Goal: Information Seeking & Learning: Learn about a topic

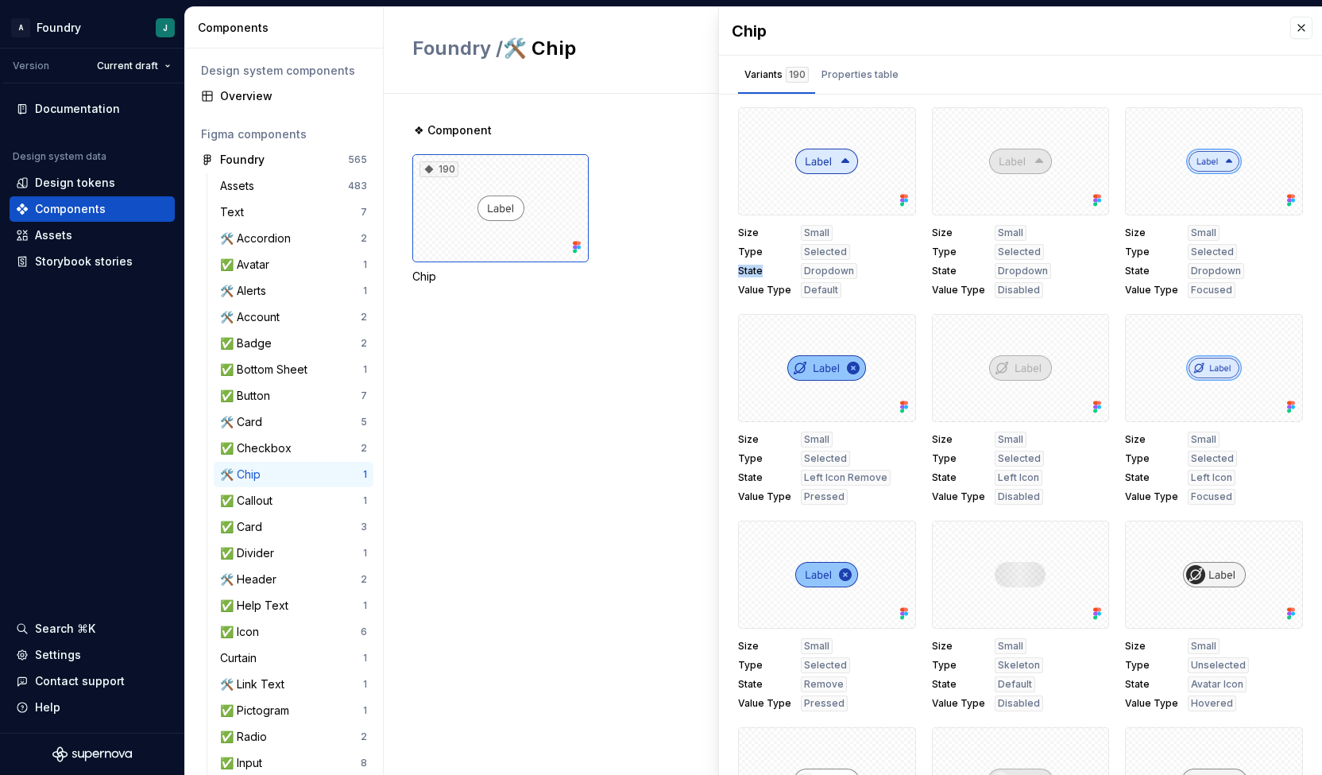
scroll to position [4, 0]
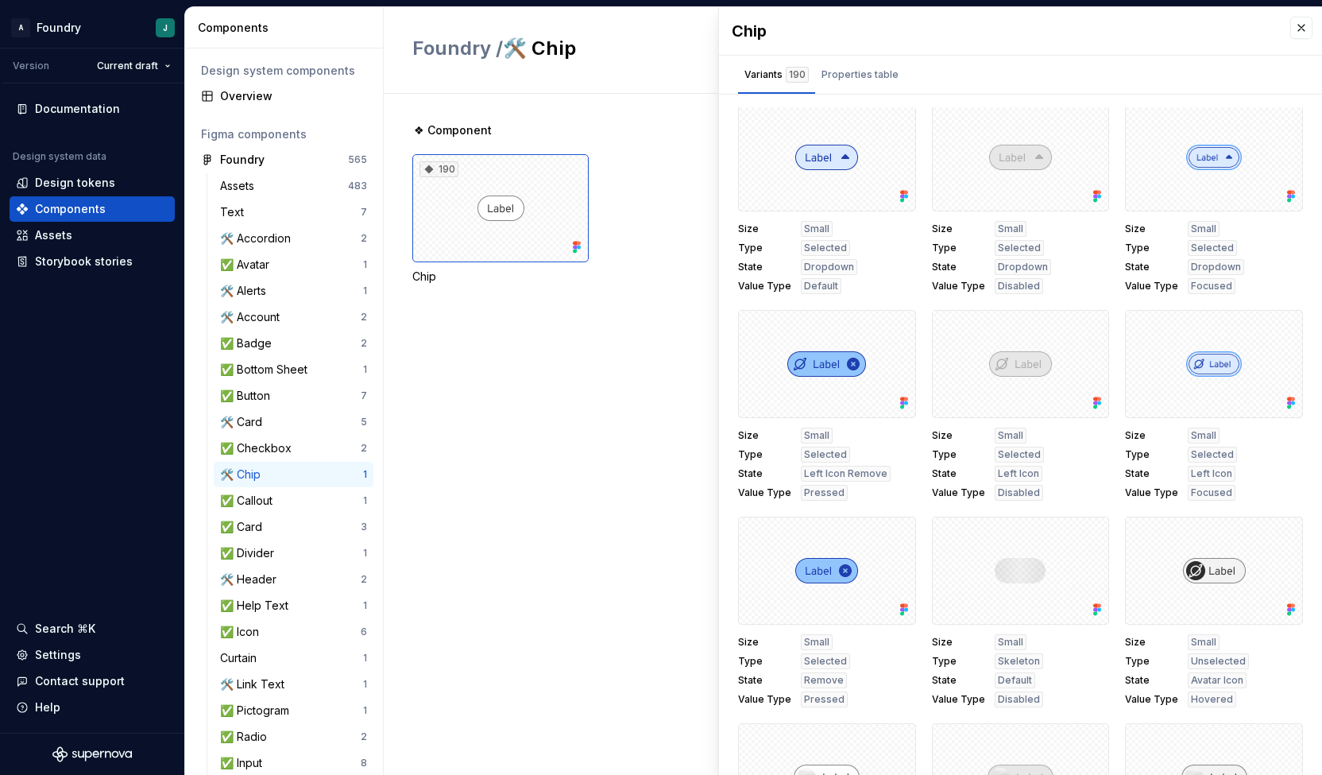
drag, startPoint x: 688, startPoint y: 642, endPoint x: 555, endPoint y: 389, distance: 286.1
click at [555, 389] on div "❖ Component 190 Chip" at bounding box center [867, 434] width 910 height 681
click at [1290, 21] on button "button" at bounding box center [1301, 28] width 22 height 22
click at [675, 416] on div "❖ Component 190 Chip" at bounding box center [867, 434] width 910 height 681
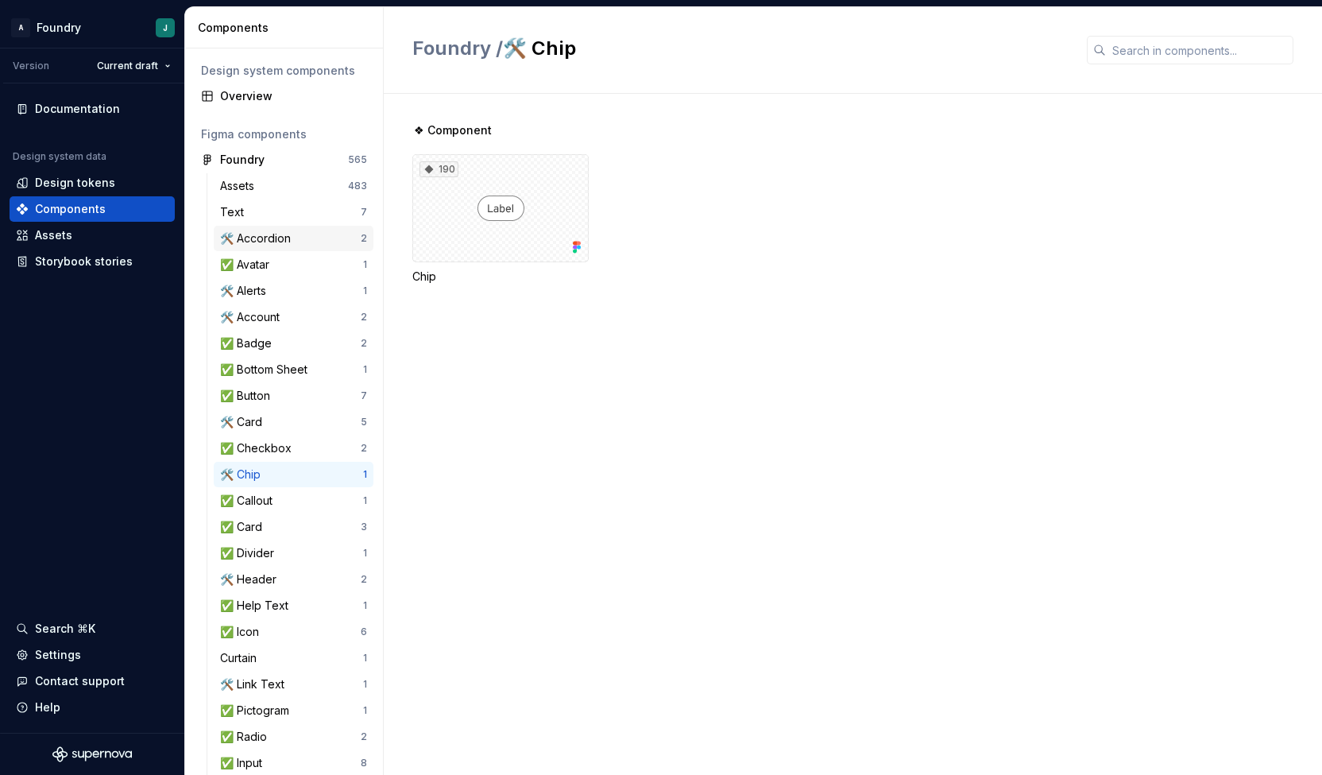
click at [269, 239] on div "🛠️ Accordion" at bounding box center [258, 238] width 77 height 16
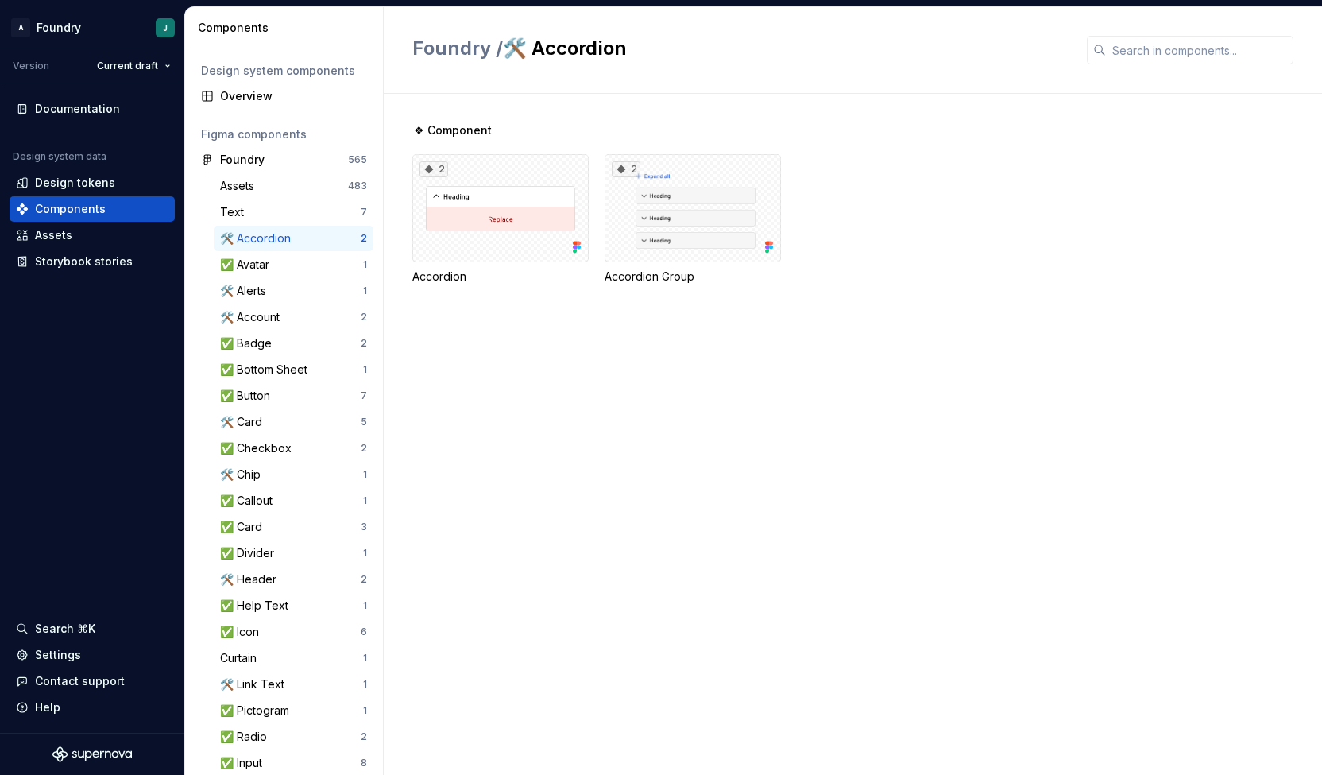
click at [798, 427] on div "❖ Component 2 Accordion 2 Accordion Group" at bounding box center [867, 434] width 910 height 681
click at [285, 260] on div "✅ Avatar" at bounding box center [291, 265] width 143 height 16
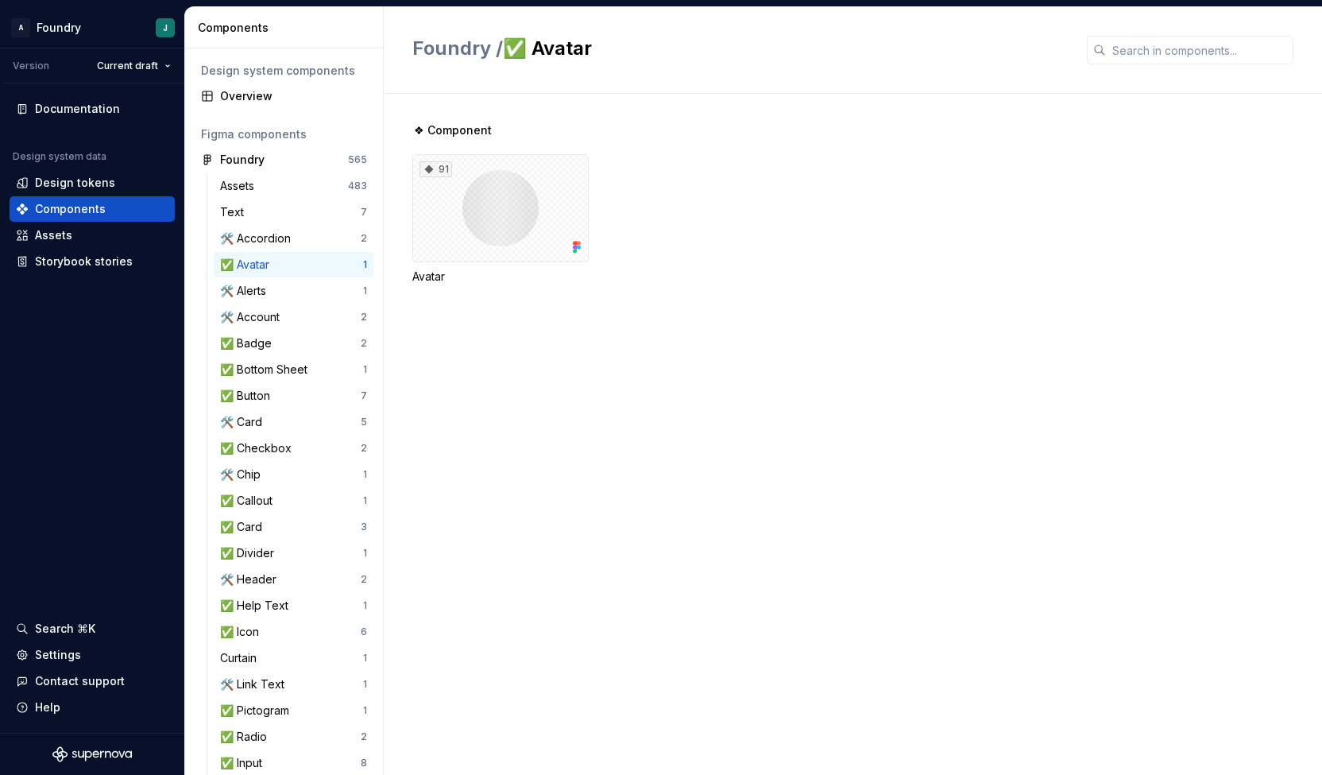
click at [271, 265] on div "✅ Avatar" at bounding box center [248, 265] width 56 height 16
click at [277, 245] on div "🛠️ Accordion" at bounding box center [258, 238] width 77 height 16
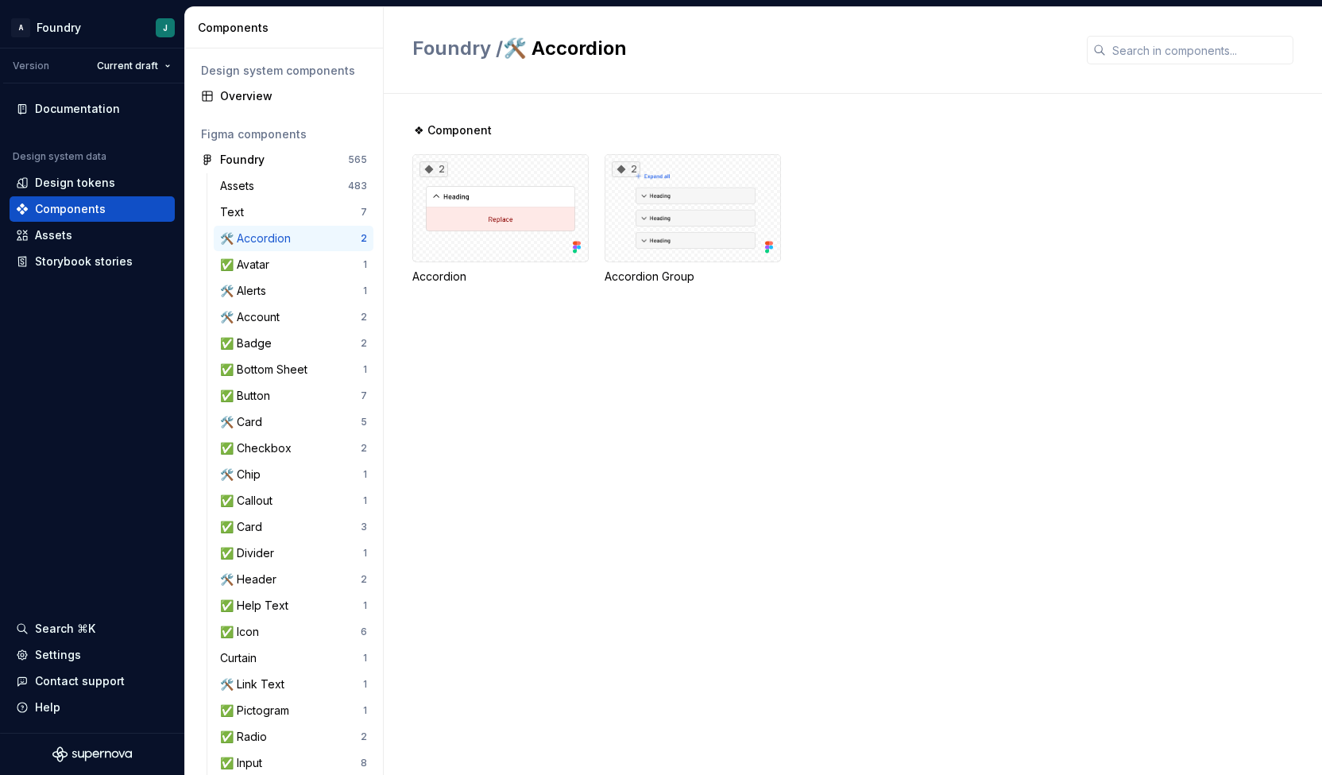
click at [906, 544] on div "❖ Component 2 Accordion 2 Accordion Group" at bounding box center [867, 434] width 910 height 681
drag, startPoint x: 439, startPoint y: 445, endPoint x: 687, endPoint y: 722, distance: 371.5
click at [439, 445] on div "❖ Component 2 Accordion 2 Accordion Group" at bounding box center [867, 434] width 910 height 681
click at [286, 292] on div "🛠️ Alerts" at bounding box center [291, 291] width 143 height 16
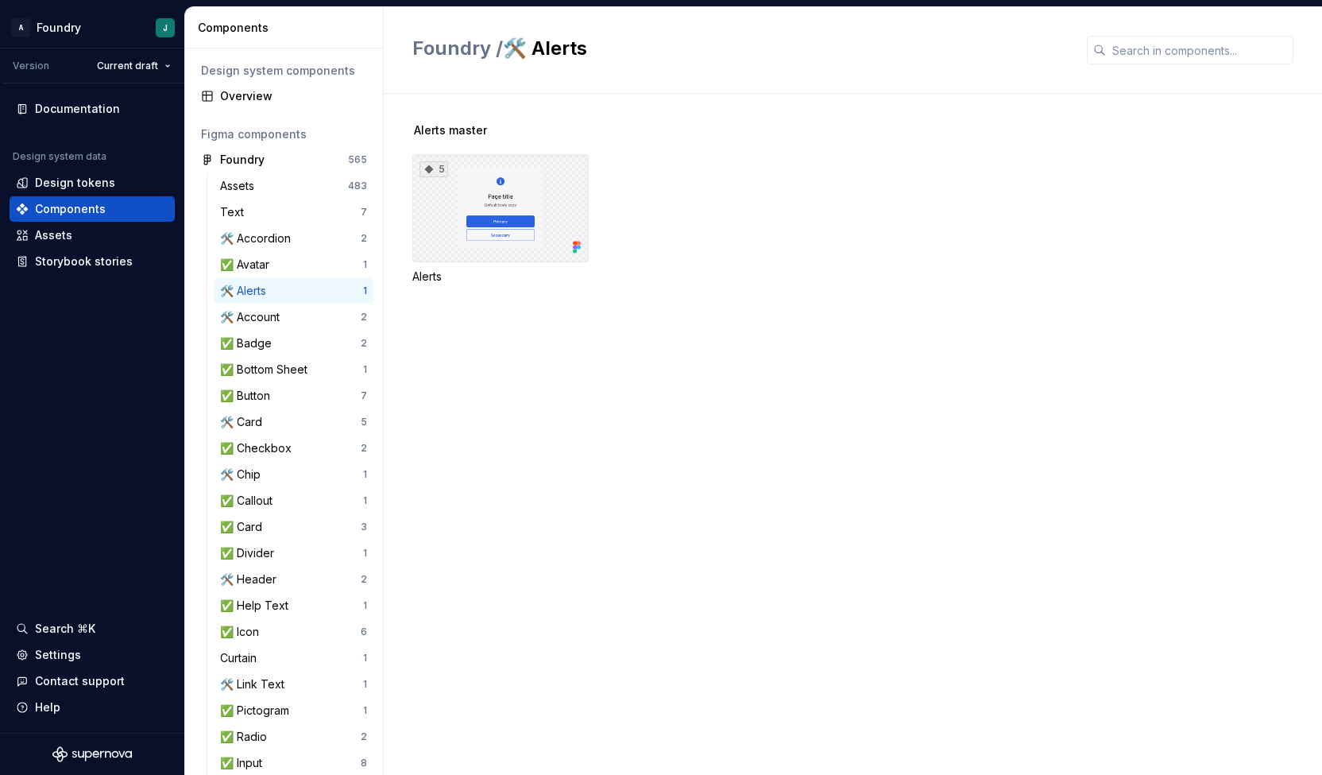
drag, startPoint x: 528, startPoint y: 184, endPoint x: 458, endPoint y: 324, distance: 157.4
click at [458, 324] on div "Alerts master 5 Alerts" at bounding box center [867, 434] width 910 height 681
click at [277, 234] on div "🛠️ Accordion" at bounding box center [258, 238] width 77 height 16
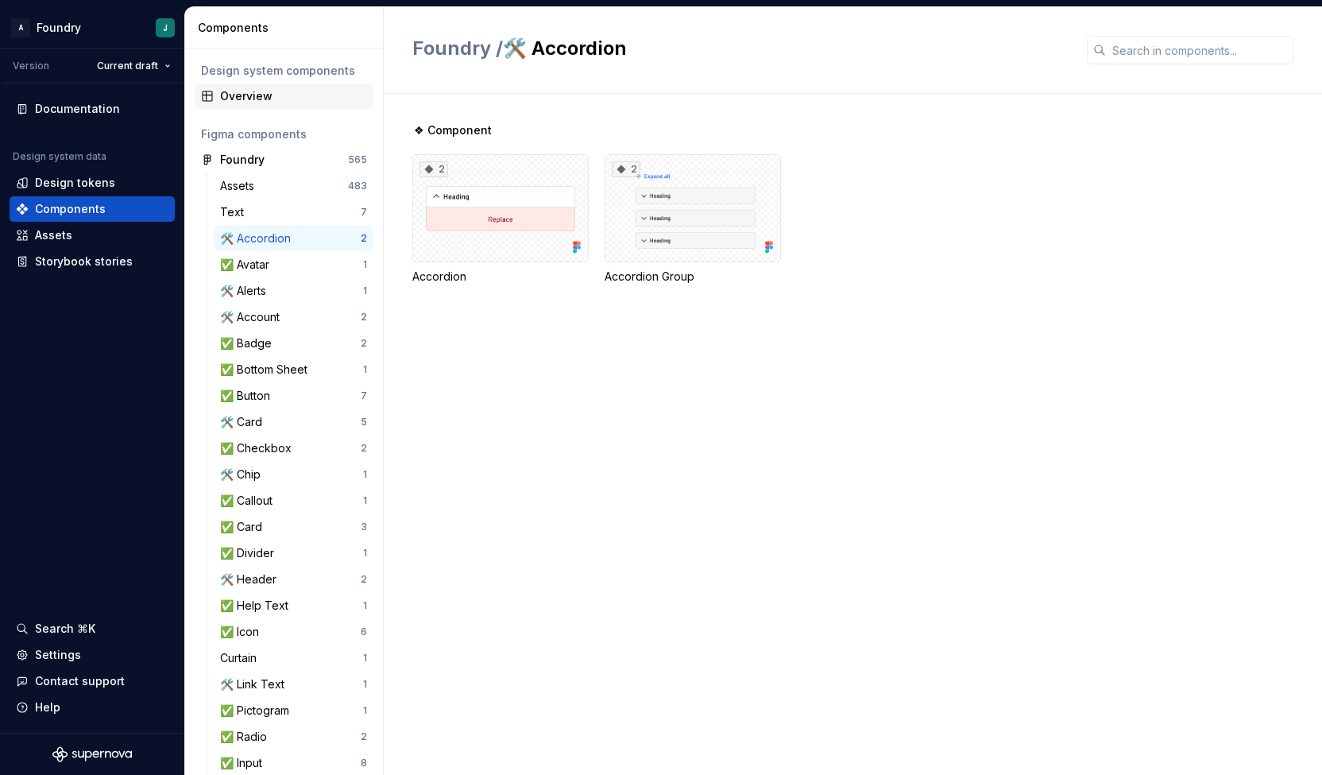
click at [270, 99] on div "Overview" at bounding box center [293, 96] width 147 height 16
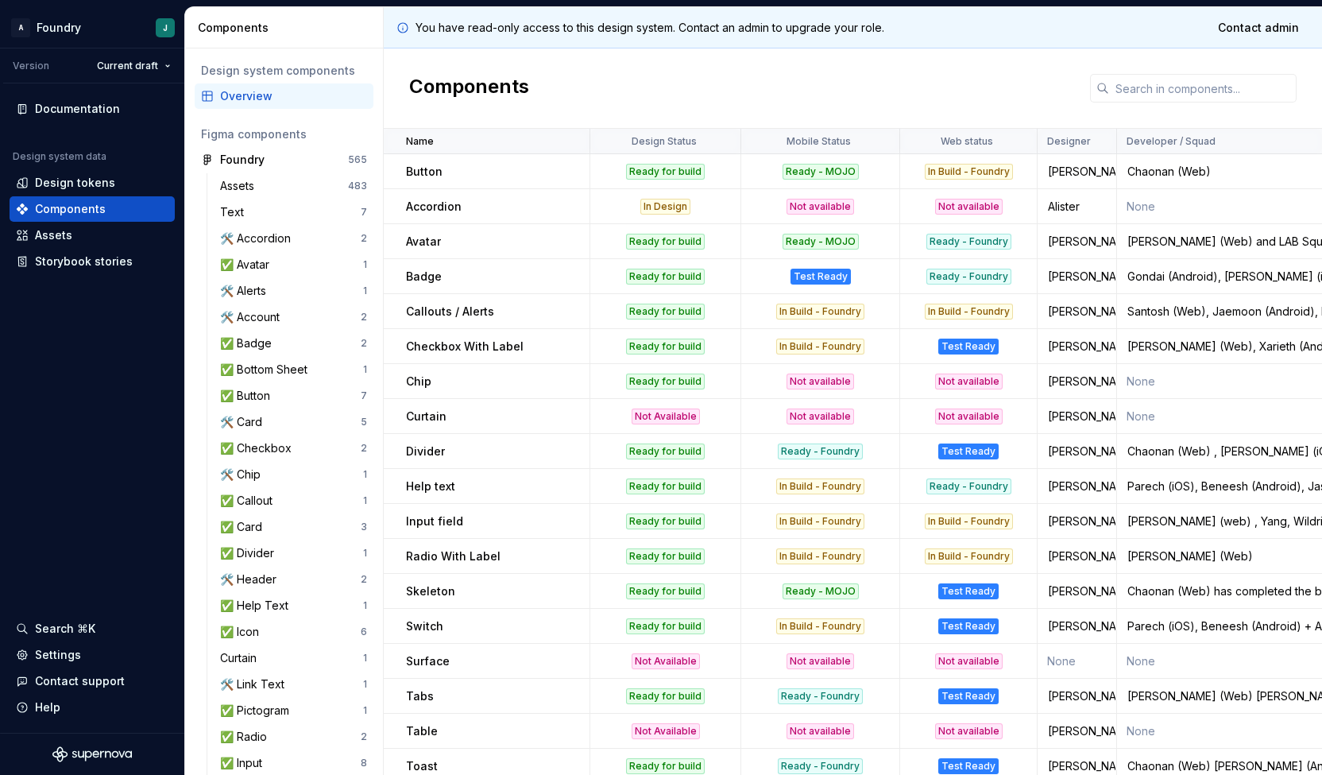
click at [430, 215] on td "Accordion" at bounding box center [487, 206] width 207 height 35
click at [544, 211] on div "Accordion" at bounding box center [497, 207] width 183 height 16
click at [437, 203] on p "Accordion" at bounding box center [434, 207] width 56 height 16
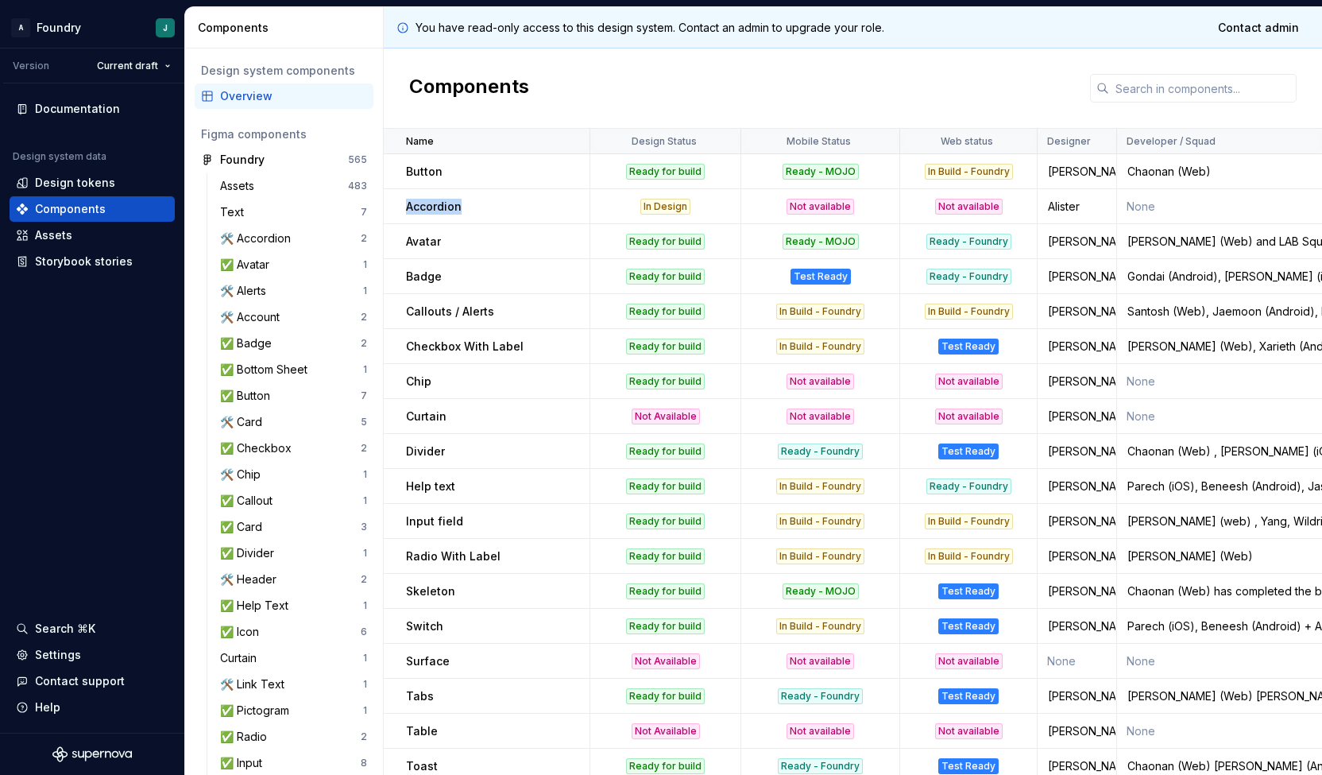
click at [437, 203] on p "Accordion" at bounding box center [434, 207] width 56 height 16
click at [288, 292] on div "🛠️ Alerts" at bounding box center [291, 291] width 143 height 16
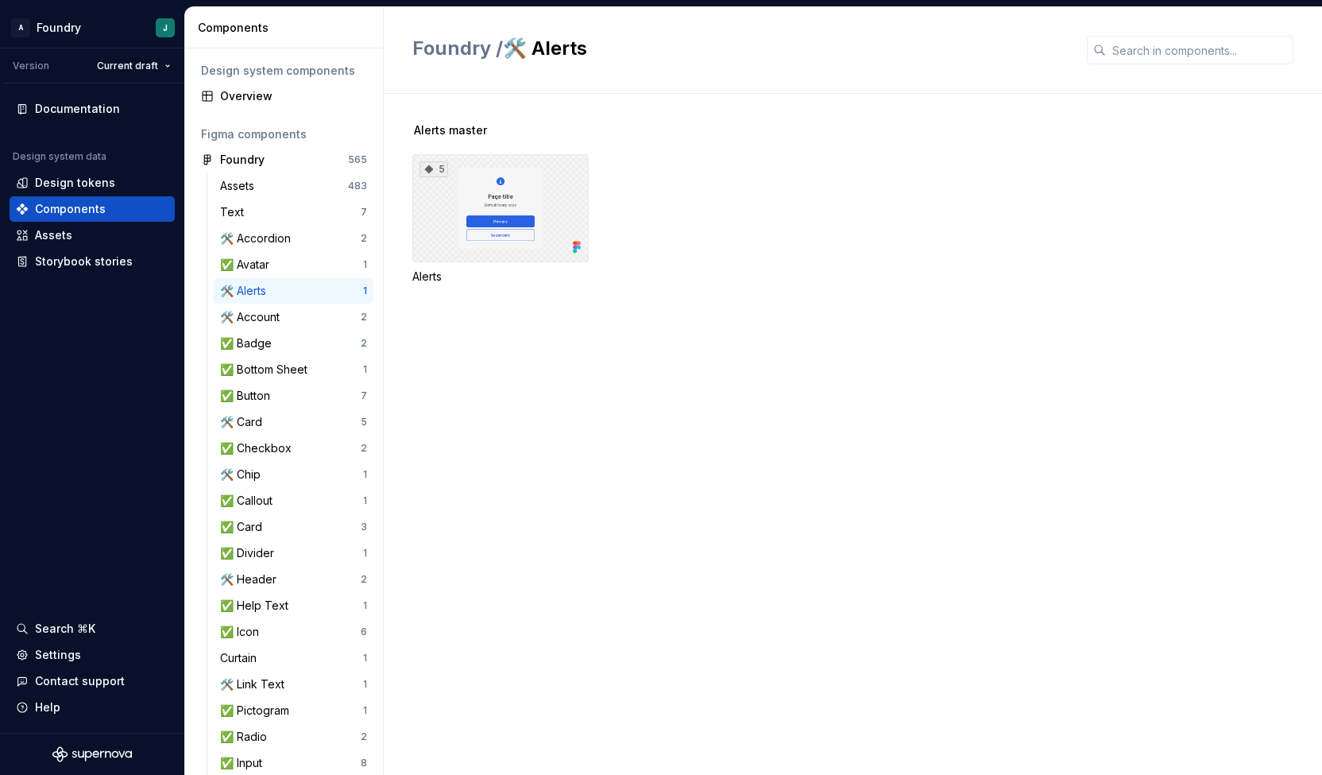
drag, startPoint x: 544, startPoint y: 174, endPoint x: 496, endPoint y: 186, distance: 49.1
click at [496, 186] on div "5" at bounding box center [500, 208] width 176 height 108
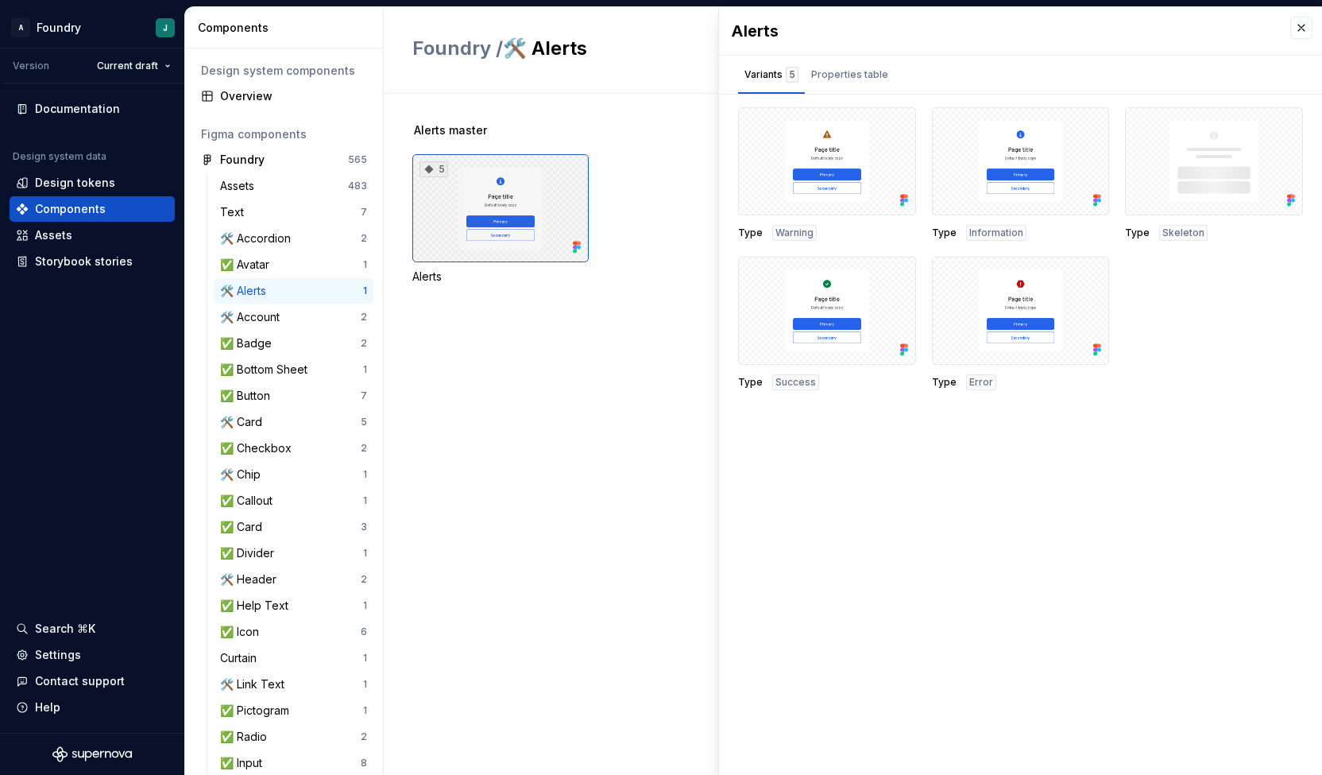
click at [485, 226] on div "5" at bounding box center [500, 208] width 176 height 108
click at [853, 82] on div "Properties table" at bounding box center [849, 75] width 77 height 16
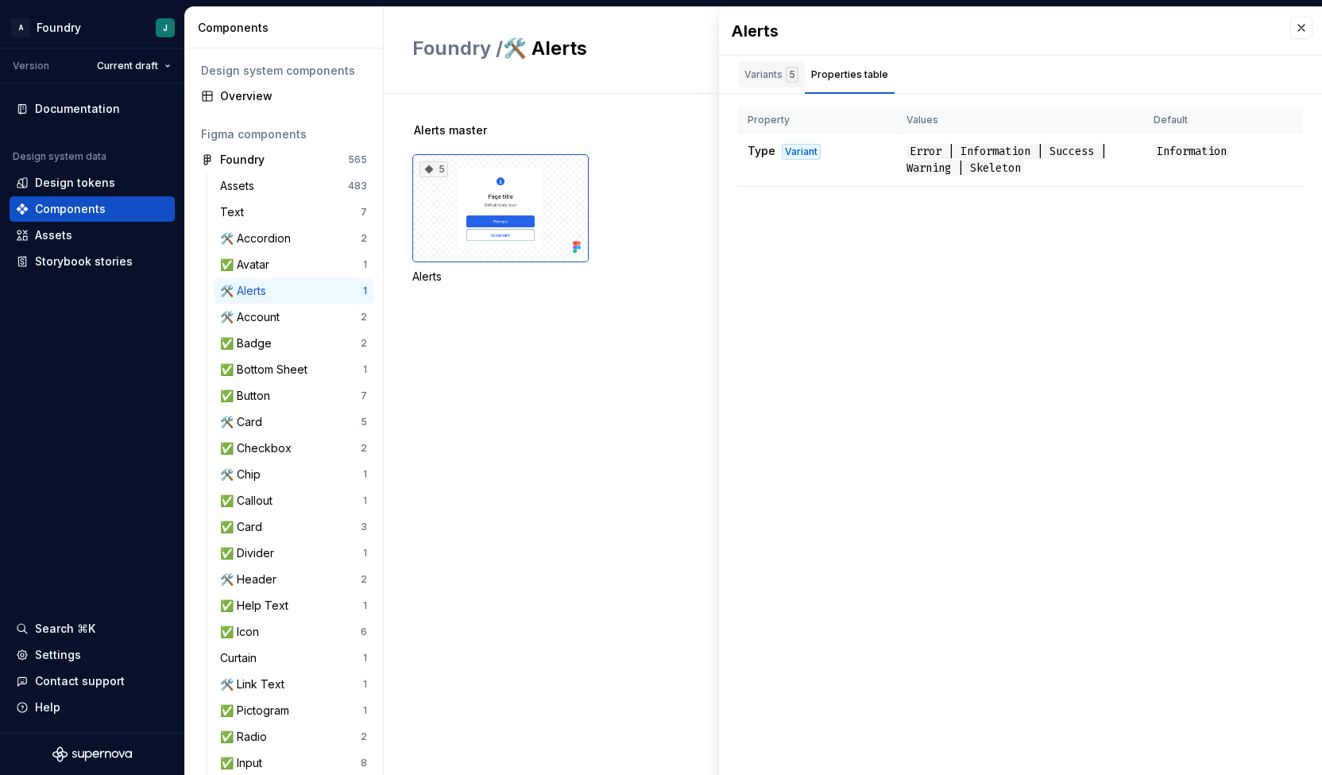
click at [745, 90] on div "Variants 5" at bounding box center [771, 78] width 67 height 32
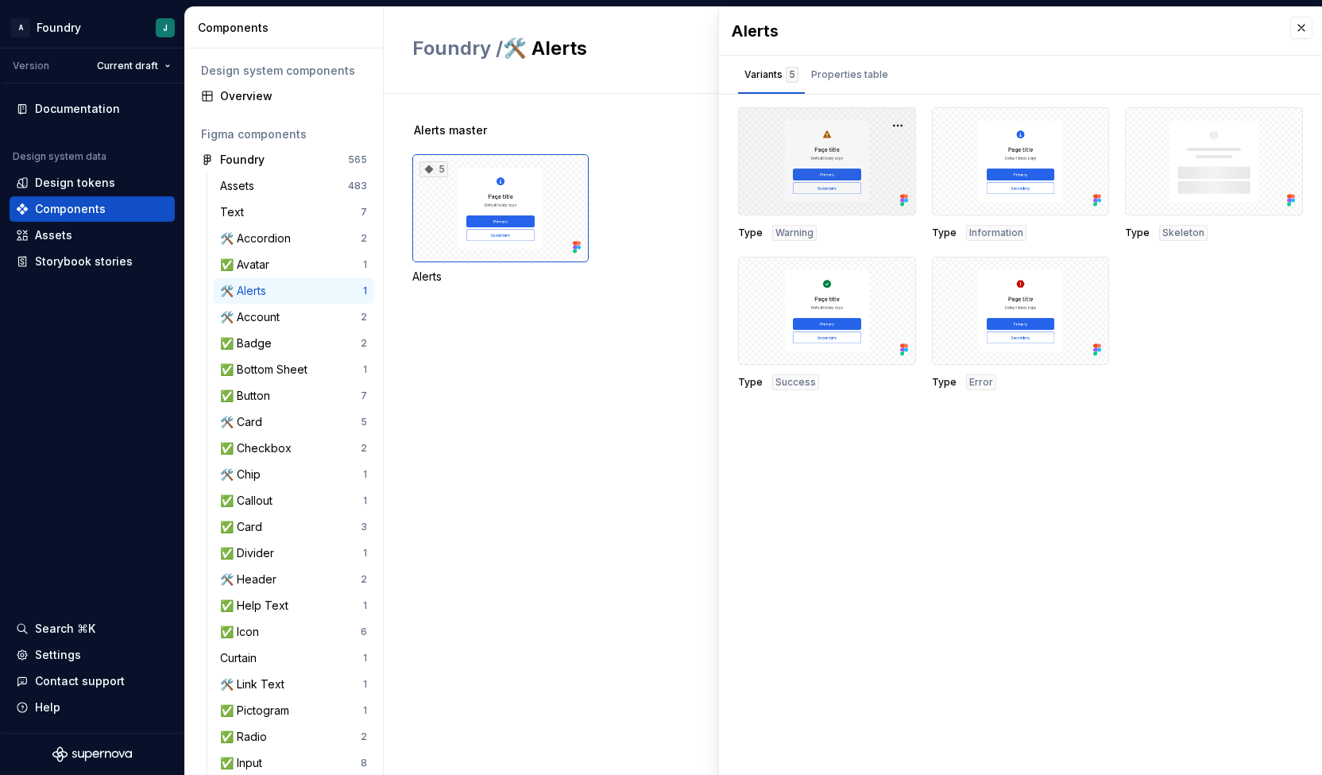
click at [830, 184] on div at bounding box center [827, 161] width 178 height 108
click at [898, 126] on button "button" at bounding box center [898, 125] width 22 height 22
click at [857, 161] on div "Open in [GEOGRAPHIC_DATA]" at bounding box center [846, 172] width 103 height 48
click at [283, 319] on div "🛠️ Account" at bounding box center [253, 317] width 66 height 16
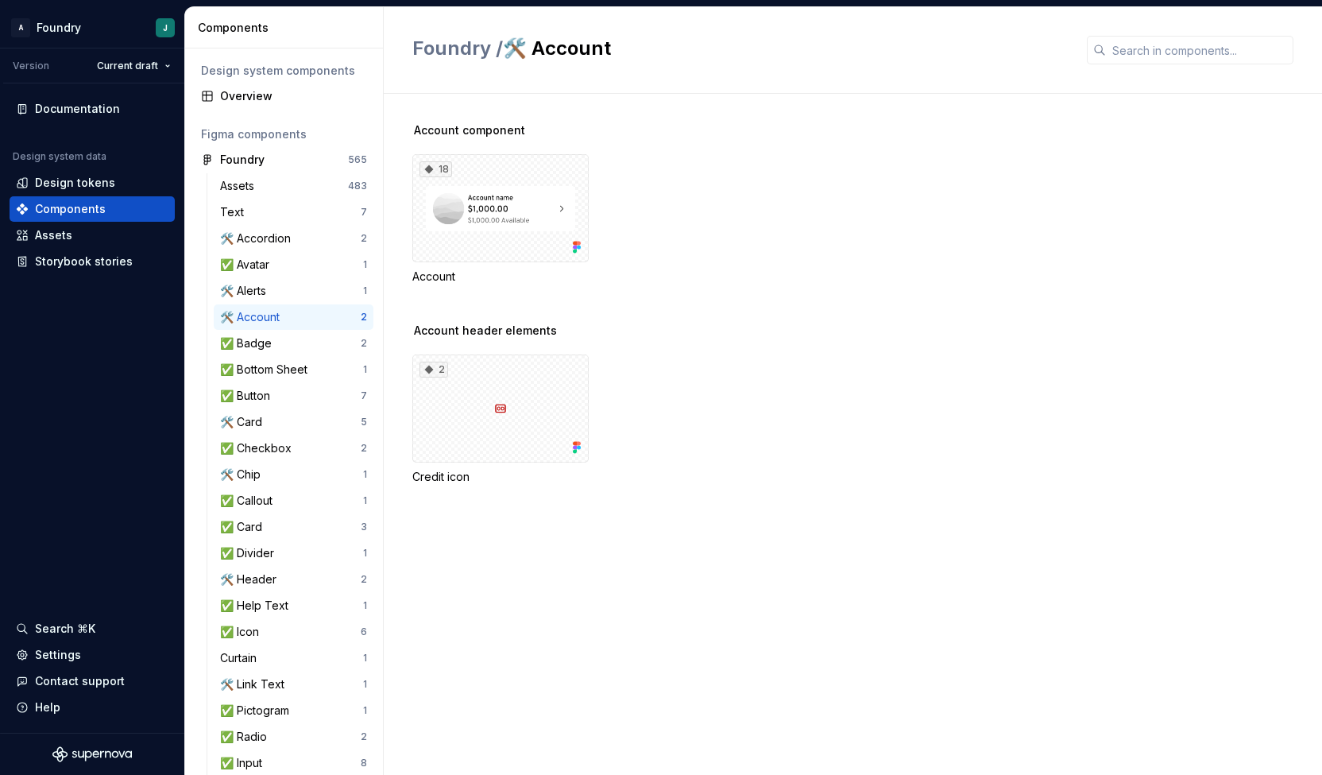
click at [446, 57] on span "Foundry /" at bounding box center [457, 48] width 91 height 23
click at [278, 424] on div "🛠️ Card" at bounding box center [290, 422] width 141 height 16
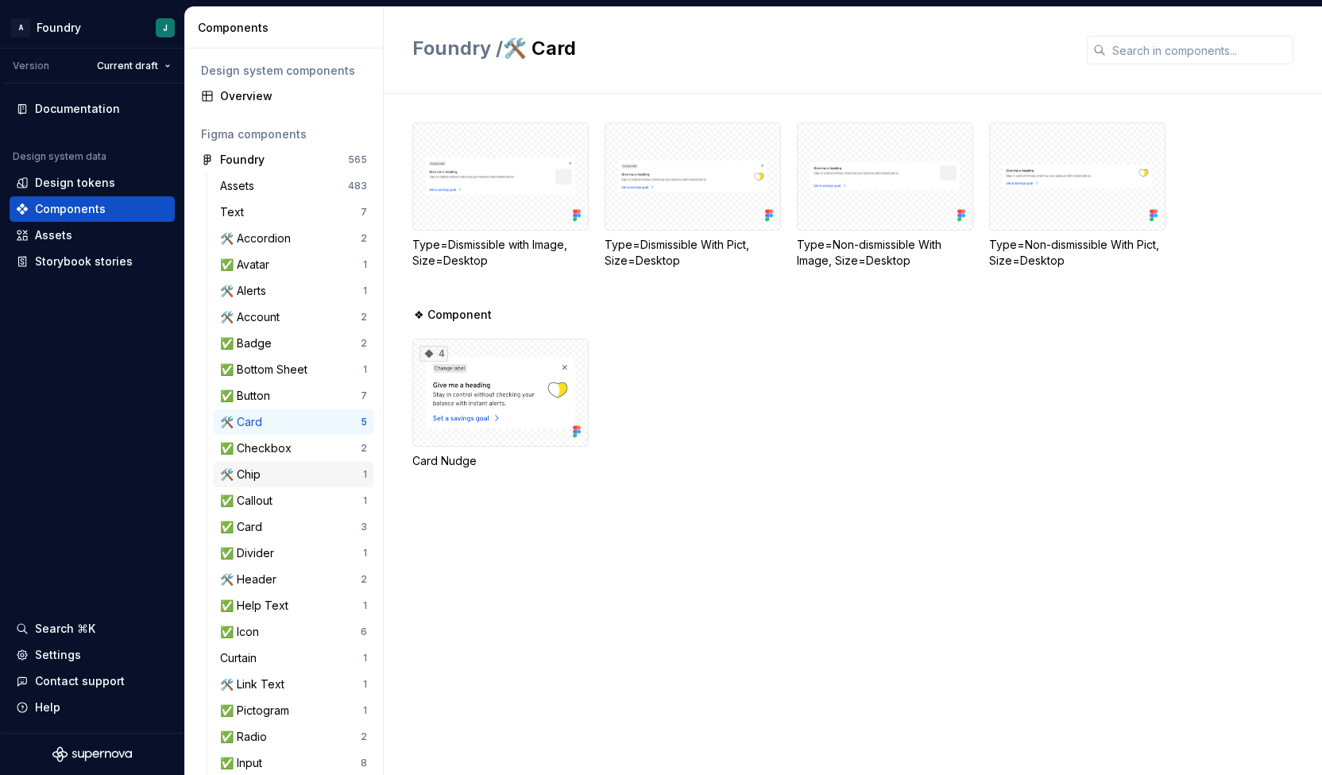
click at [277, 464] on div "🛠️ Chip 1" at bounding box center [294, 474] width 160 height 25
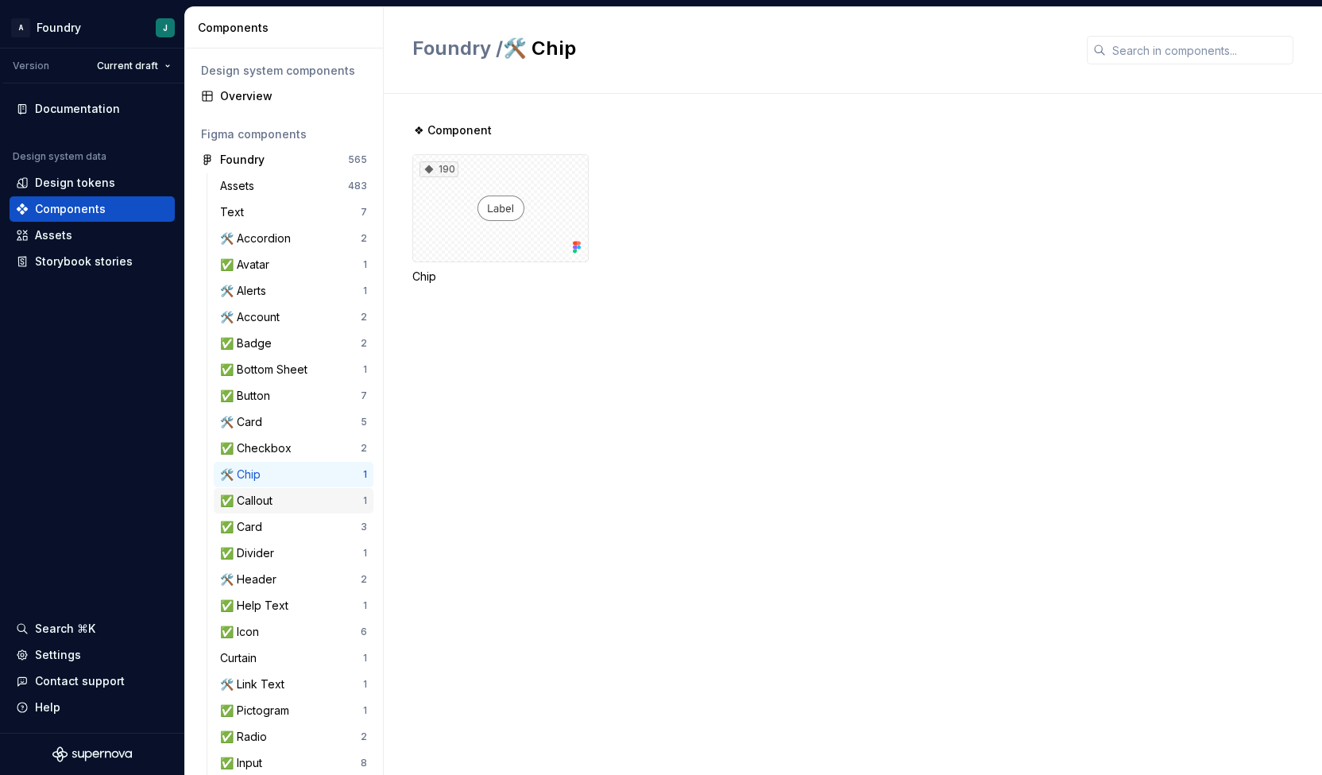
click at [278, 511] on div "✅ Callout 1" at bounding box center [294, 500] width 160 height 25
click at [282, 532] on div "✅ Card" at bounding box center [290, 527] width 141 height 16
click at [284, 555] on div "✅ Divider" at bounding box center [291, 553] width 143 height 16
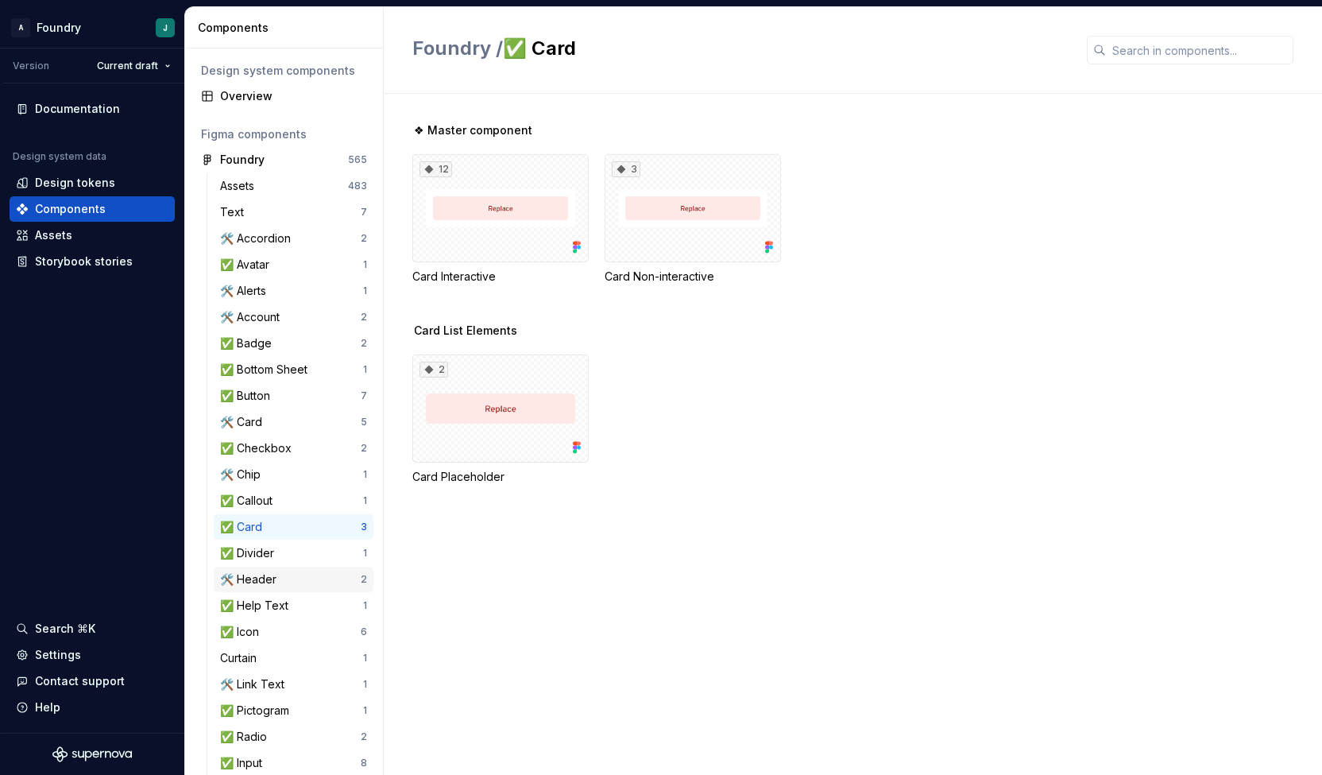
click at [284, 572] on div "🛠️ Header" at bounding box center [290, 579] width 141 height 16
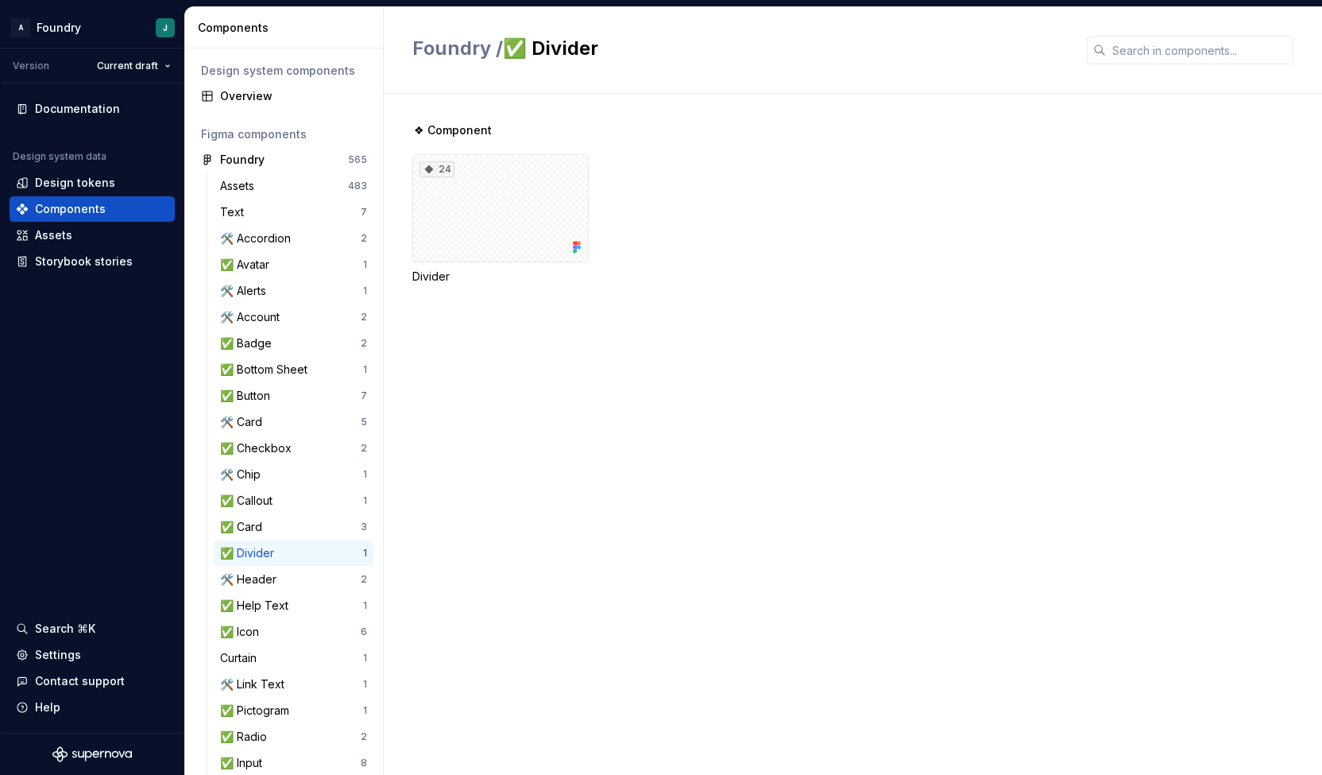
click at [557, 440] on div "❖ Component 24 Divider" at bounding box center [867, 434] width 910 height 681
click at [565, 175] on div "24" at bounding box center [500, 208] width 176 height 108
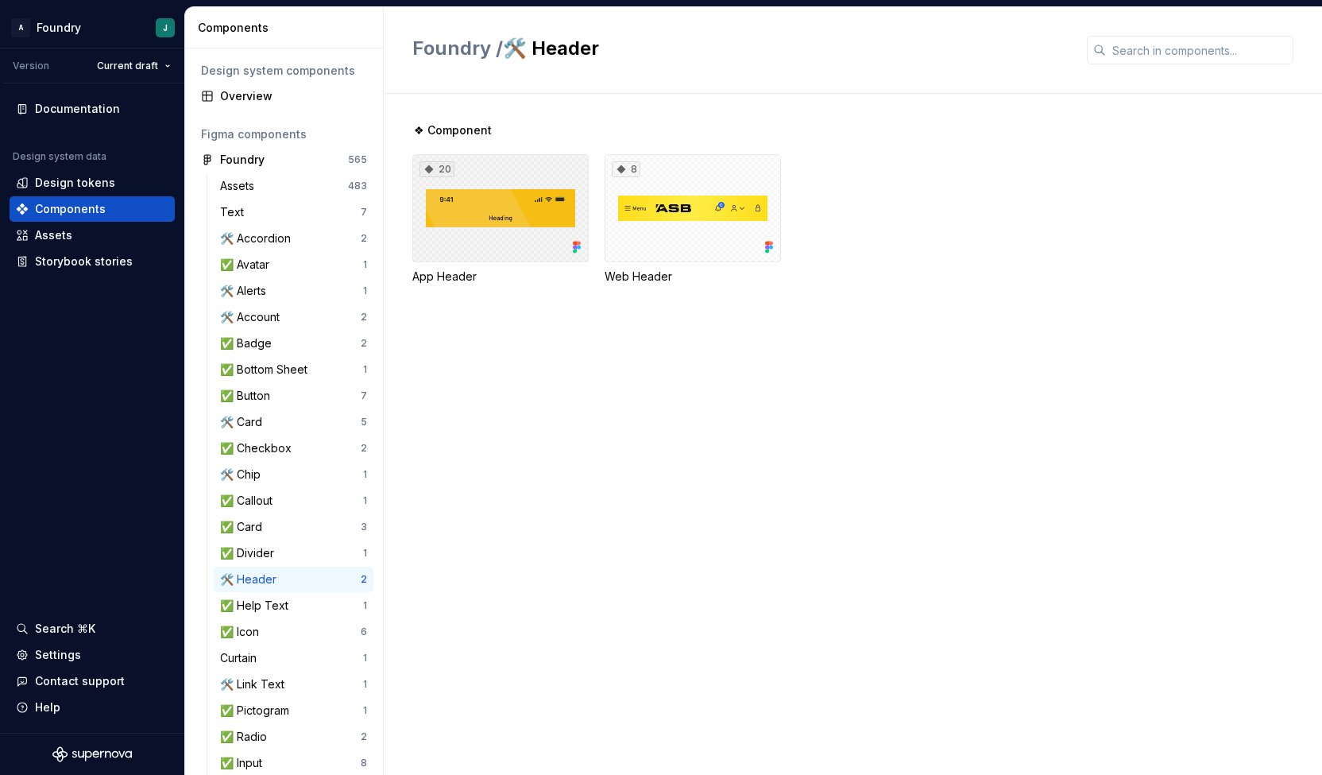
drag, startPoint x: 531, startPoint y: 182, endPoint x: 615, endPoint y: 103, distance: 115.8
click at [615, 103] on div "❖ Component 20 App Header 8 Web Header" at bounding box center [867, 434] width 910 height 681
click at [518, 193] on div "20" at bounding box center [500, 208] width 176 height 108
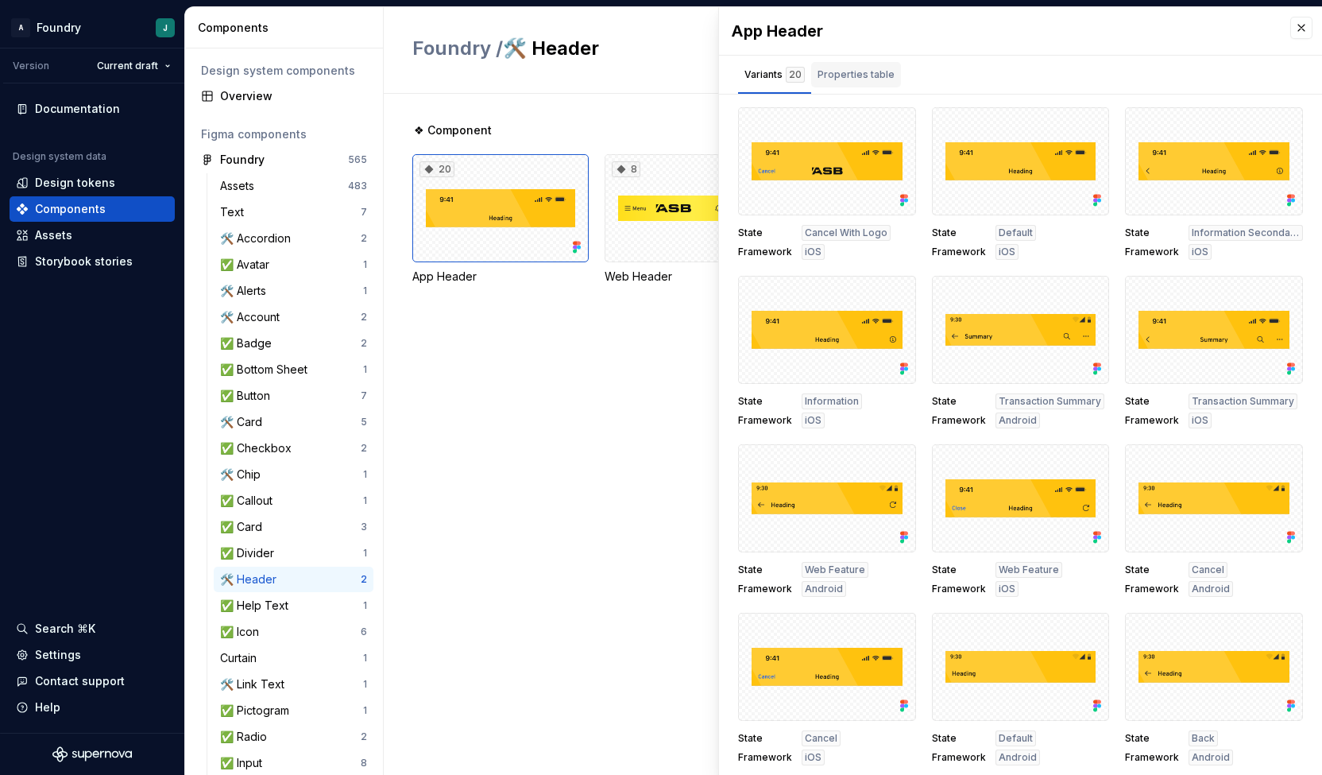
click at [869, 85] on div "Properties table" at bounding box center [856, 74] width 90 height 25
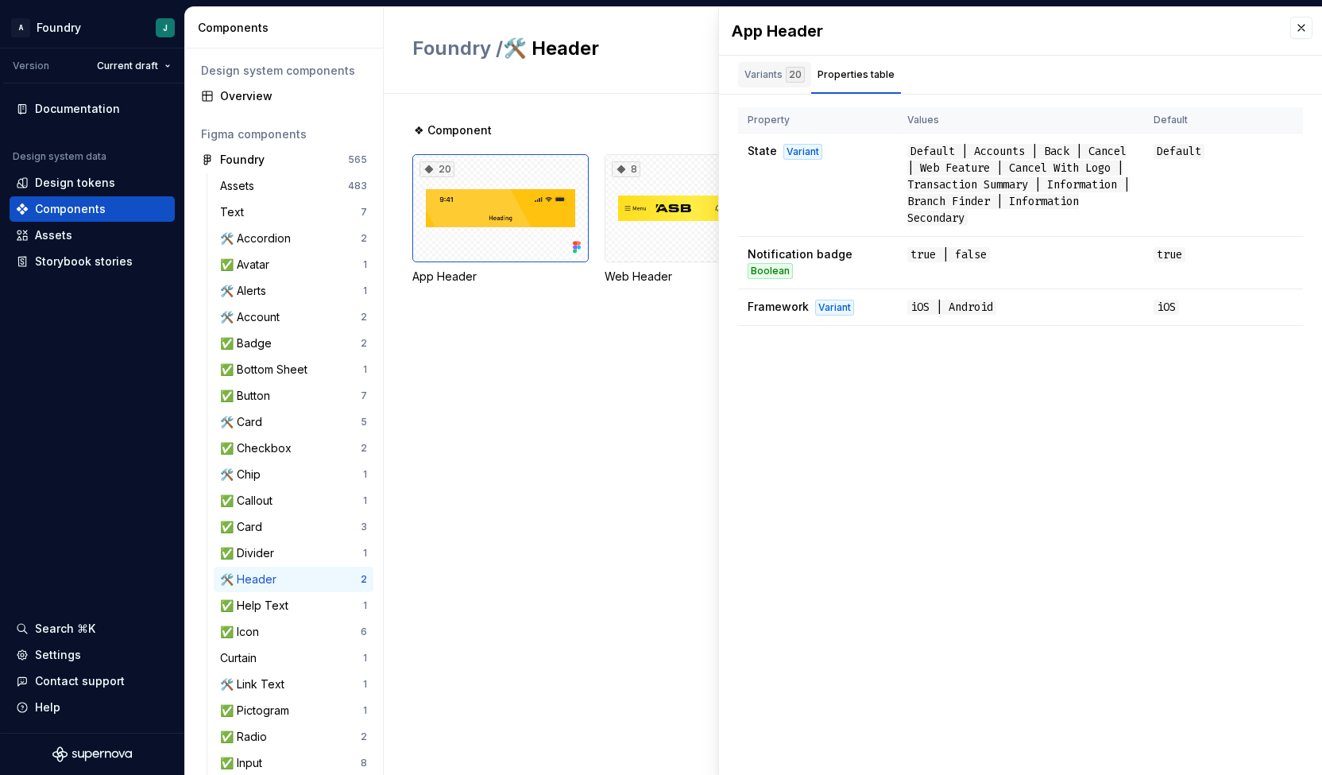
click at [758, 92] on div "button" at bounding box center [774, 93] width 73 height 2
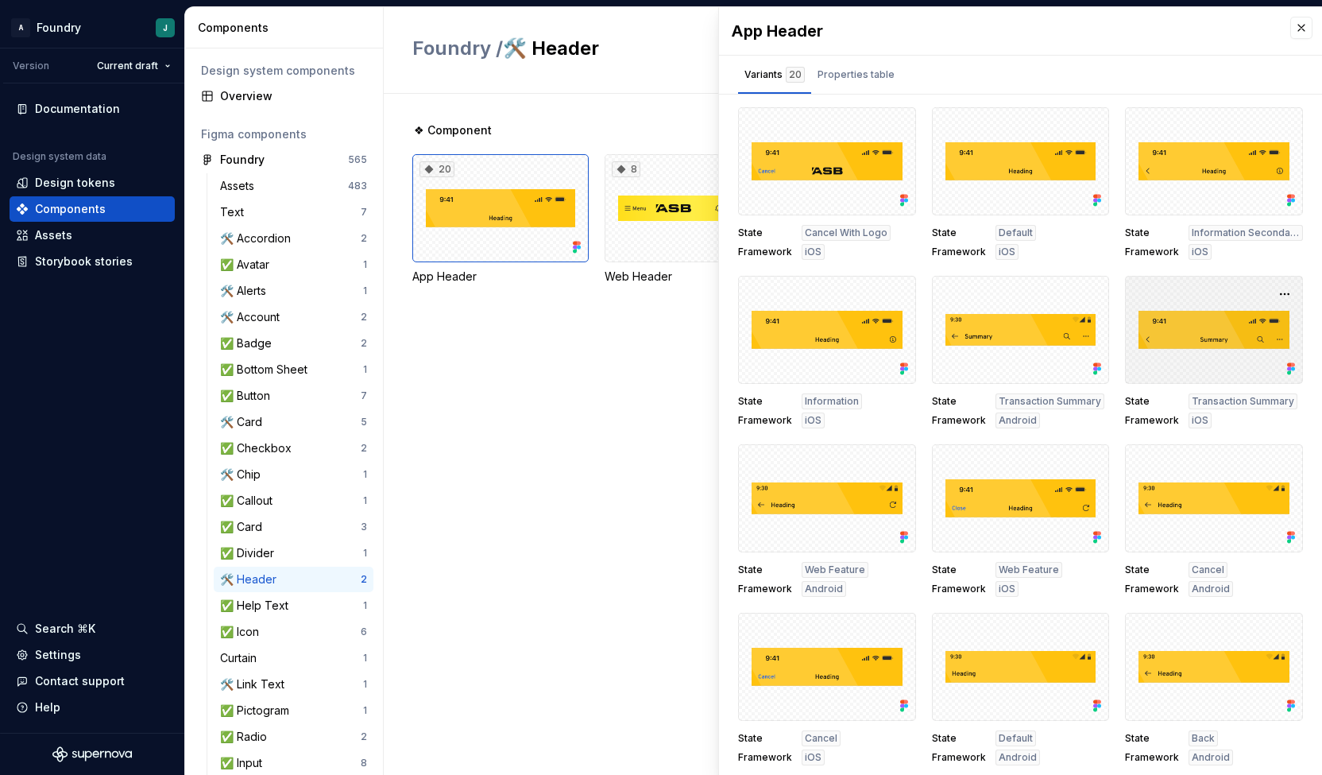
scroll to position [501, 0]
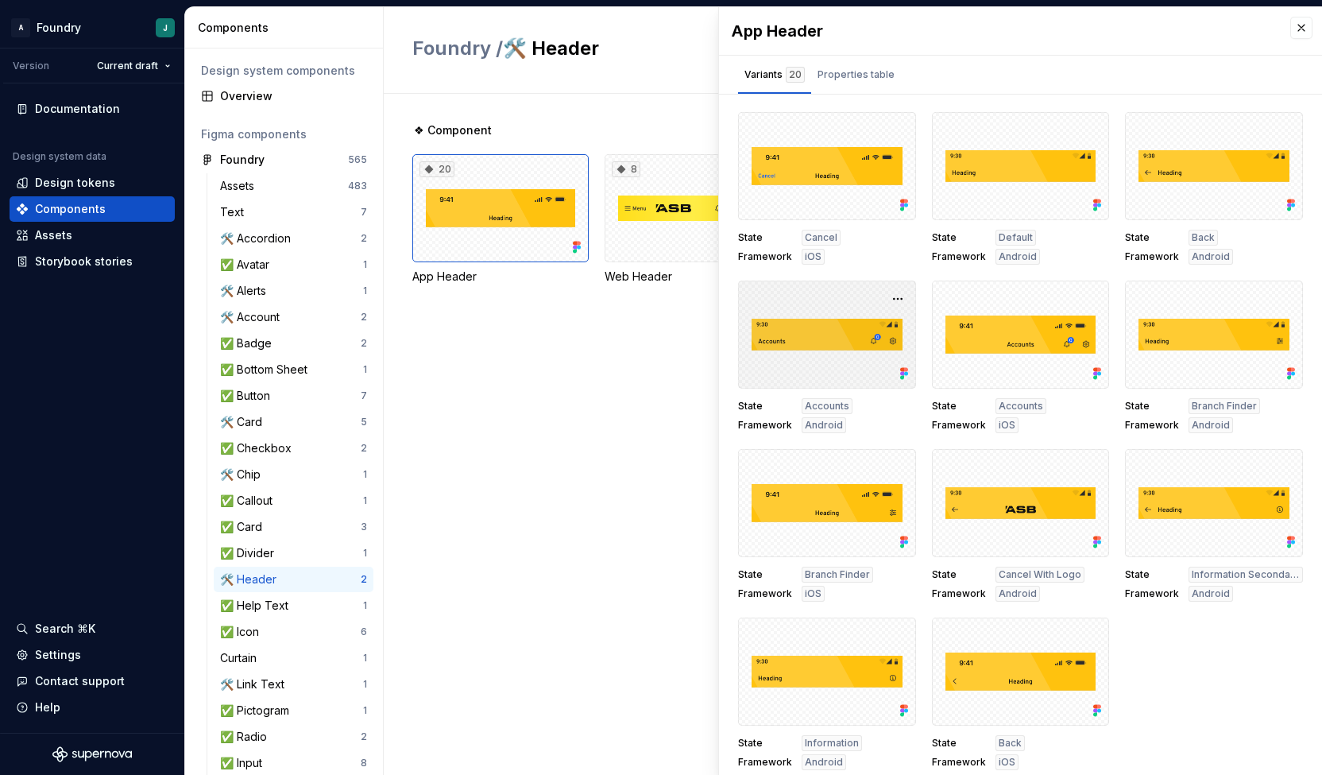
click at [863, 352] on div at bounding box center [827, 334] width 178 height 108
click at [892, 297] on button "button" at bounding box center [898, 299] width 22 height 22
click at [850, 336] on span "Open in [GEOGRAPHIC_DATA]" at bounding box center [828, 344] width 135 height 57
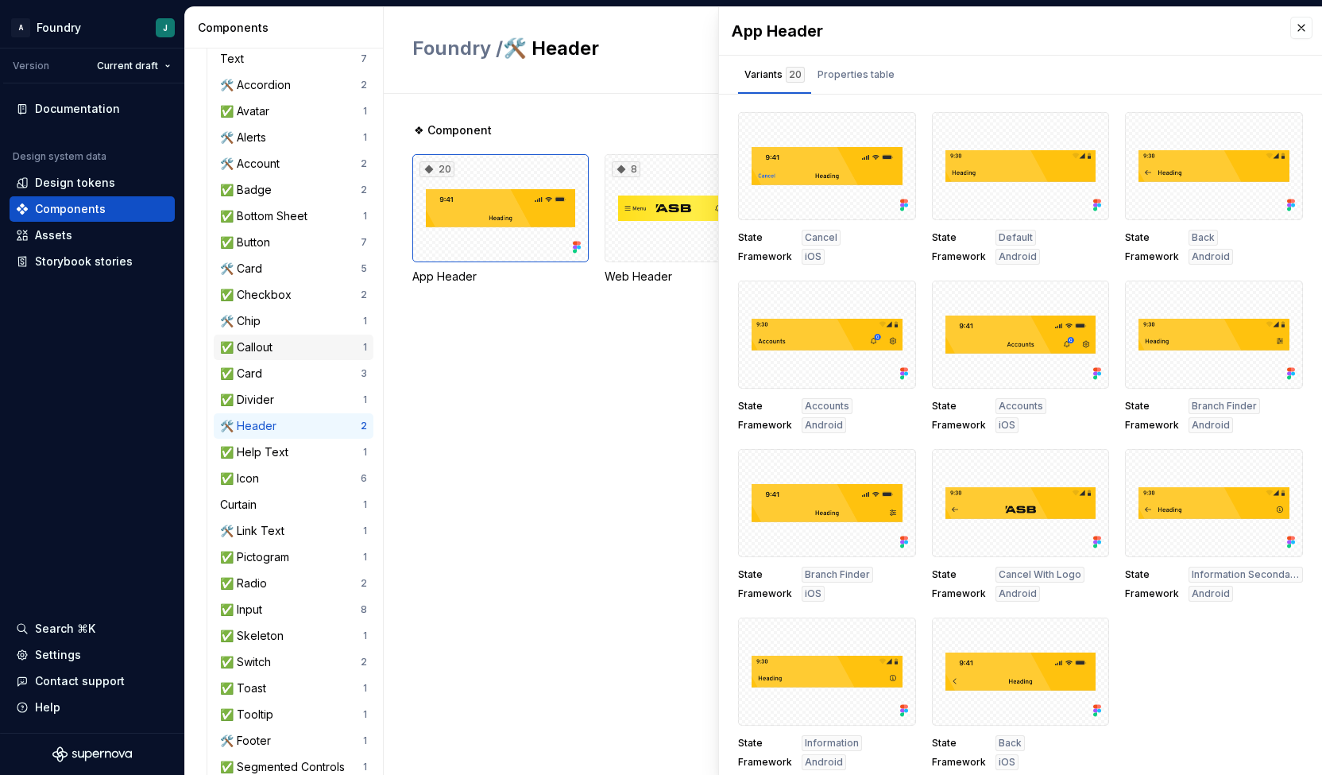
scroll to position [266, 0]
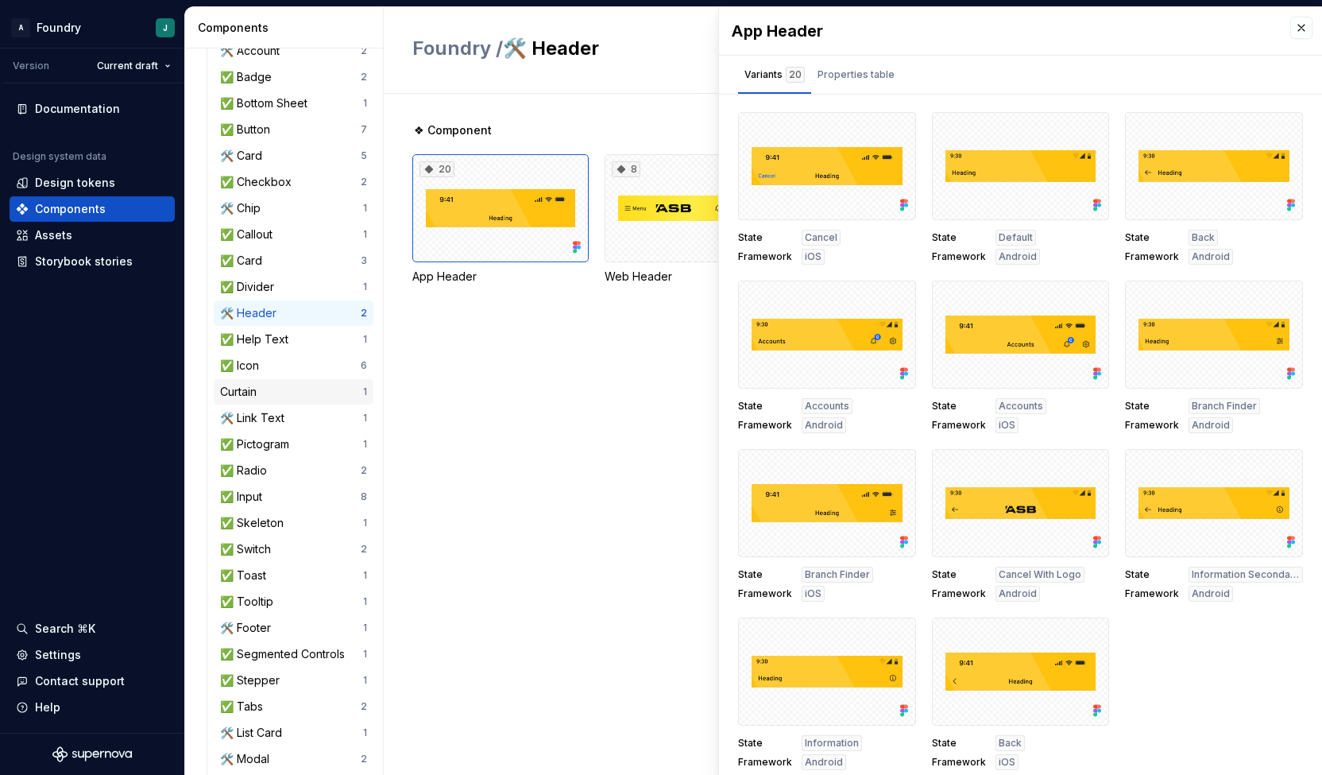
click at [283, 393] on div "Curtain" at bounding box center [291, 392] width 143 height 16
click at [285, 414] on div "🛠️ Link Text" at bounding box center [255, 418] width 71 height 16
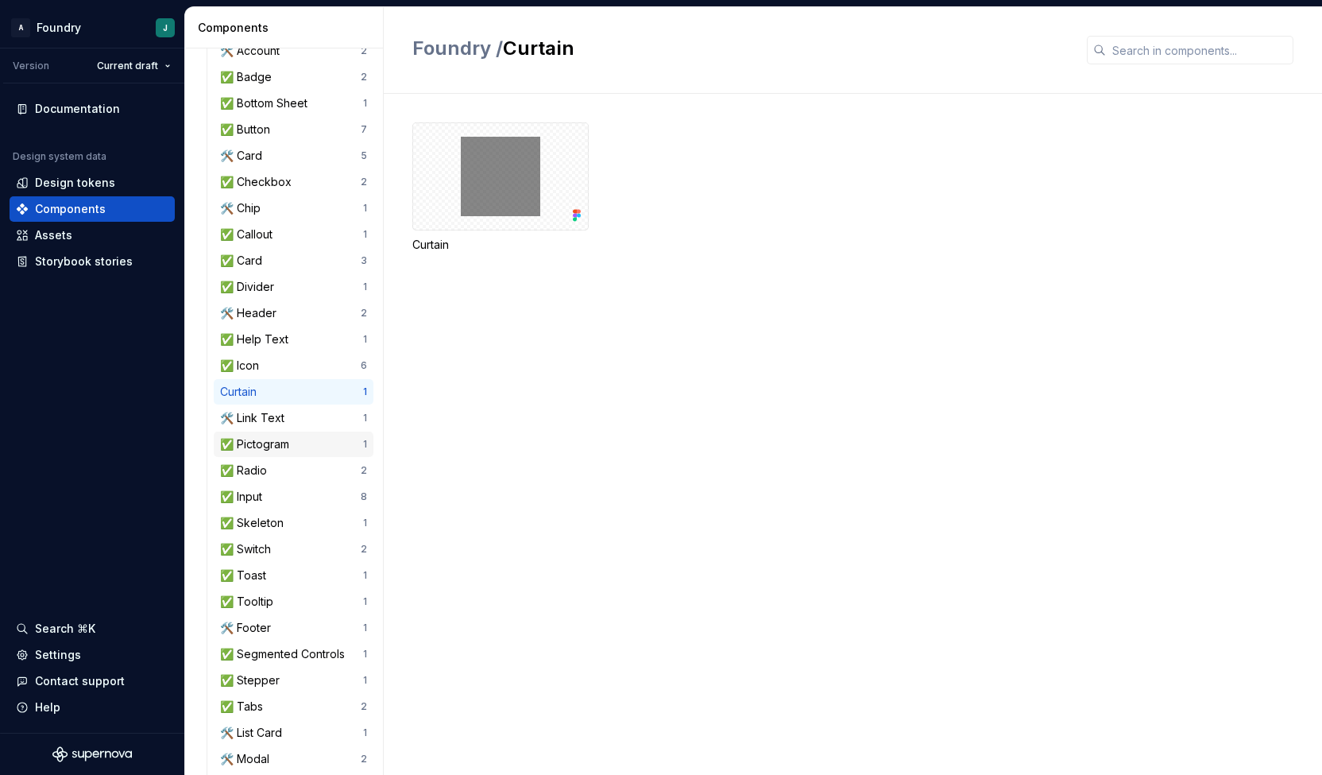
click at [287, 435] on div "✅ Pictogram 1" at bounding box center [294, 443] width 160 height 25
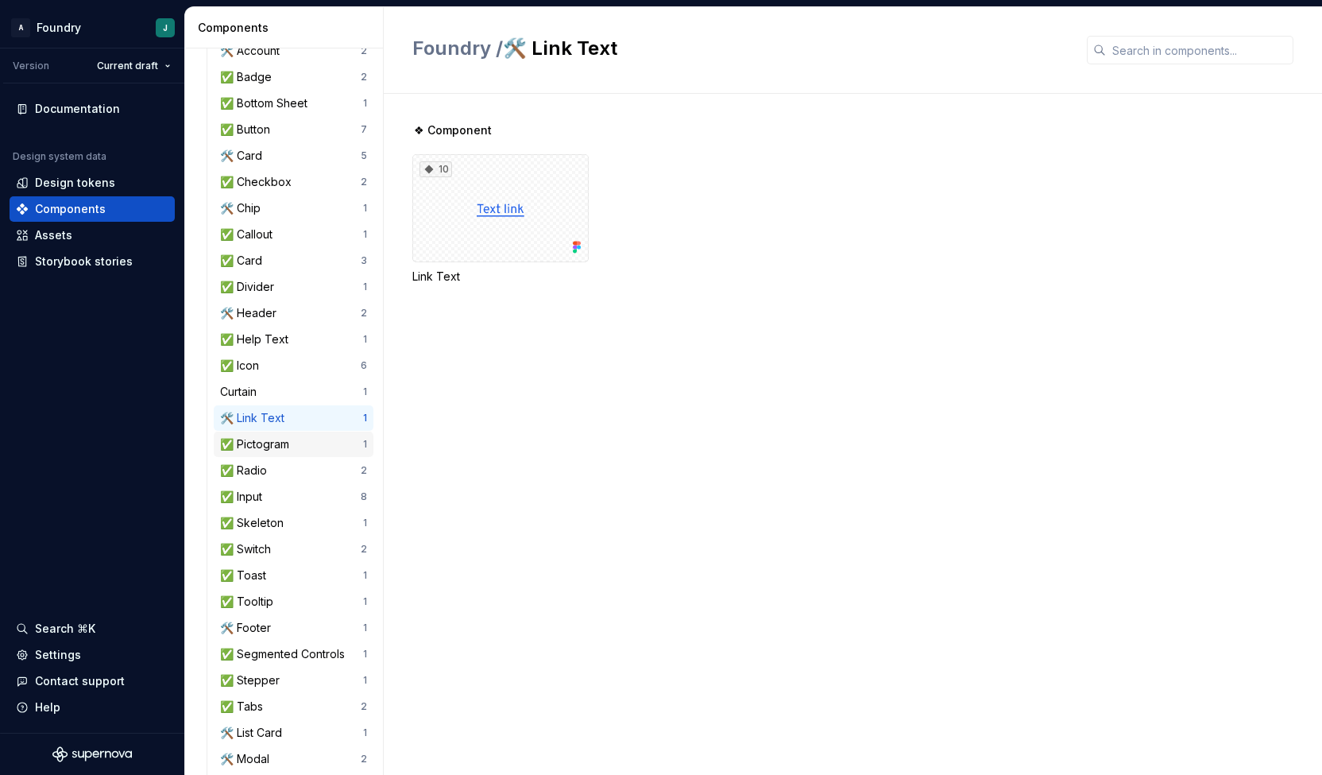
click at [280, 452] on div "✅ Pictogram 1" at bounding box center [294, 443] width 160 height 25
click at [281, 462] on div "✅ Radio" at bounding box center [290, 470] width 141 height 16
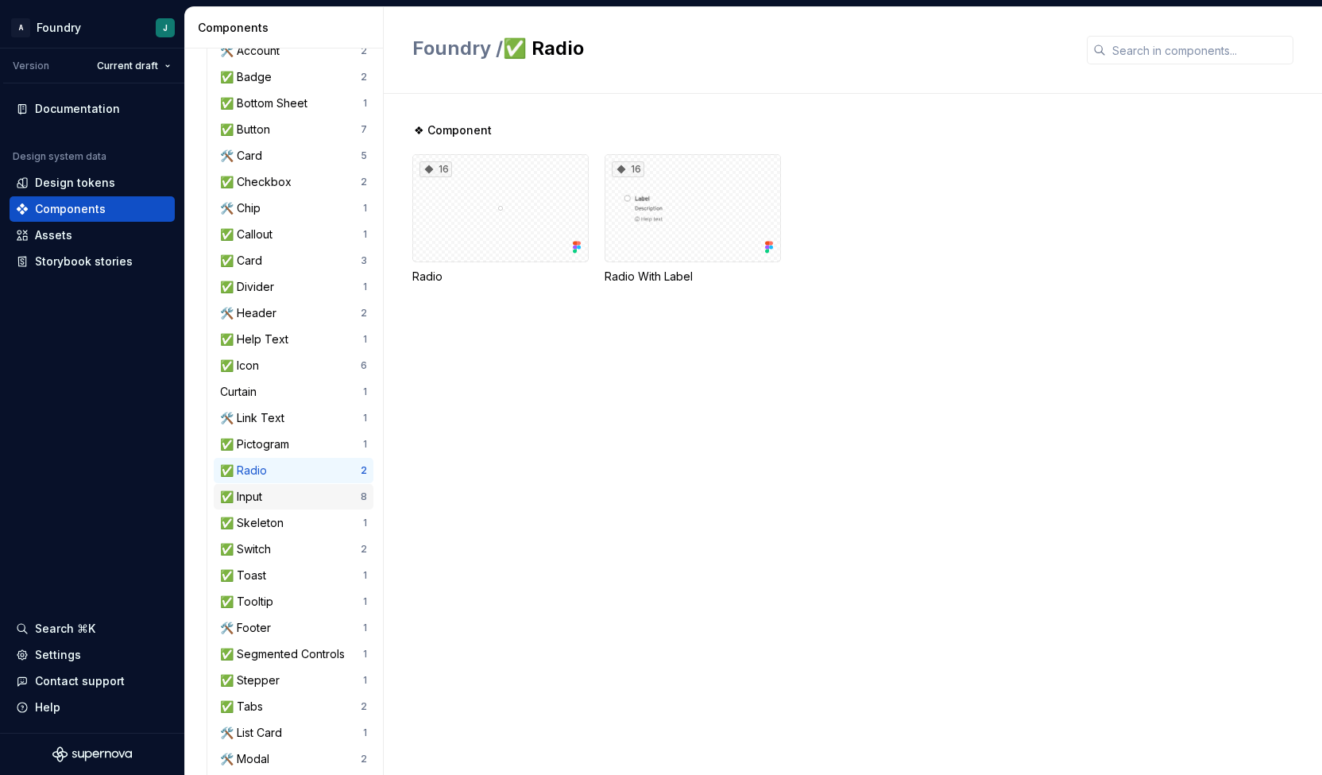
click at [276, 498] on div "✅ Input" at bounding box center [290, 497] width 141 height 16
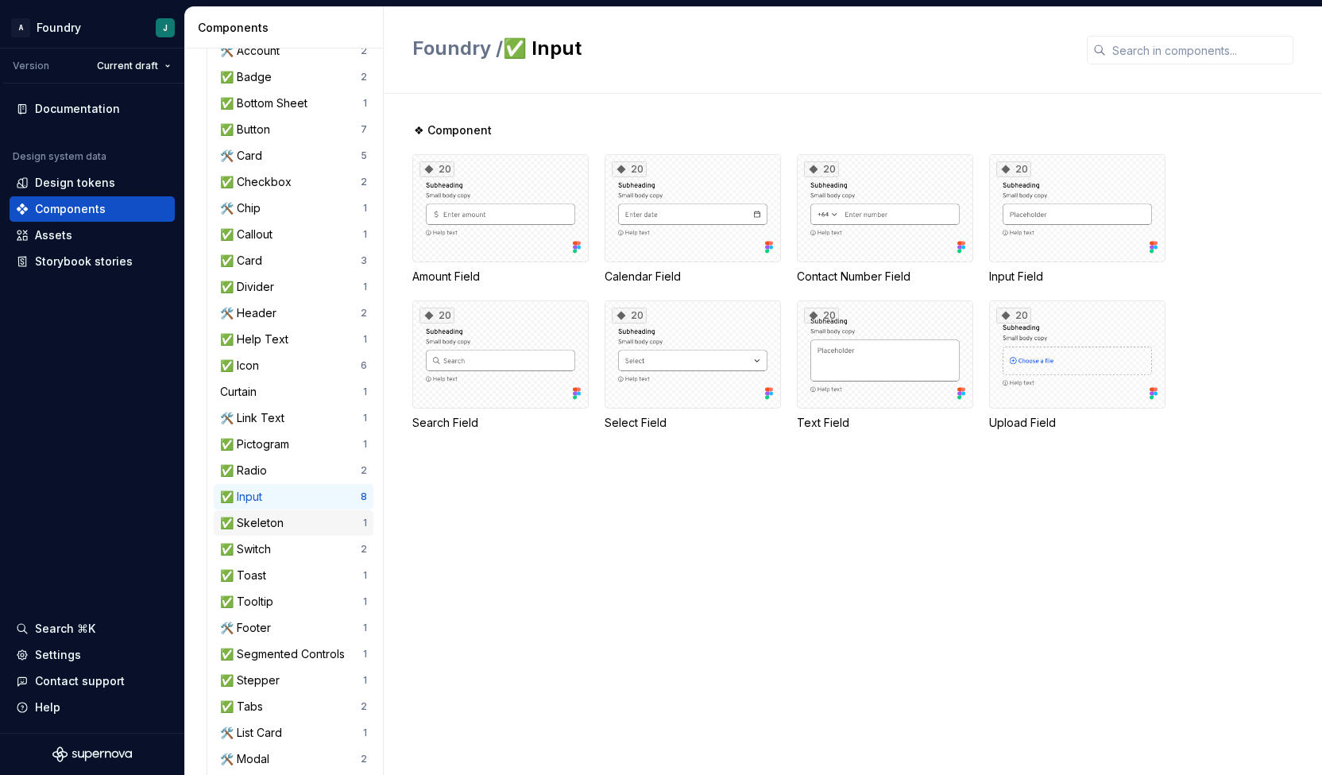
click at [276, 519] on div "✅ Skeleton" at bounding box center [255, 523] width 70 height 16
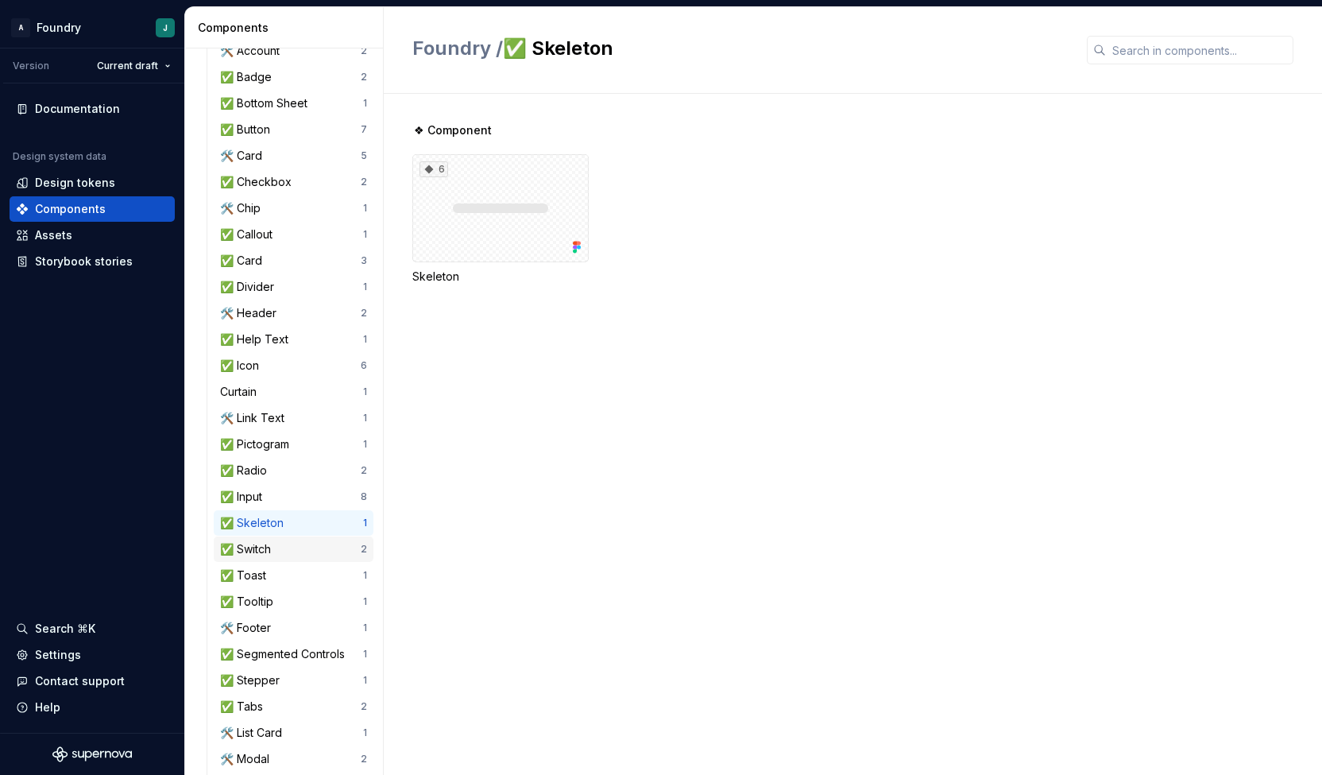
click at [274, 549] on div "✅ Switch" at bounding box center [248, 549] width 57 height 16
click at [277, 584] on div "✅ Toast 1" at bounding box center [294, 575] width 160 height 25
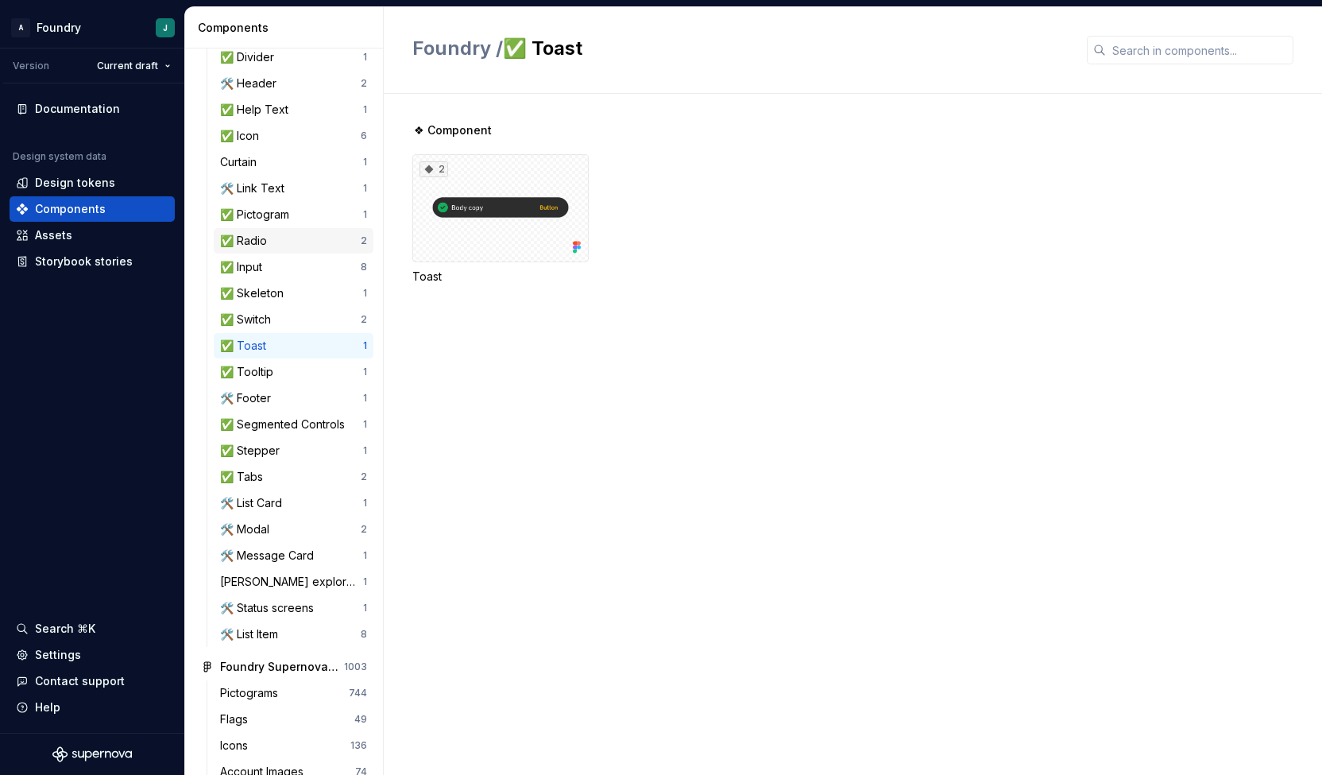
scroll to position [497, 0]
click at [290, 400] on div "🛠️ Footer" at bounding box center [291, 397] width 143 height 16
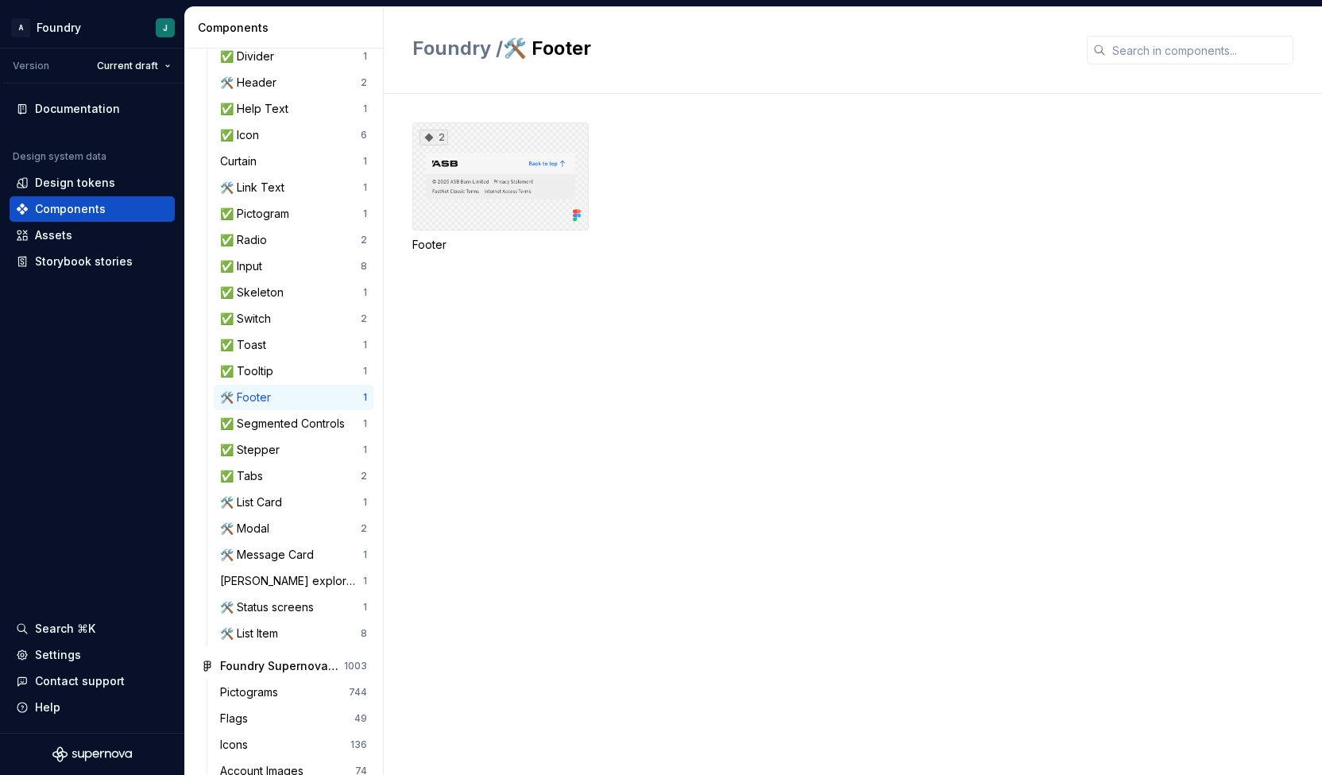
click at [504, 171] on div "2" at bounding box center [500, 176] width 176 height 108
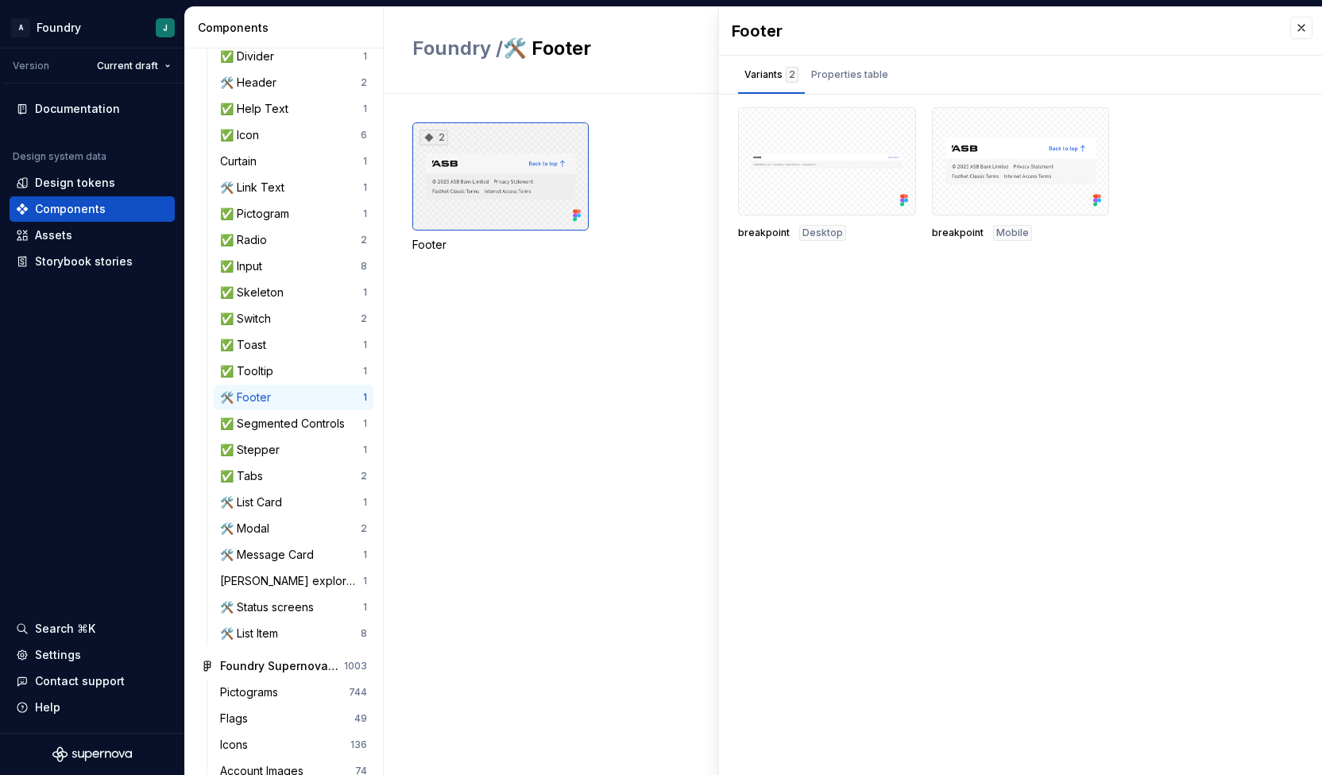
drag, startPoint x: 564, startPoint y: 141, endPoint x: 966, endPoint y: 261, distance: 419.8
click at [966, 261] on div "Footer Variants 2 Properties table breakpoint Desktop breakpoint Mobile Propert…" at bounding box center [1020, 391] width 603 height 768
click at [894, 126] on button "button" at bounding box center [898, 125] width 22 height 22
click at [845, 158] on div "Open in [GEOGRAPHIC_DATA]" at bounding box center [846, 172] width 103 height 48
click at [301, 427] on div "✅ Segmented Controls" at bounding box center [285, 424] width 131 height 16
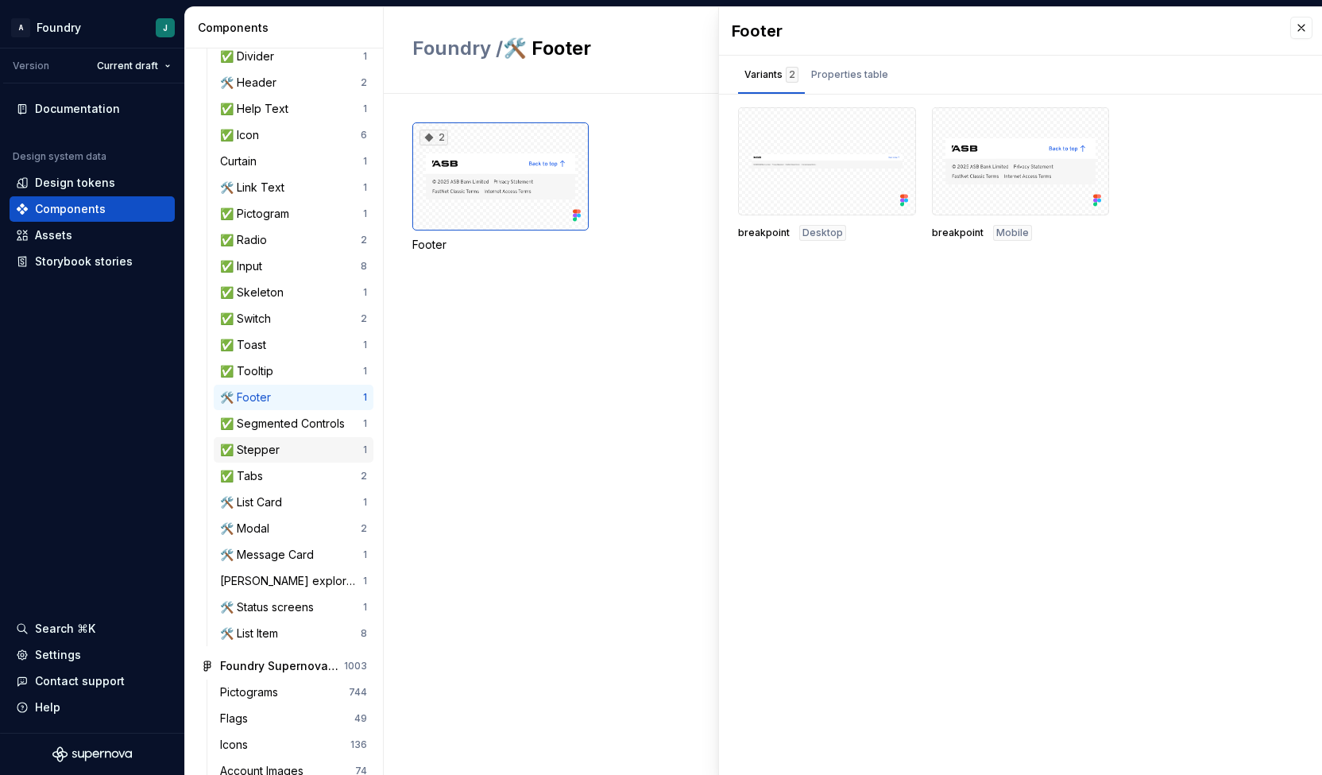
click at [294, 451] on div "✅ Stepper" at bounding box center [291, 450] width 143 height 16
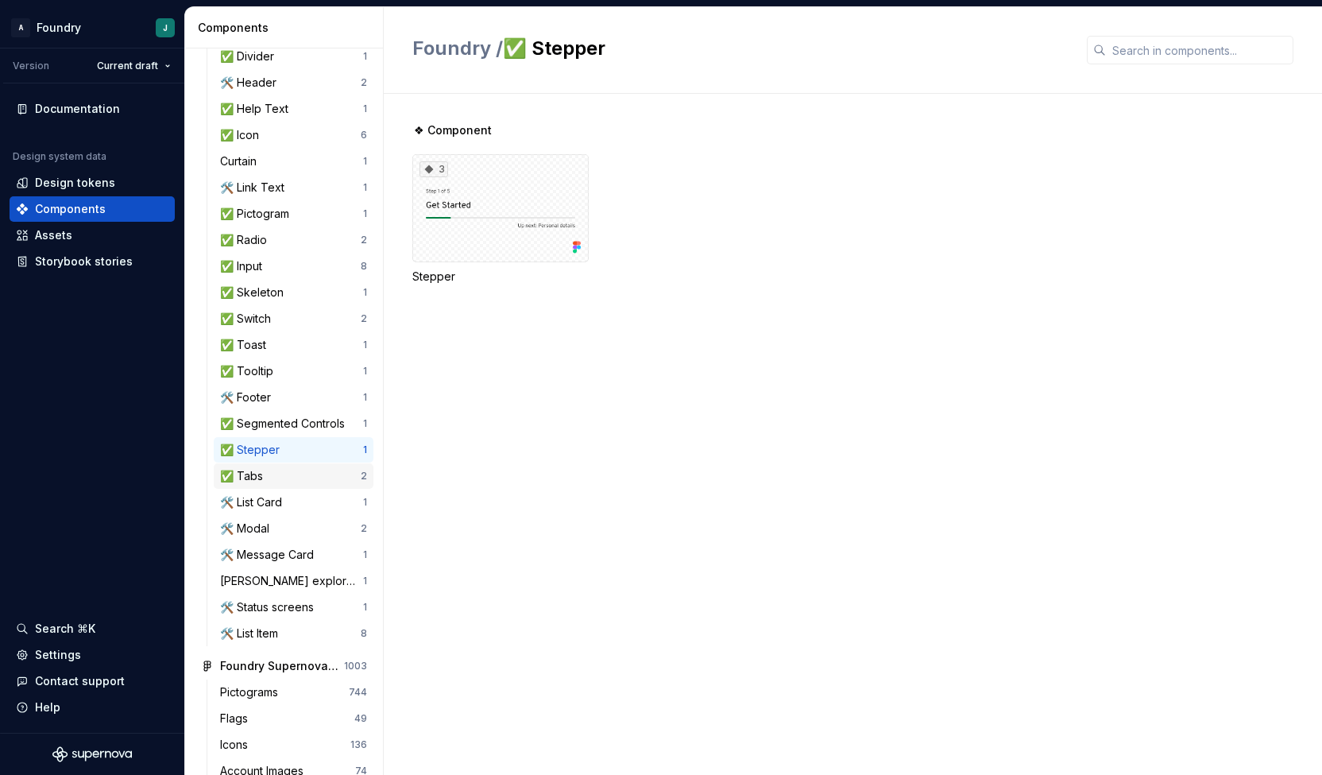
click at [283, 476] on div "✅ Tabs" at bounding box center [290, 476] width 141 height 16
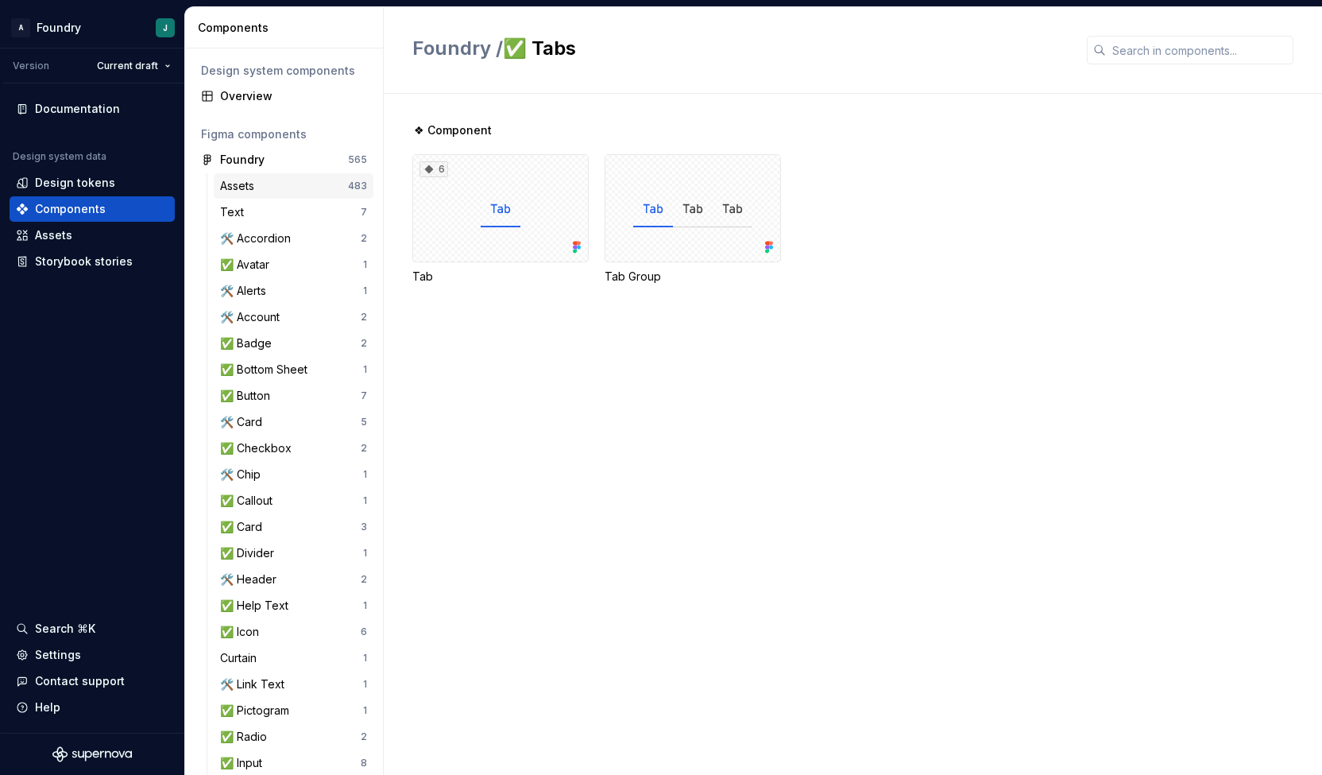
click at [274, 173] on div "Assets 483" at bounding box center [294, 185] width 160 height 25
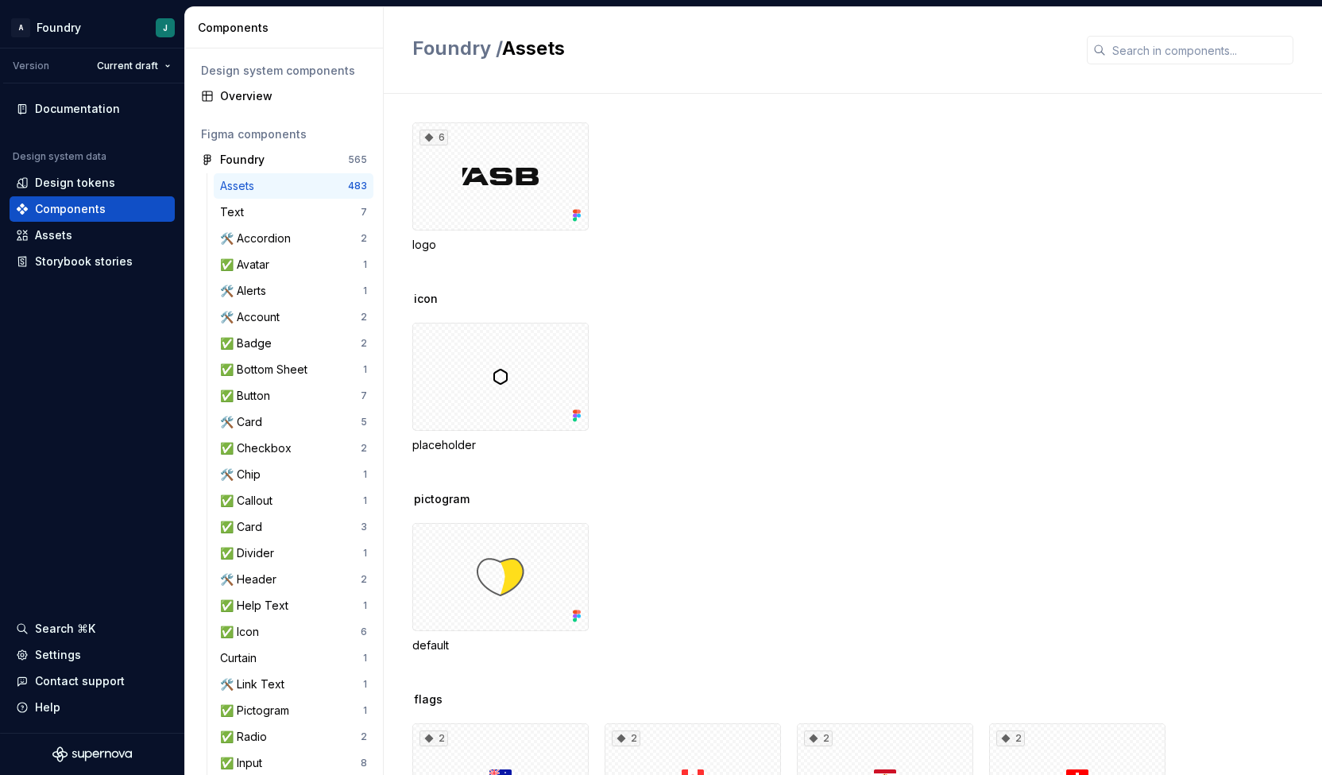
click at [785, 247] on div "6 logo" at bounding box center [867, 187] width 910 height 130
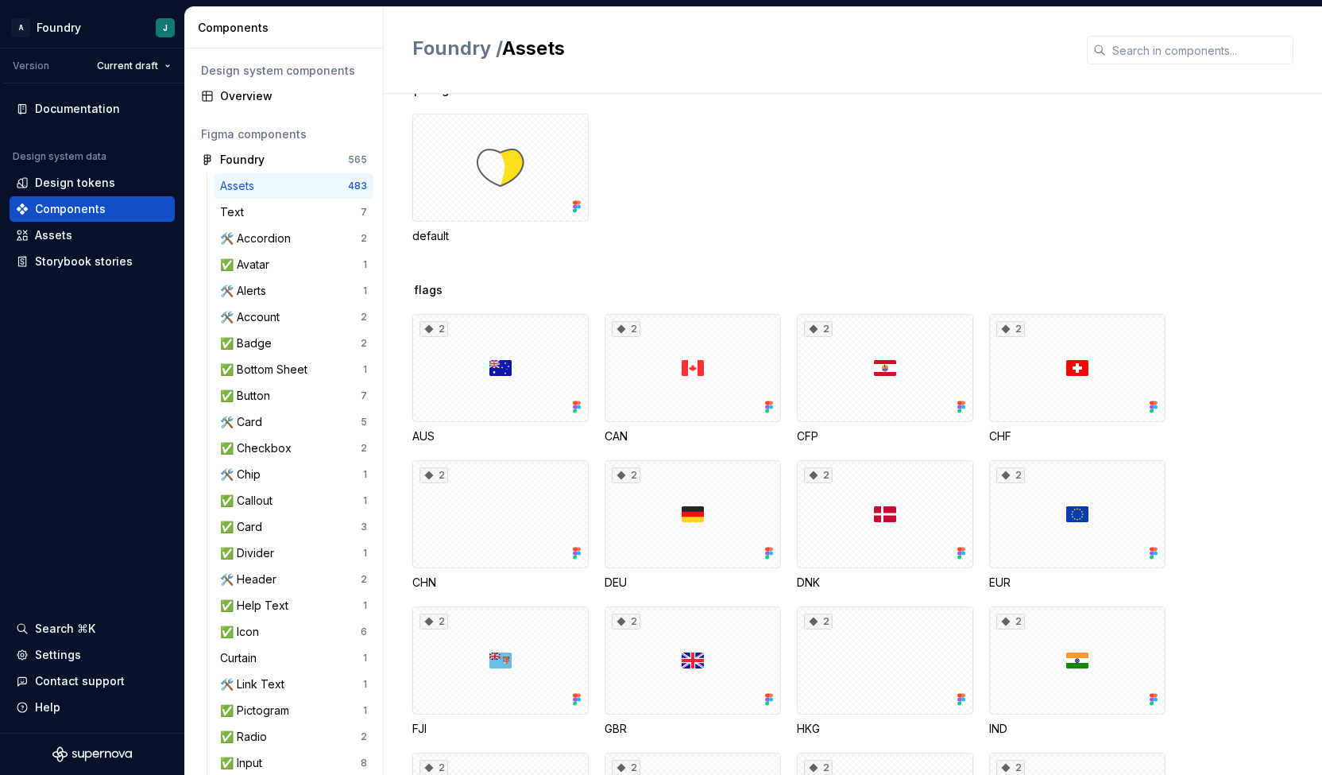
scroll to position [149, 0]
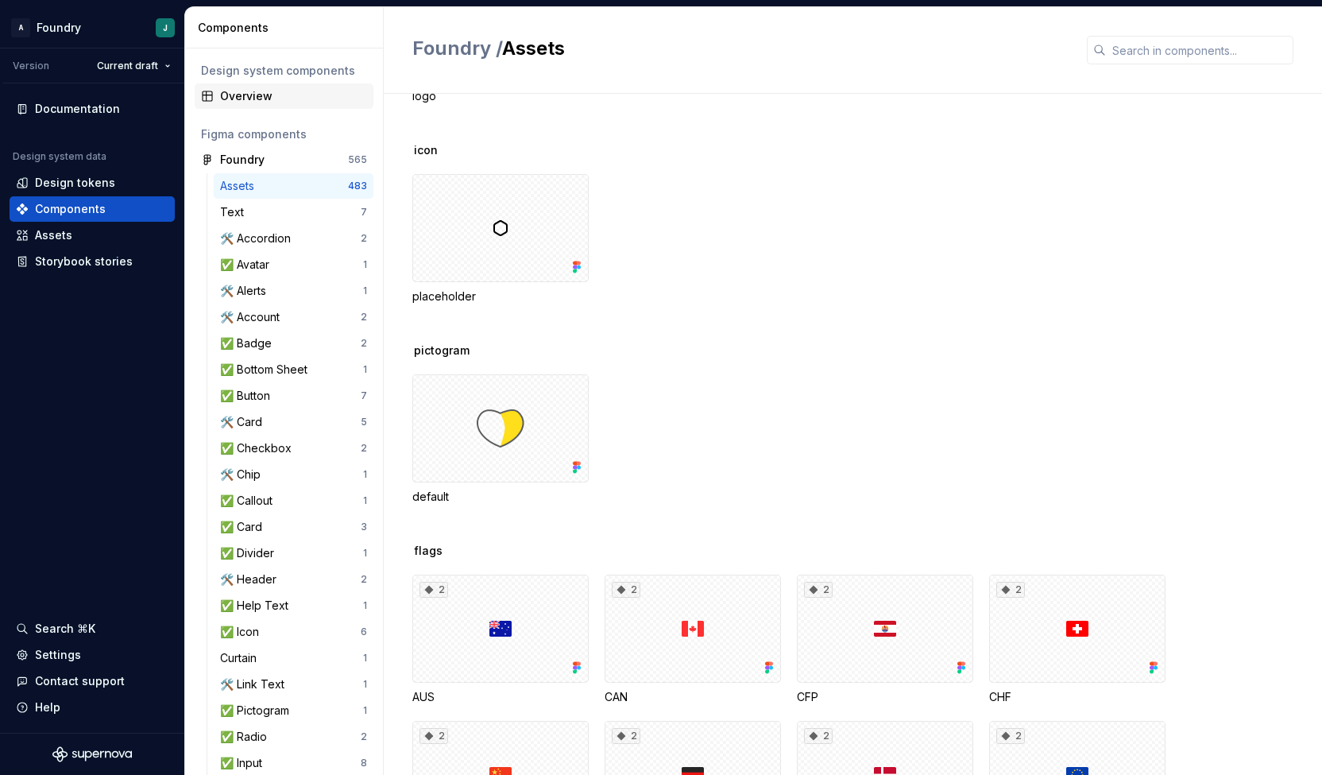
click at [282, 95] on div "Overview" at bounding box center [293, 96] width 147 height 16
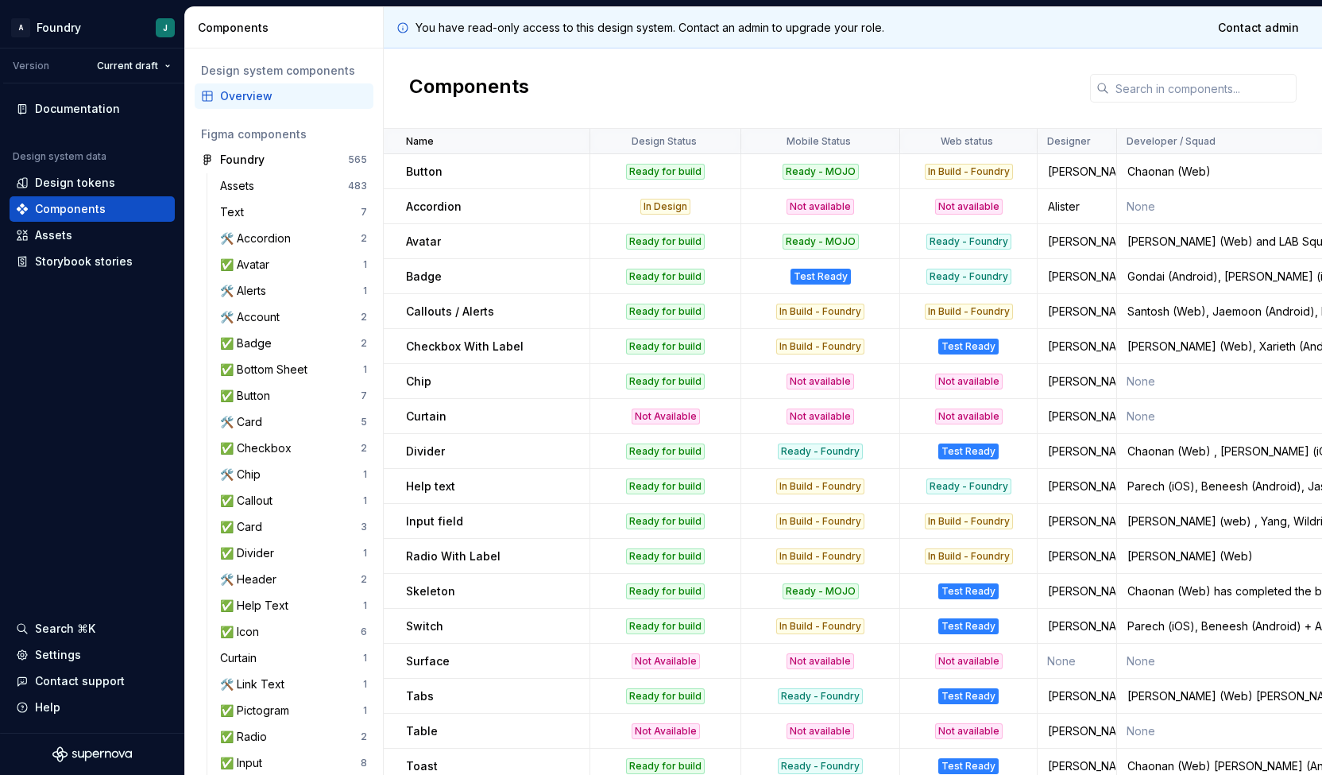
click at [426, 185] on td "Button" at bounding box center [487, 171] width 207 height 35
click at [694, 200] on div "In Design" at bounding box center [665, 207] width 149 height 16
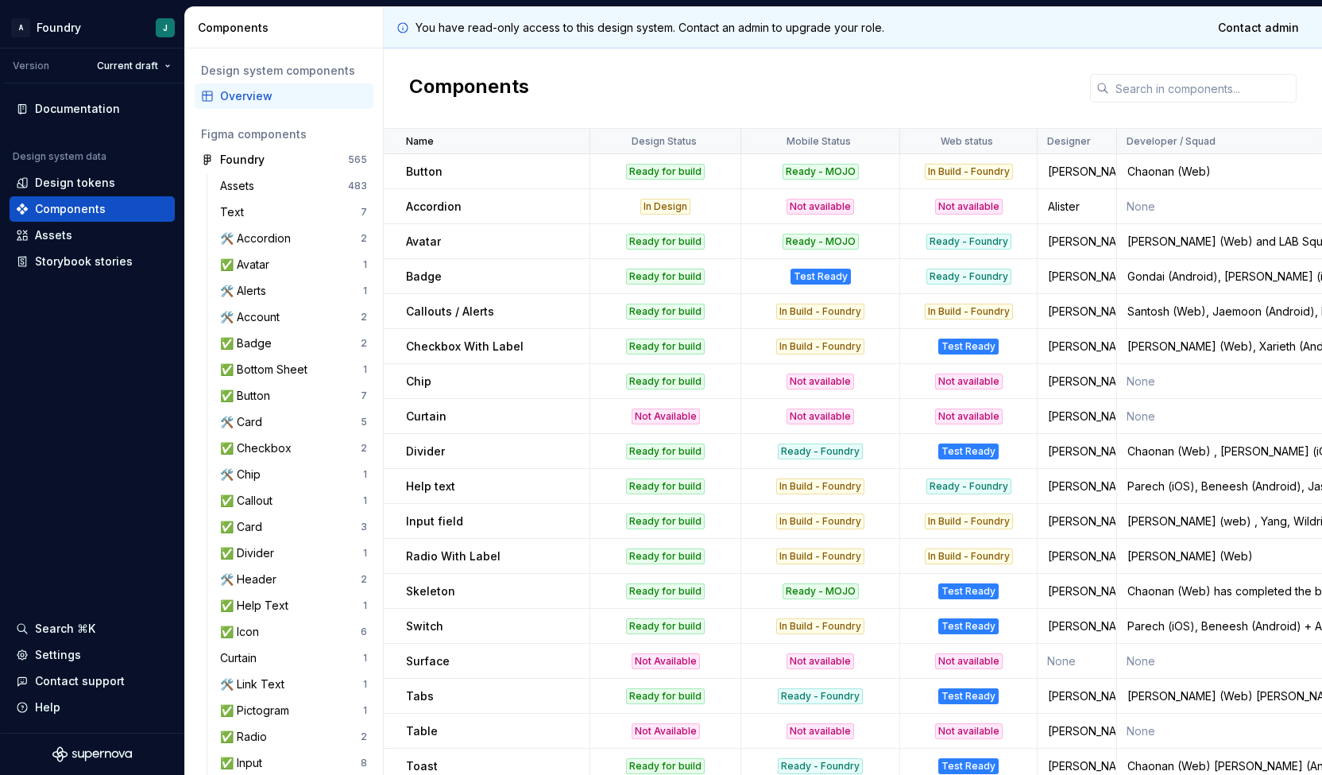
click at [415, 195] on td "Accordion" at bounding box center [487, 206] width 207 height 35
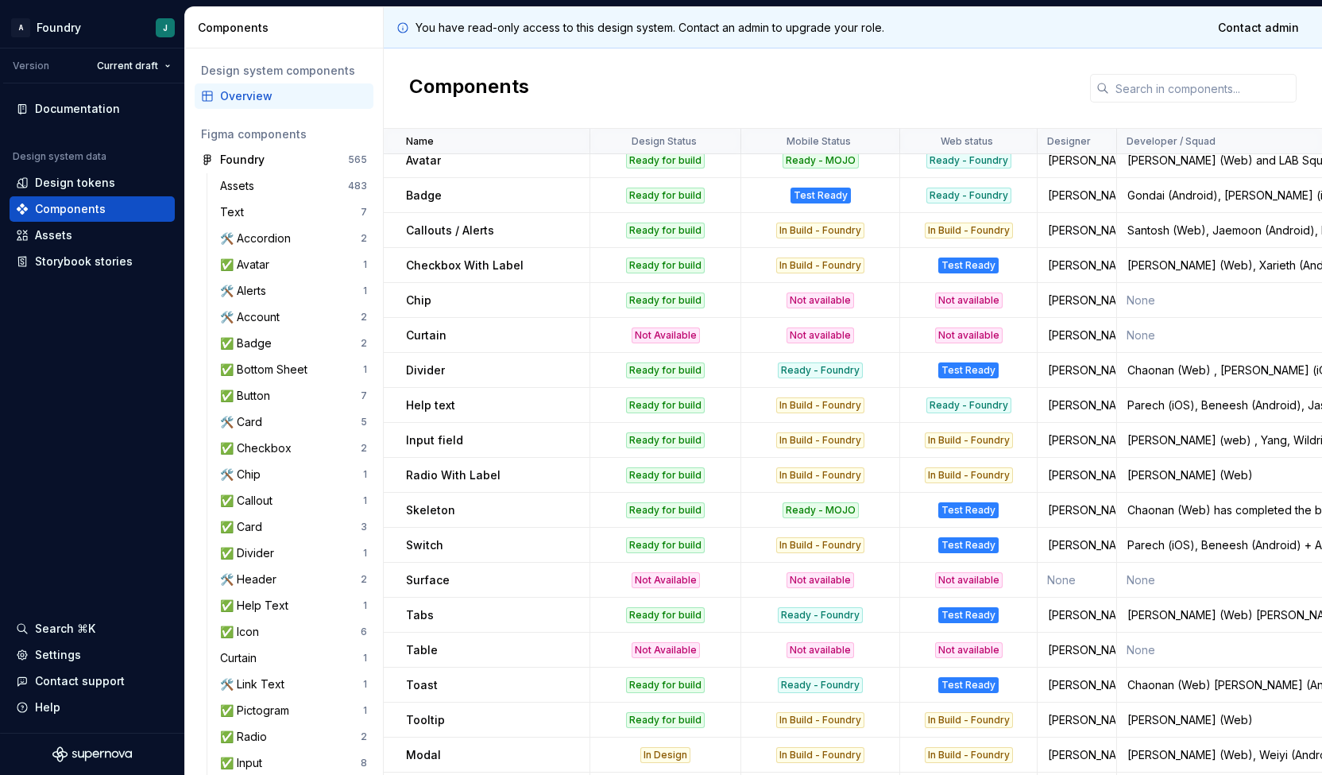
scroll to position [103, 0]
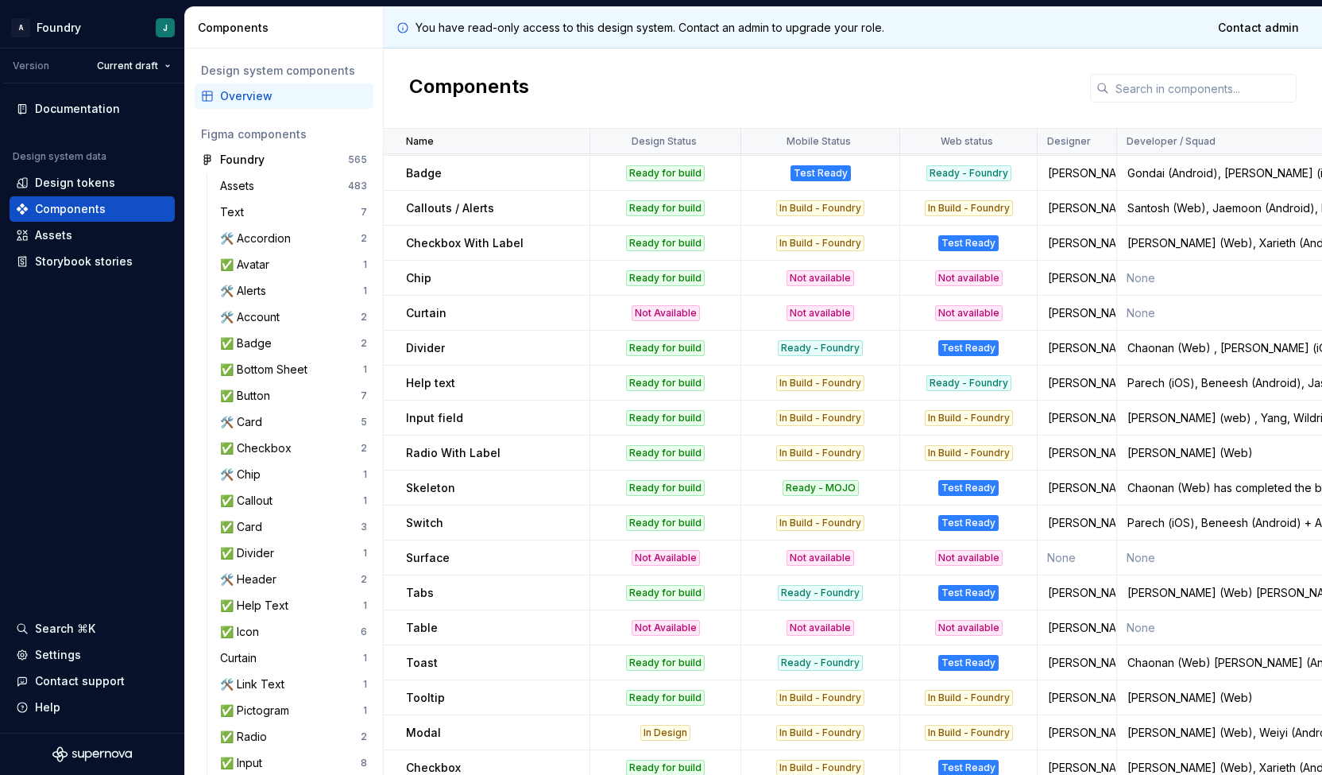
click at [665, 215] on td "Ready for build" at bounding box center [665, 208] width 151 height 35
click at [659, 257] on td "Ready for build" at bounding box center [665, 243] width 151 height 35
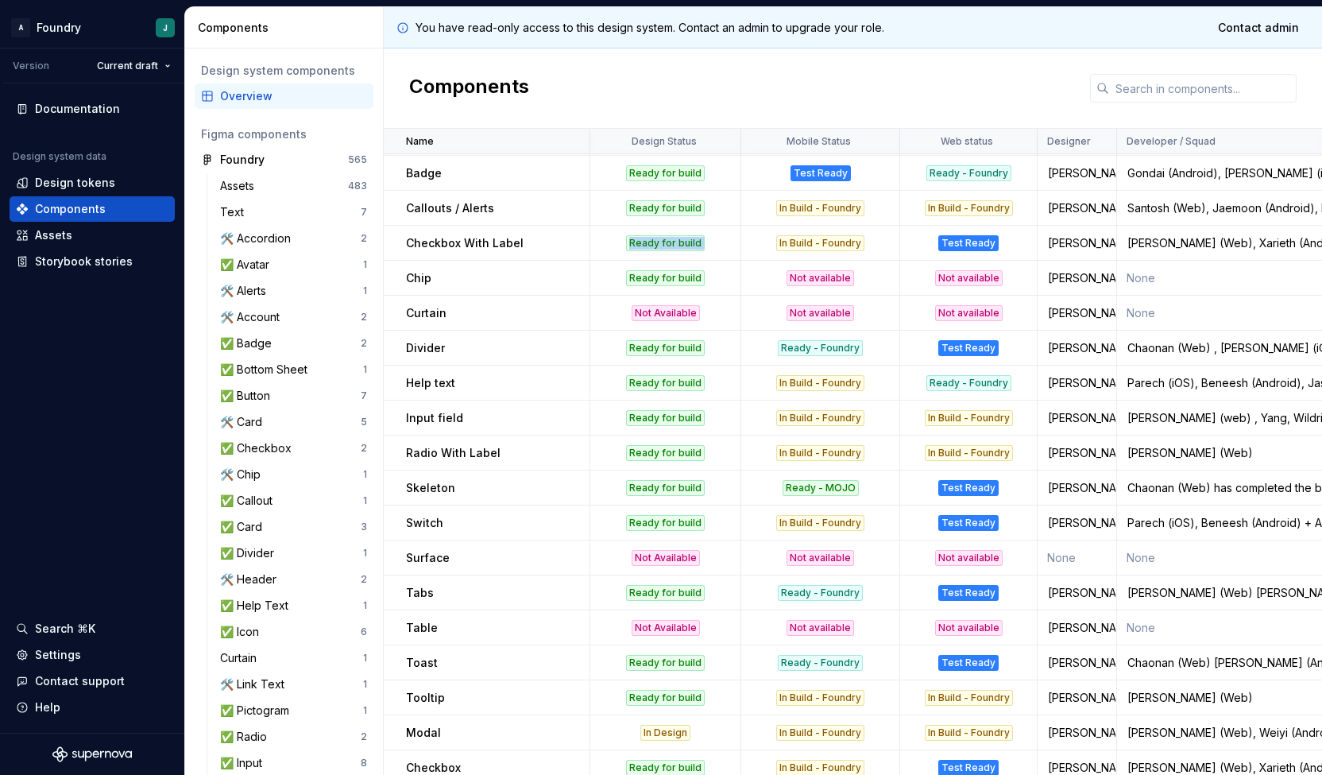
click at [659, 257] on td "Ready for build" at bounding box center [665, 243] width 151 height 35
click at [903, 238] on div "Test Ready" at bounding box center [968, 243] width 135 height 16
click at [686, 206] on div "Ready for build" at bounding box center [665, 208] width 79 height 16
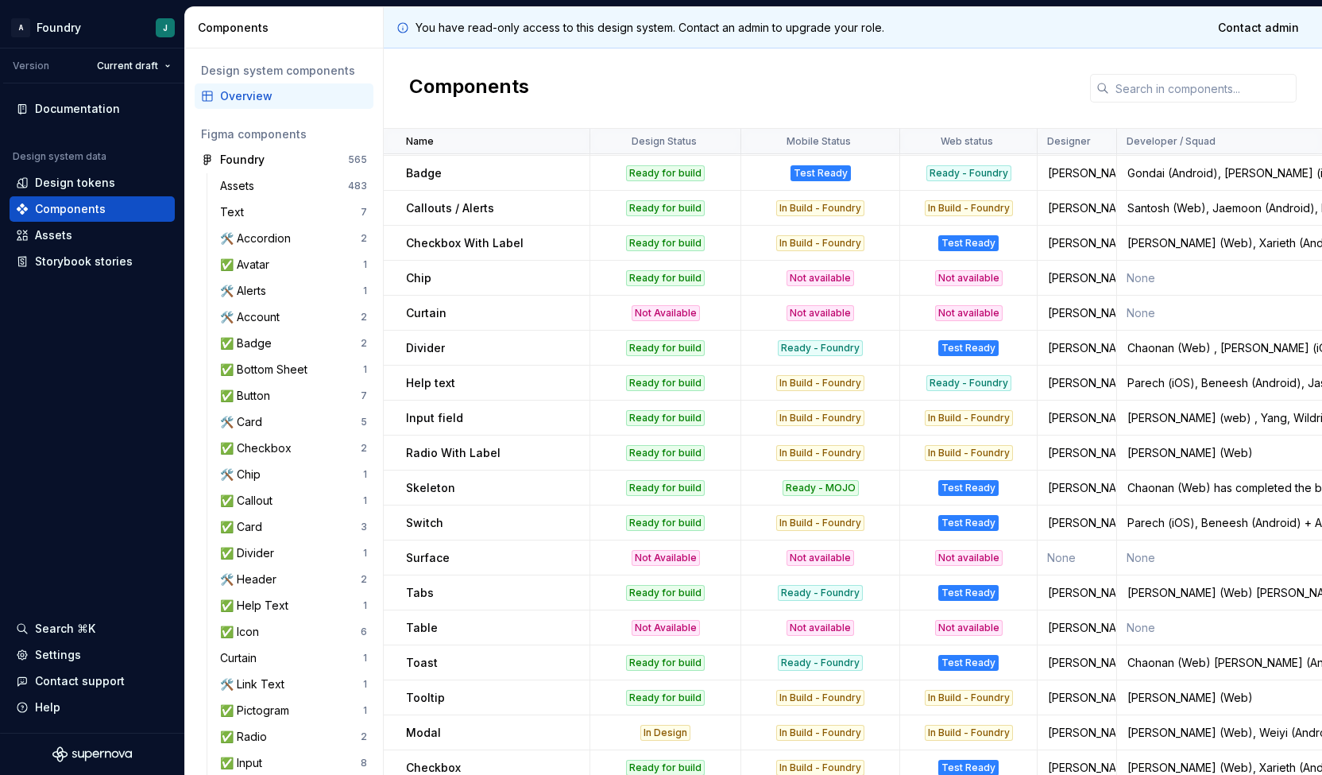
click at [669, 240] on div "Ready for build" at bounding box center [665, 243] width 79 height 16
click at [667, 284] on div "Ready for build" at bounding box center [665, 278] width 79 height 16
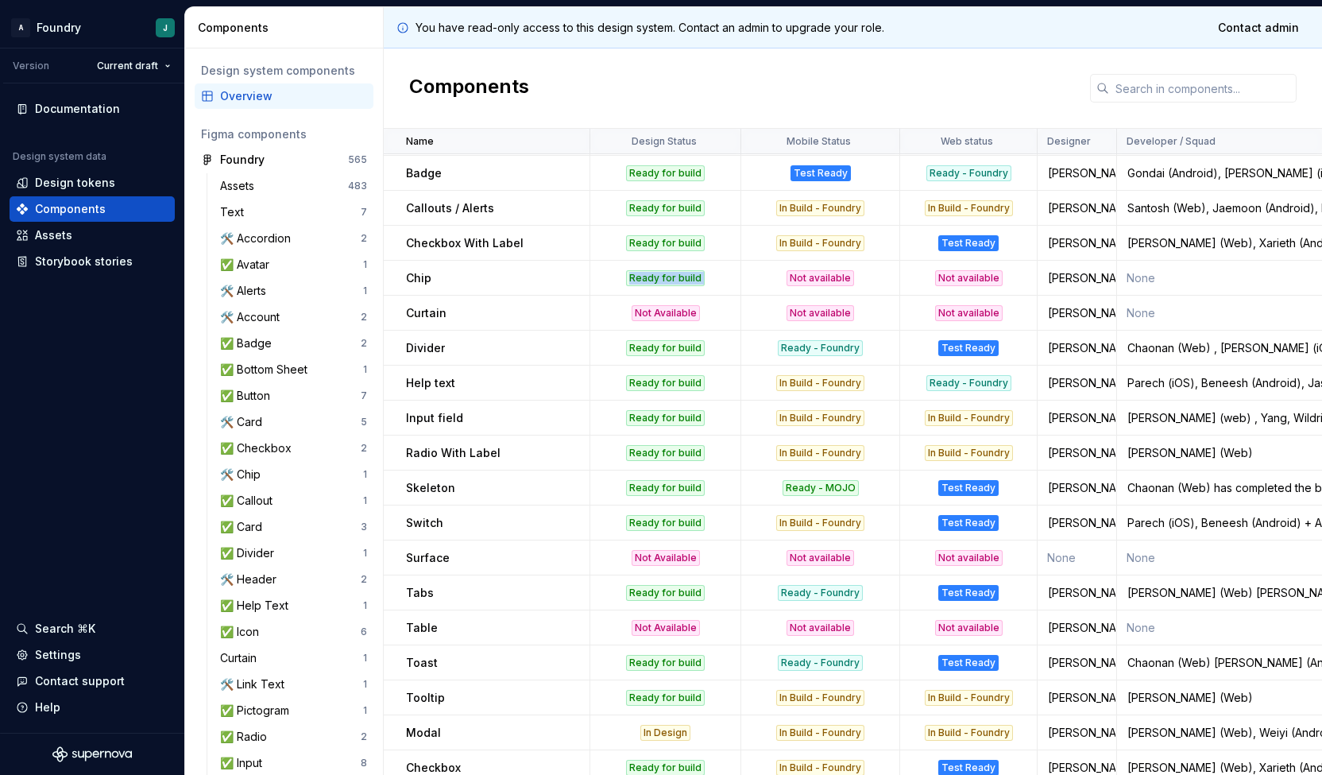
click at [667, 284] on div "Ready for build" at bounding box center [665, 278] width 79 height 16
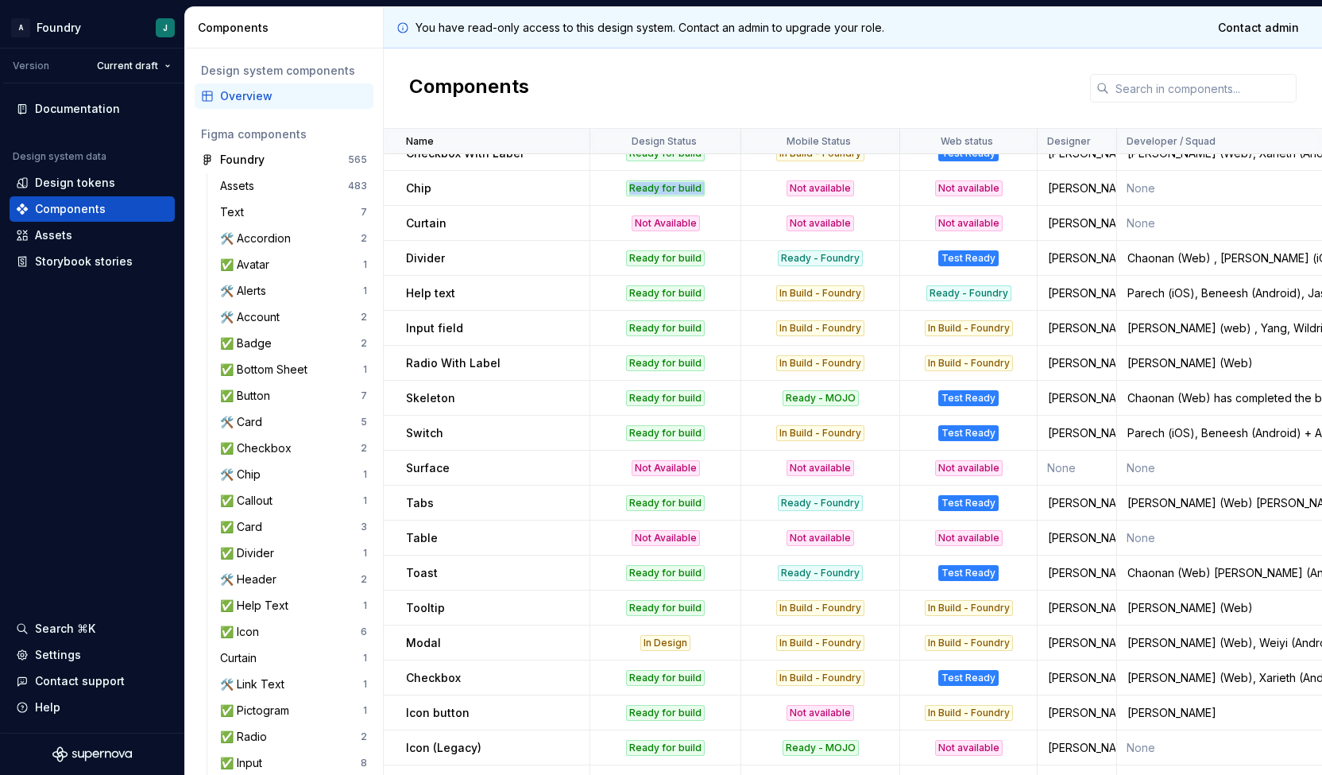
scroll to position [194, 0]
click at [658, 195] on td "Ready for build" at bounding box center [665, 187] width 151 height 35
click at [681, 223] on div "Not Available" at bounding box center [666, 223] width 68 height 16
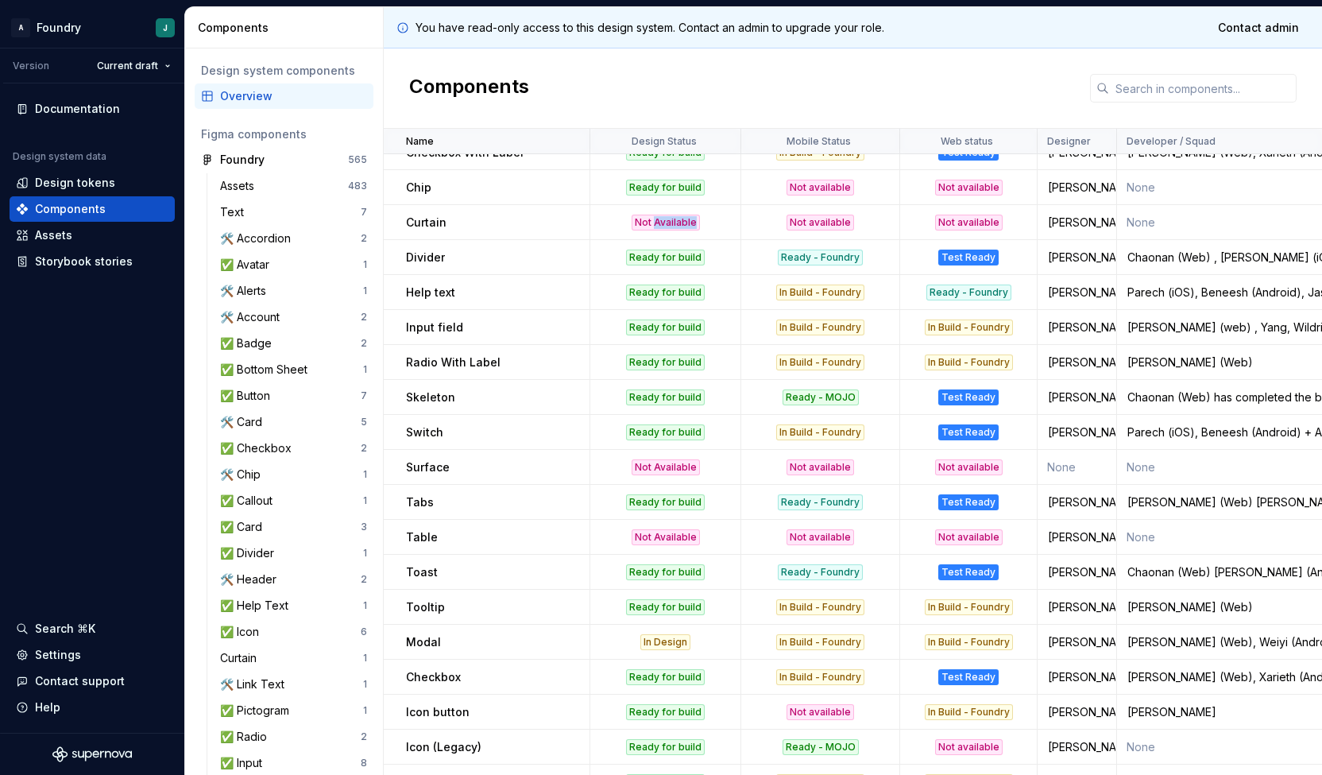
click at [681, 223] on div "Not Available" at bounding box center [666, 223] width 68 height 16
click at [561, 238] on td "Curtain" at bounding box center [487, 222] width 207 height 35
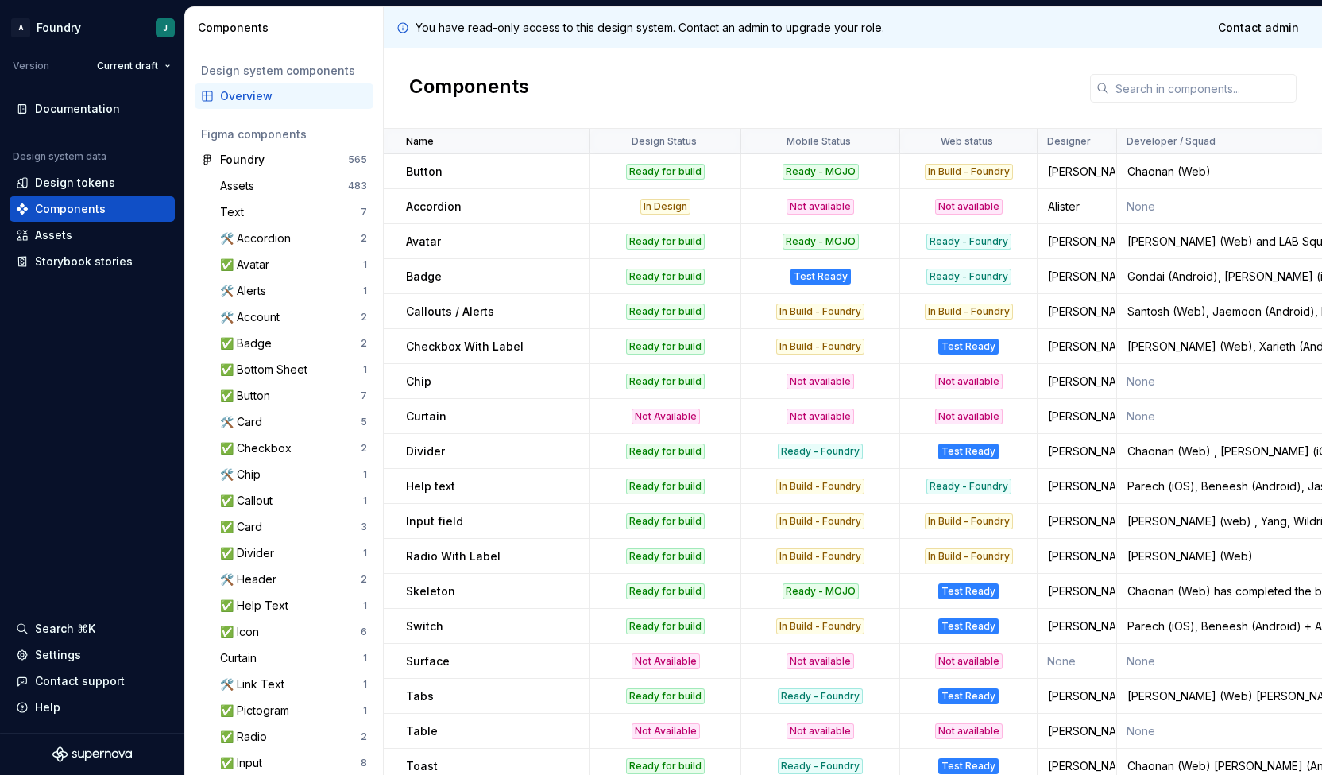
click at [671, 425] on td "Not Available" at bounding box center [665, 416] width 151 height 35
click at [750, 419] on div "Not available" at bounding box center [820, 416] width 157 height 16
click at [795, 413] on div "Not available" at bounding box center [821, 416] width 68 height 16
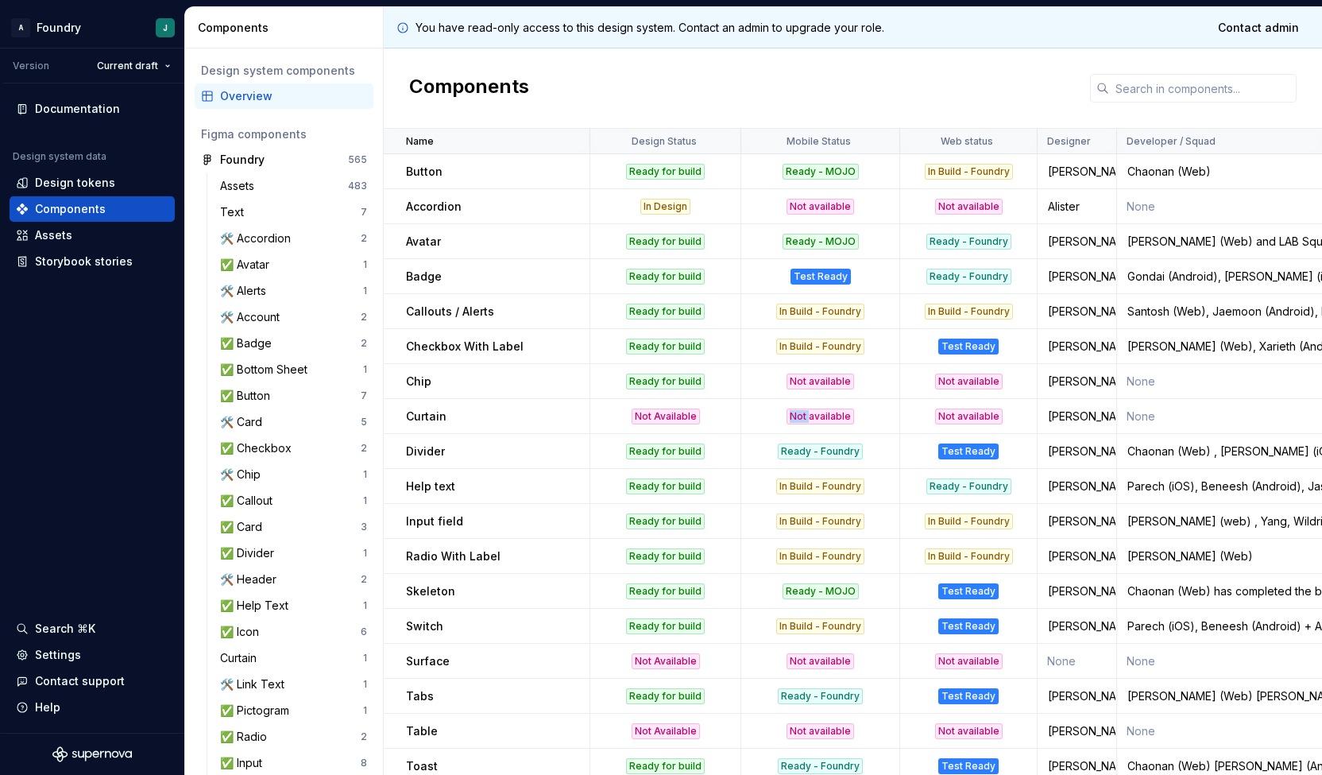
click at [795, 413] on div "Not available" at bounding box center [821, 416] width 68 height 16
click at [429, 202] on p "Accordion" at bounding box center [434, 207] width 56 height 16
click at [426, 247] on p "Avatar" at bounding box center [423, 242] width 35 height 16
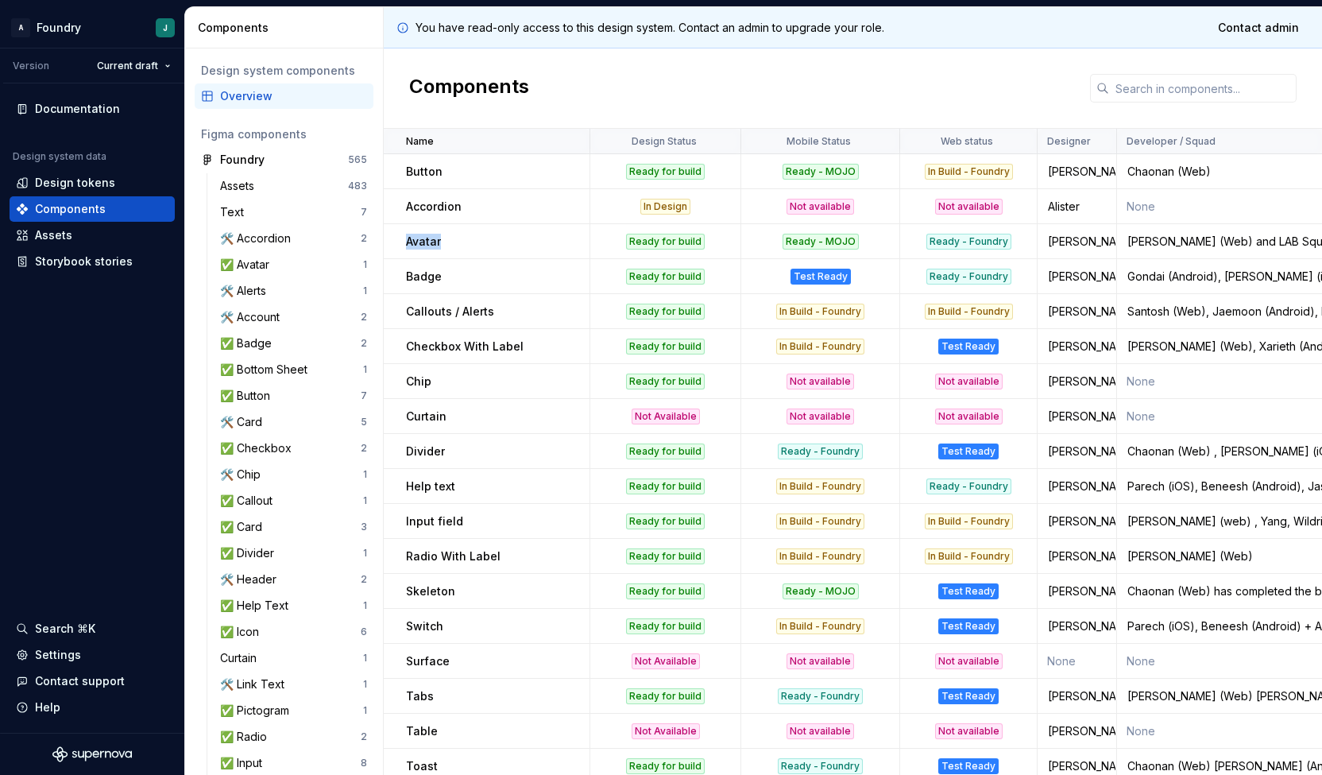
click at [426, 247] on p "Avatar" at bounding box center [423, 242] width 35 height 16
click at [426, 284] on td "Badge" at bounding box center [487, 276] width 207 height 35
click at [461, 364] on td "Chip" at bounding box center [487, 381] width 207 height 35
click at [451, 355] on td "Checkbox With Label" at bounding box center [487, 346] width 207 height 35
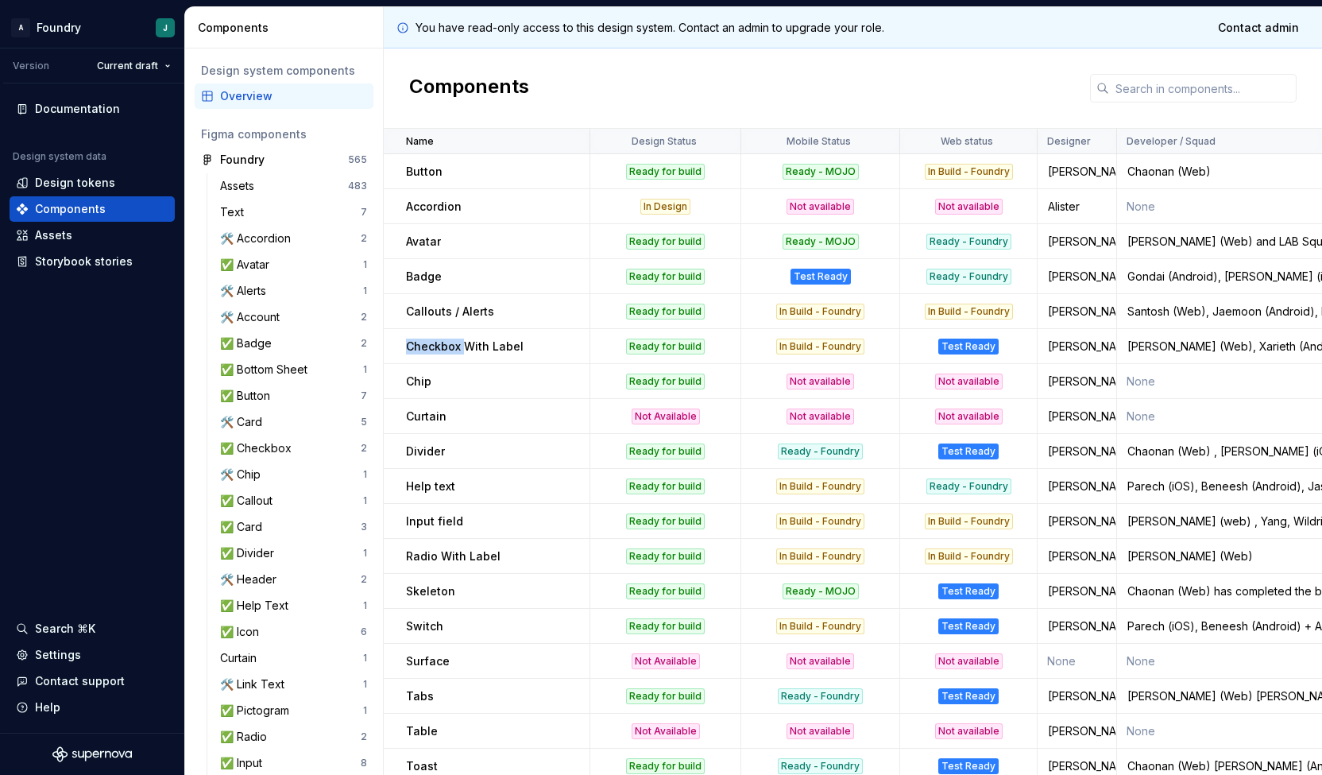
click at [451, 355] on td "Checkbox With Label" at bounding box center [487, 346] width 207 height 35
click at [437, 370] on td "Chip" at bounding box center [487, 381] width 207 height 35
click at [429, 408] on p "Curtain" at bounding box center [426, 416] width 41 height 16
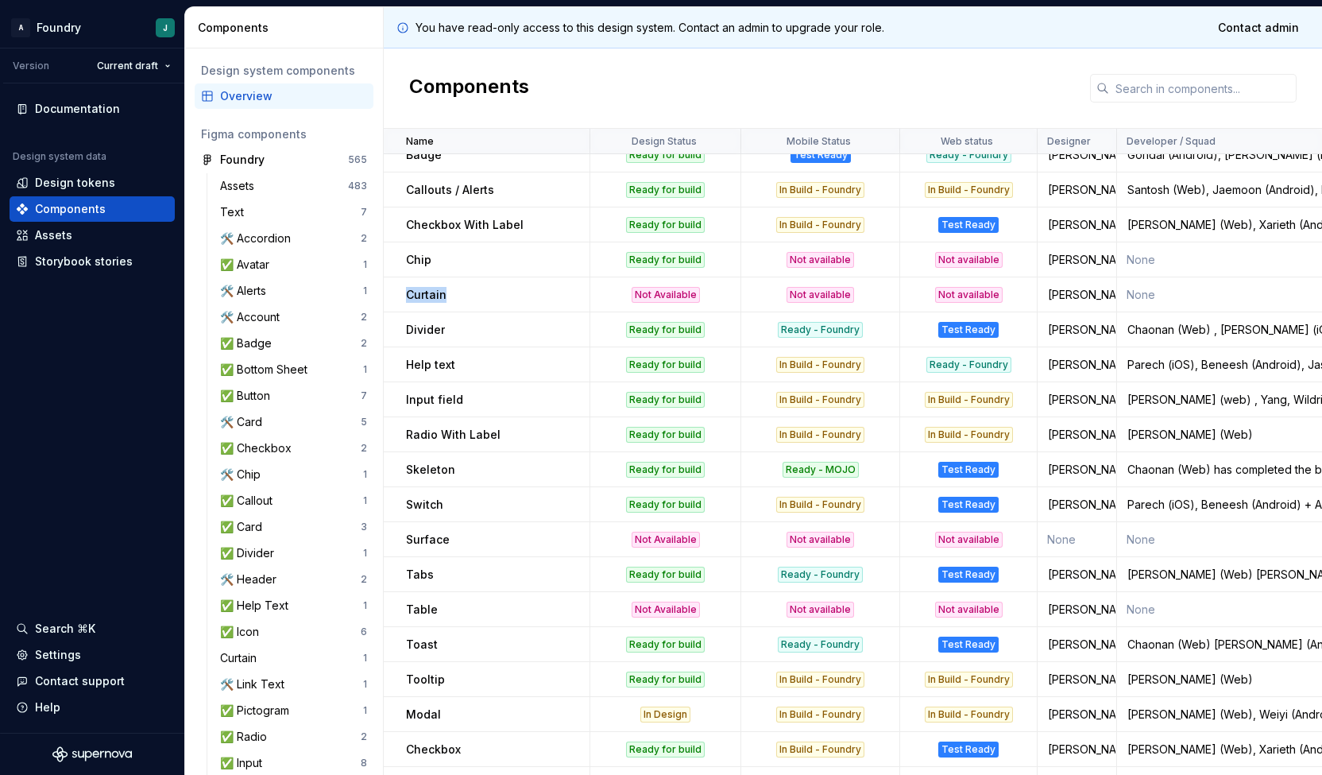
scroll to position [122, 0]
click at [443, 396] on p "Input field" at bounding box center [434, 399] width 57 height 16
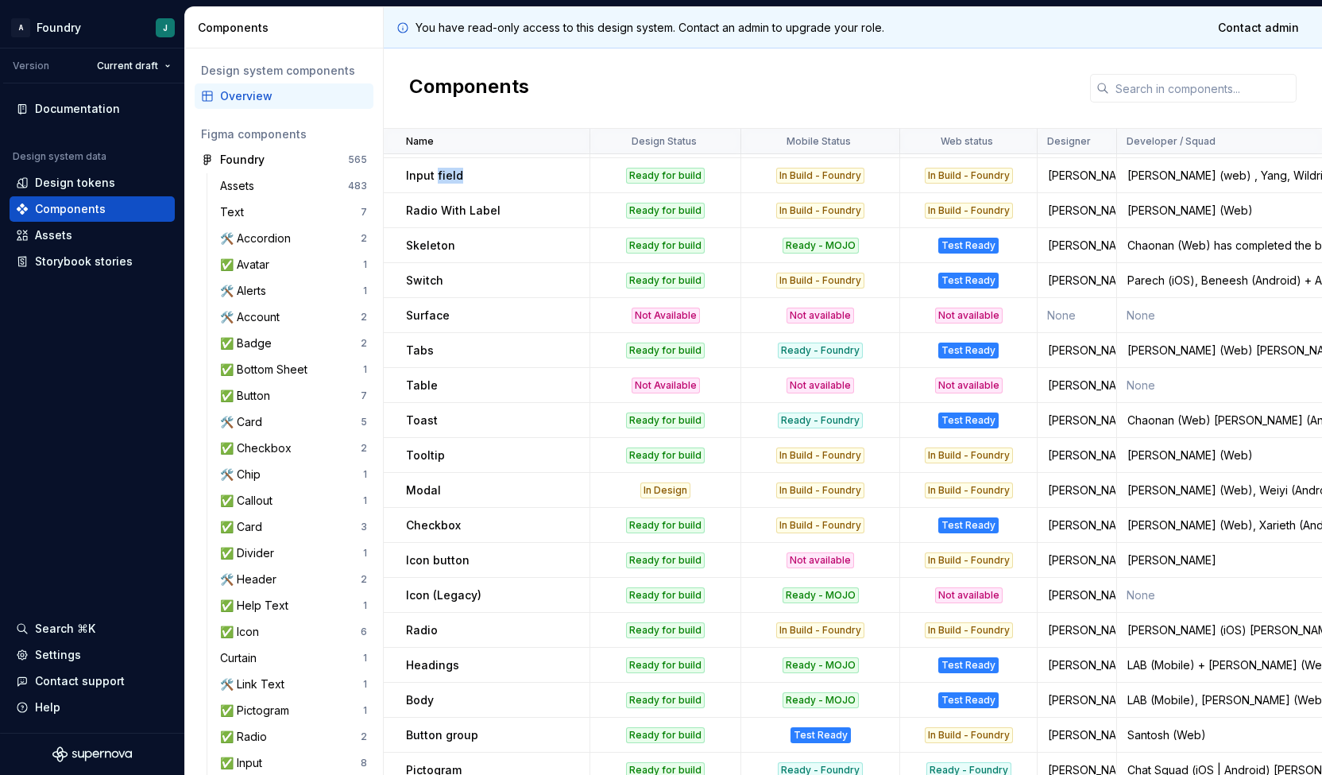
scroll to position [349, 0]
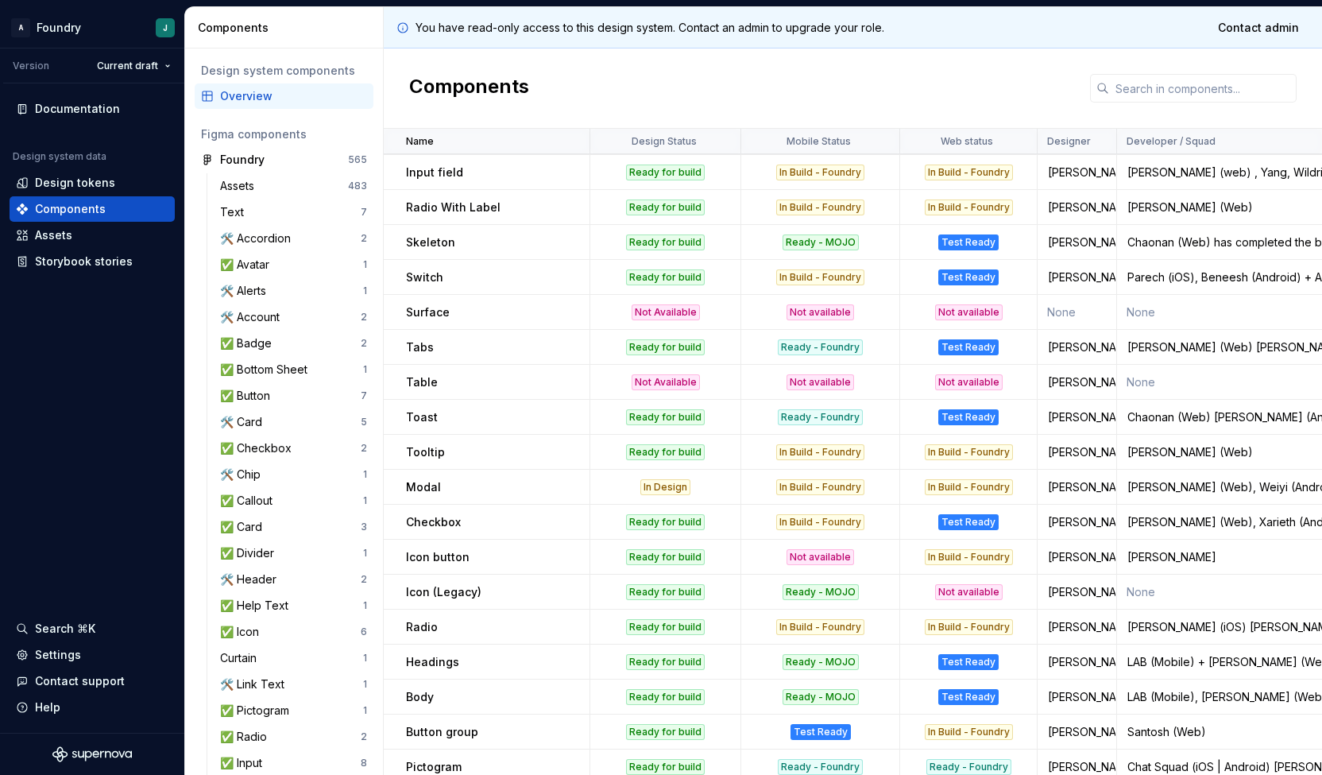
click at [410, 350] on p "Tabs" at bounding box center [420, 347] width 28 height 16
click at [416, 383] on p "Table" at bounding box center [422, 382] width 32 height 16
click at [413, 419] on p "Toast" at bounding box center [422, 417] width 32 height 16
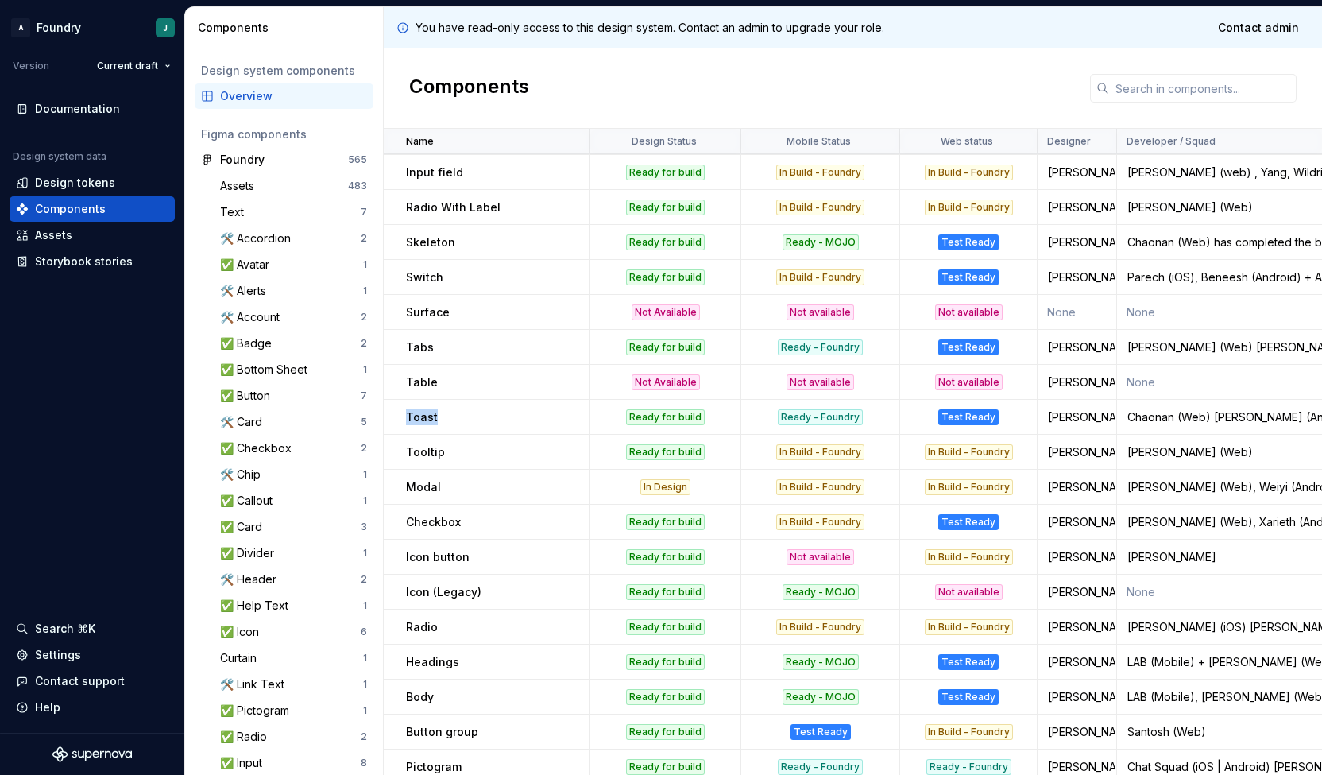
click at [413, 419] on p "Toast" at bounding box center [422, 417] width 32 height 16
click at [421, 498] on td "Modal" at bounding box center [487, 487] width 207 height 35
click at [412, 532] on td "Checkbox" at bounding box center [487, 522] width 207 height 35
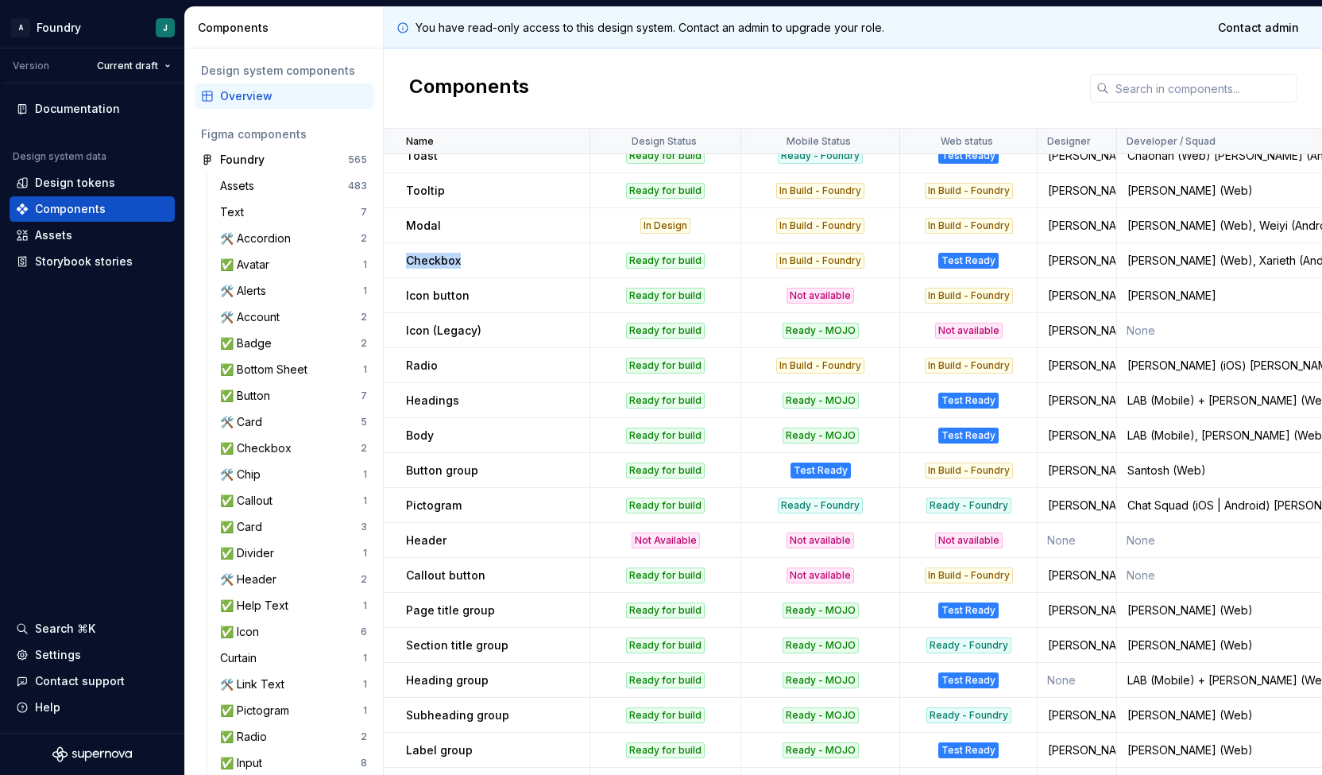
scroll to position [620, 0]
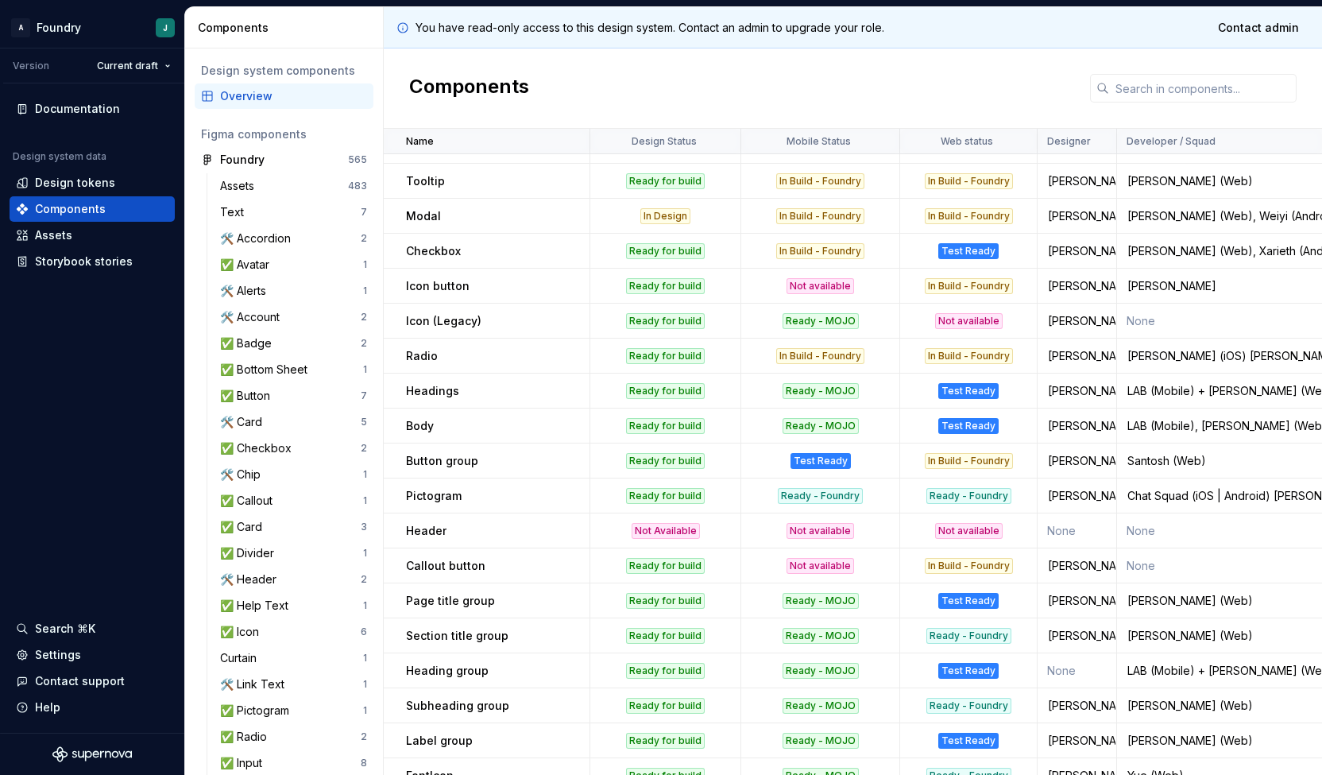
click at [444, 276] on td "Icon button" at bounding box center [487, 286] width 207 height 35
click at [441, 379] on td "Headings" at bounding box center [487, 390] width 207 height 35
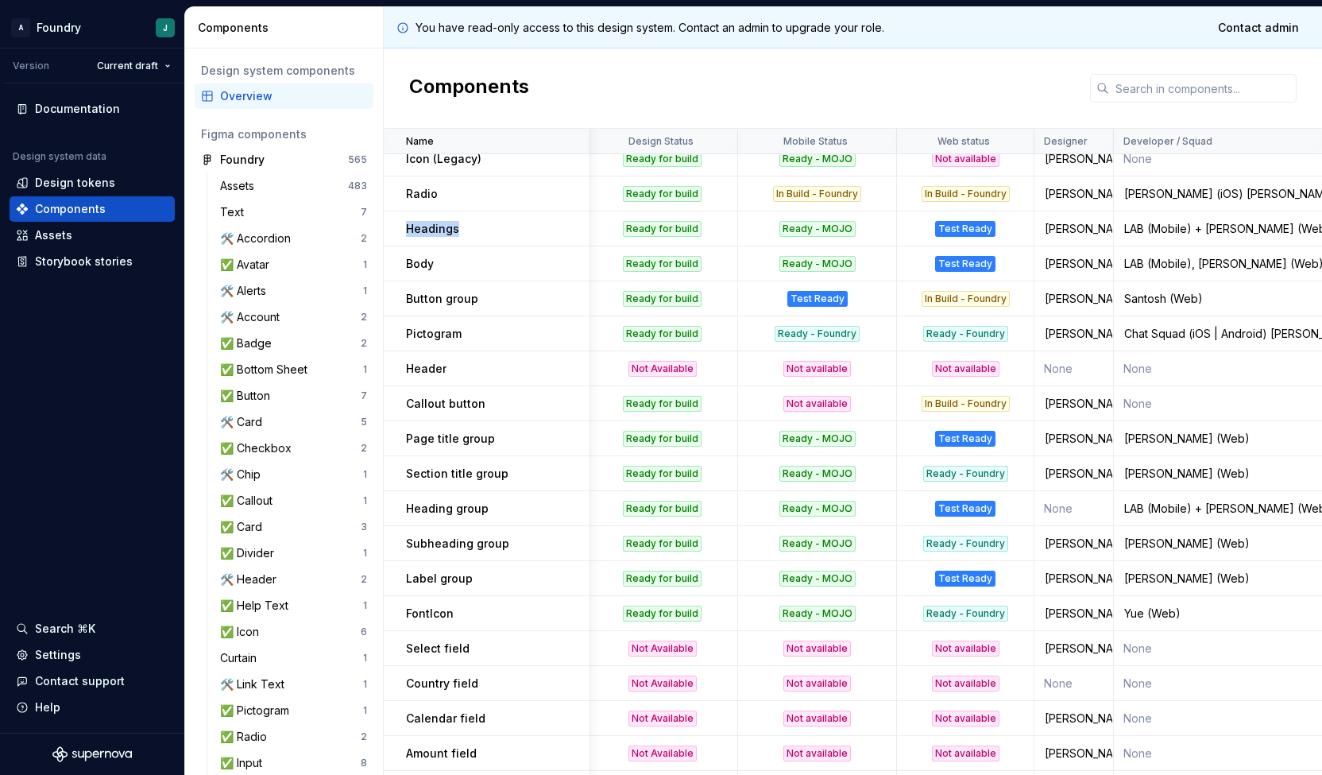
scroll to position [783, 3]
click at [447, 444] on td "Page title group" at bounding box center [487, 437] width 207 height 35
click at [448, 482] on td "Section title group" at bounding box center [487, 472] width 207 height 35
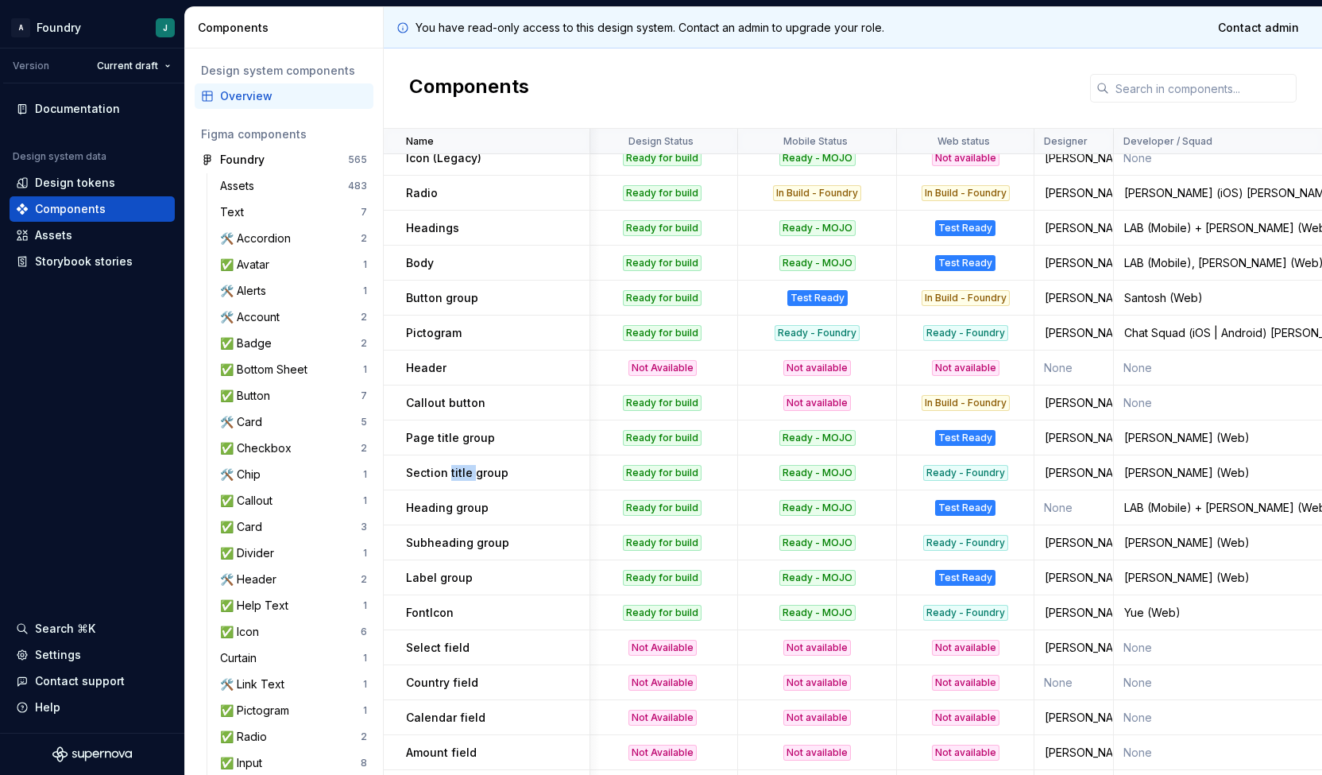
click at [448, 482] on td "Section title group" at bounding box center [487, 472] width 207 height 35
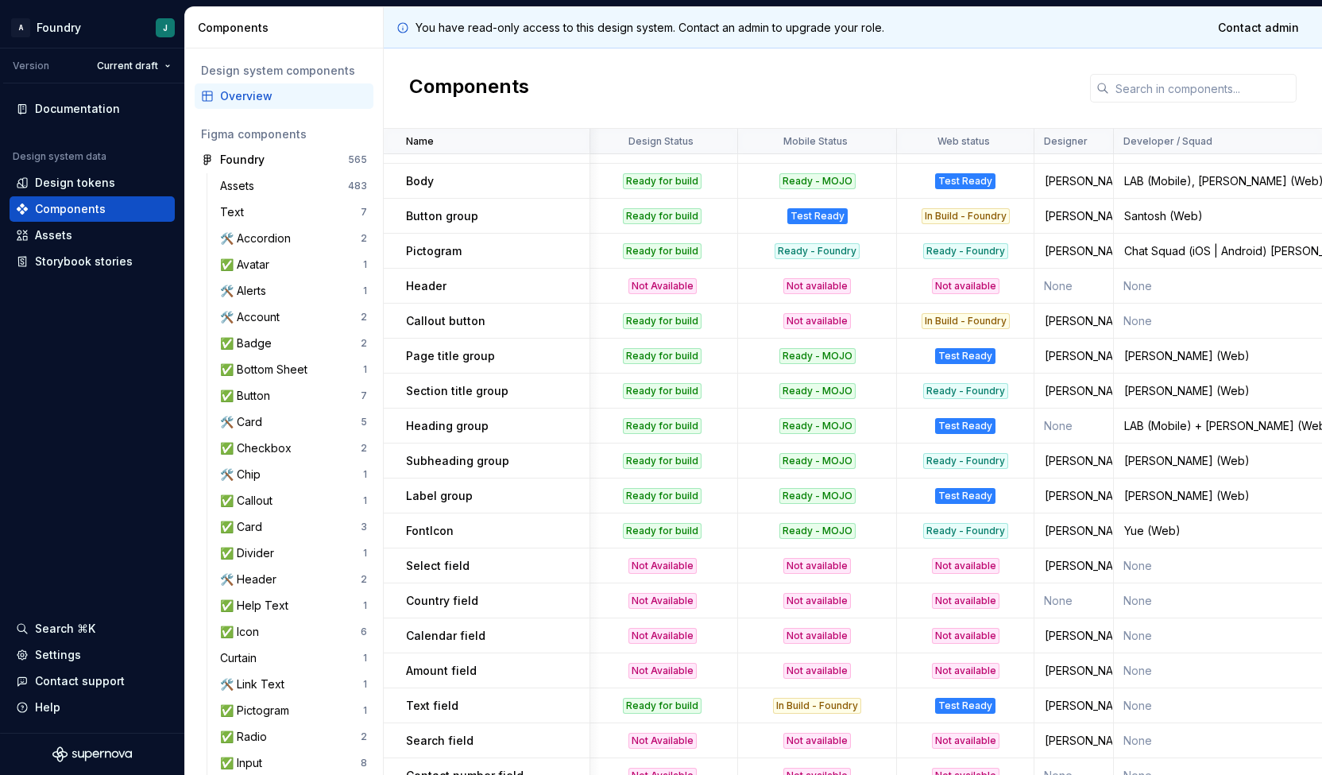
click at [448, 430] on p "Heading group" at bounding box center [447, 426] width 83 height 16
click at [422, 425] on p "Heading group" at bounding box center [447, 426] width 83 height 16
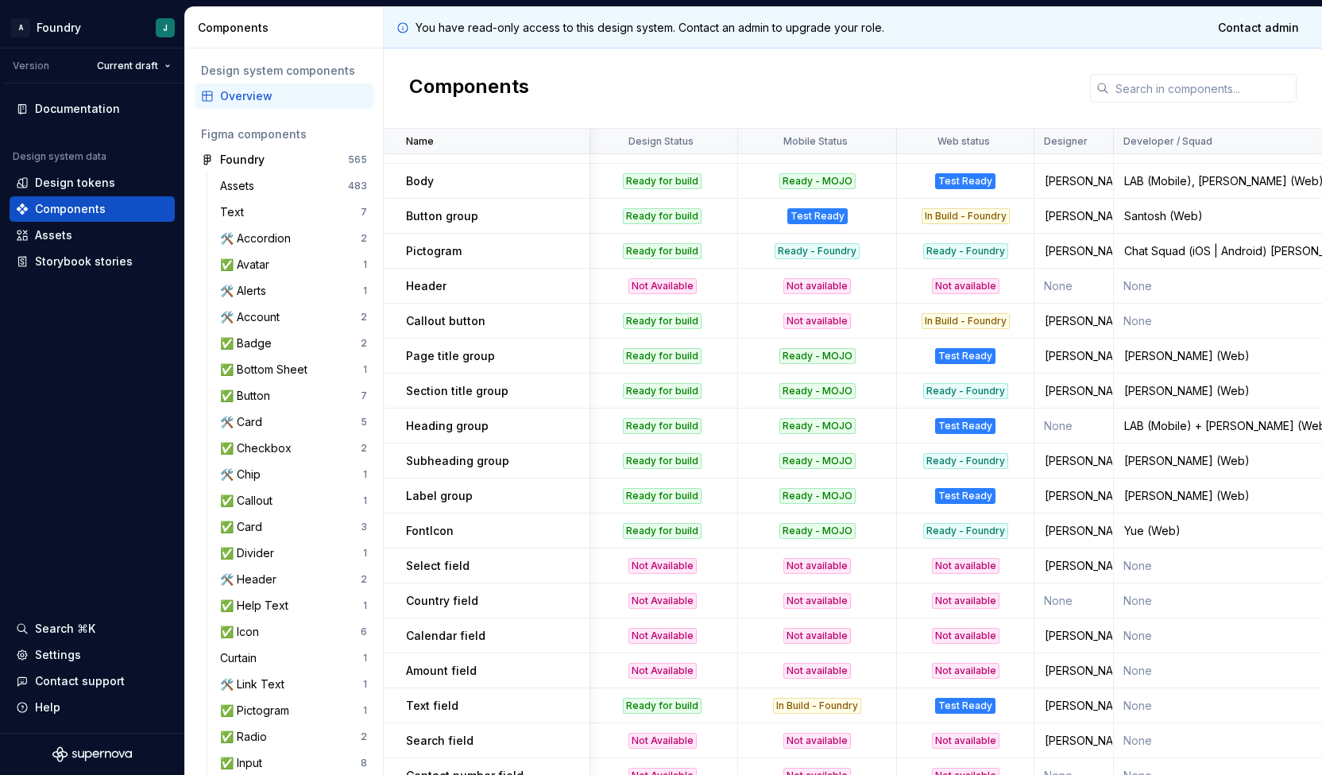
click at [510, 435] on td "Heading group" at bounding box center [487, 425] width 207 height 35
click at [436, 458] on p "Subheading group" at bounding box center [457, 461] width 103 height 16
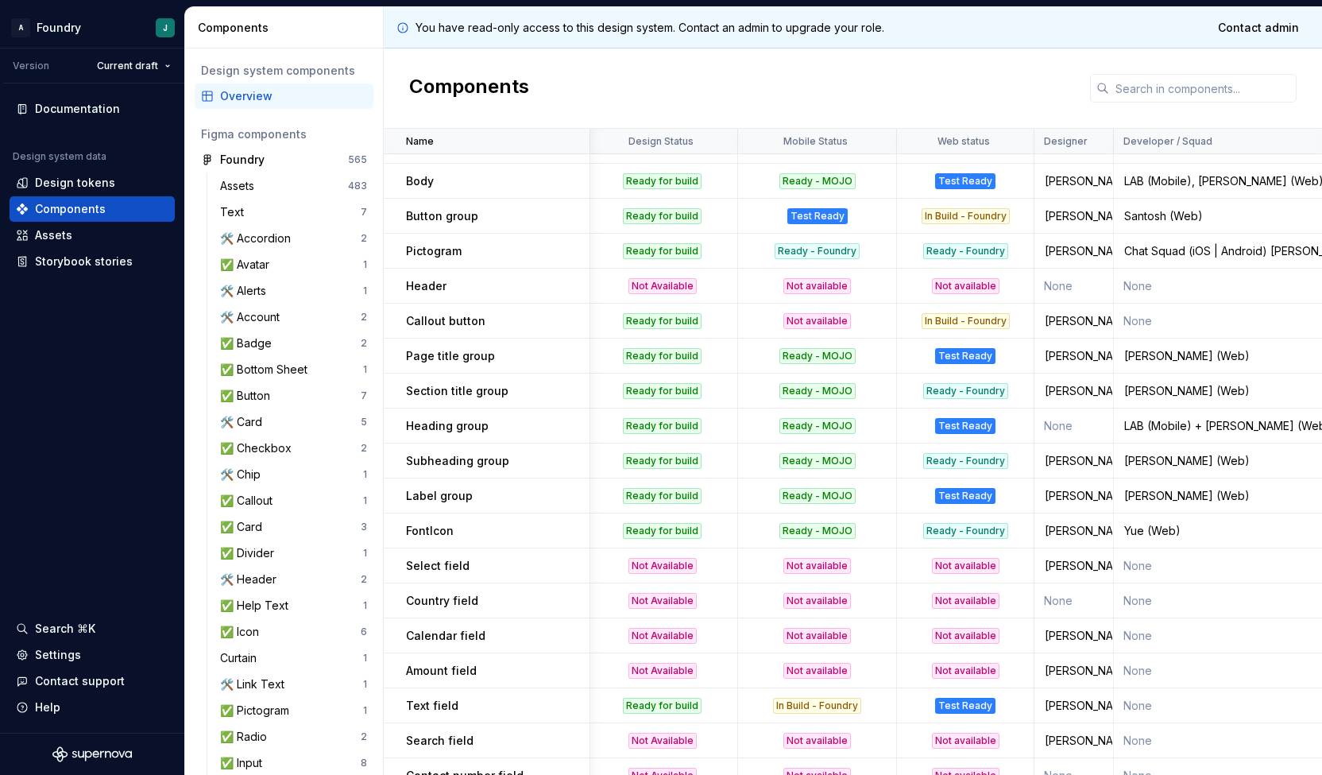
click at [416, 499] on p "Label group" at bounding box center [439, 496] width 67 height 16
click at [445, 498] on p "Label group" at bounding box center [439, 496] width 67 height 16
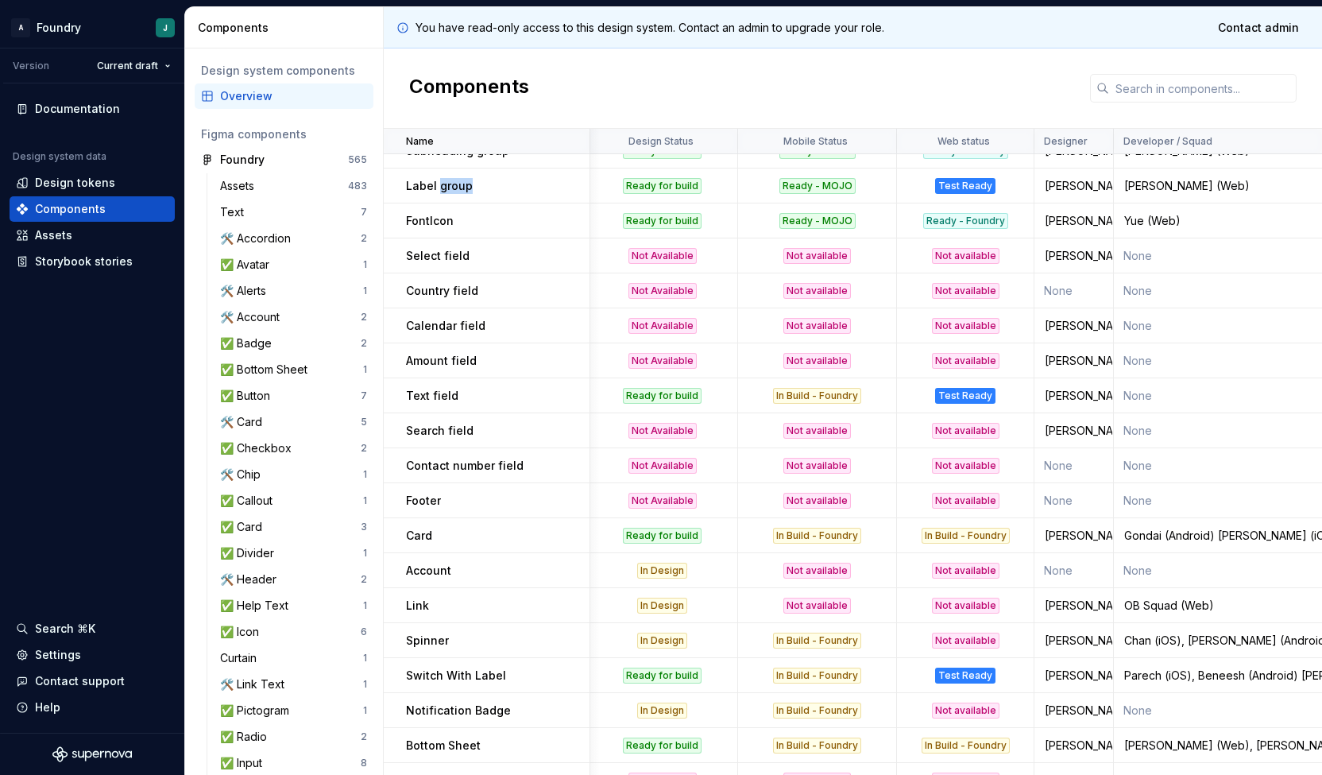
scroll to position [1240, 3]
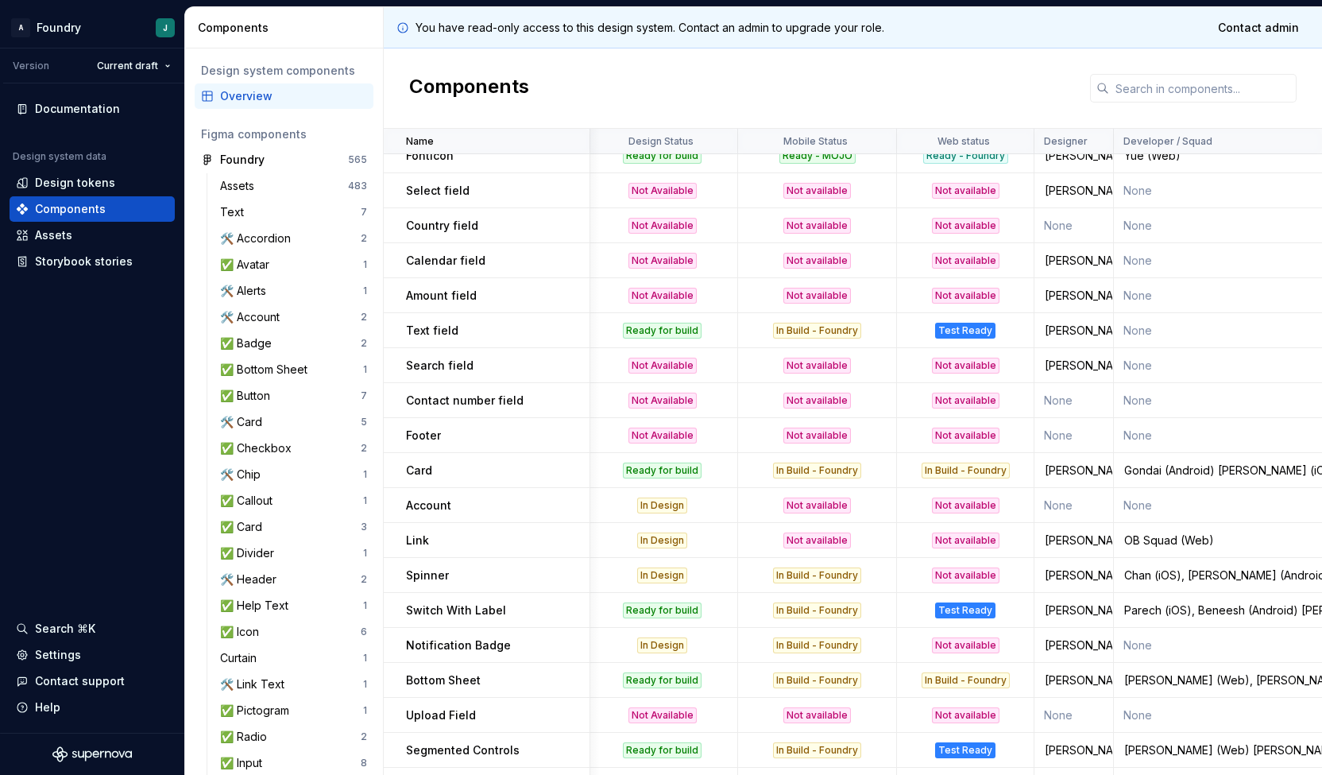
click at [416, 335] on p "Text field" at bounding box center [432, 331] width 52 height 16
click at [422, 375] on td "Search field" at bounding box center [487, 365] width 207 height 35
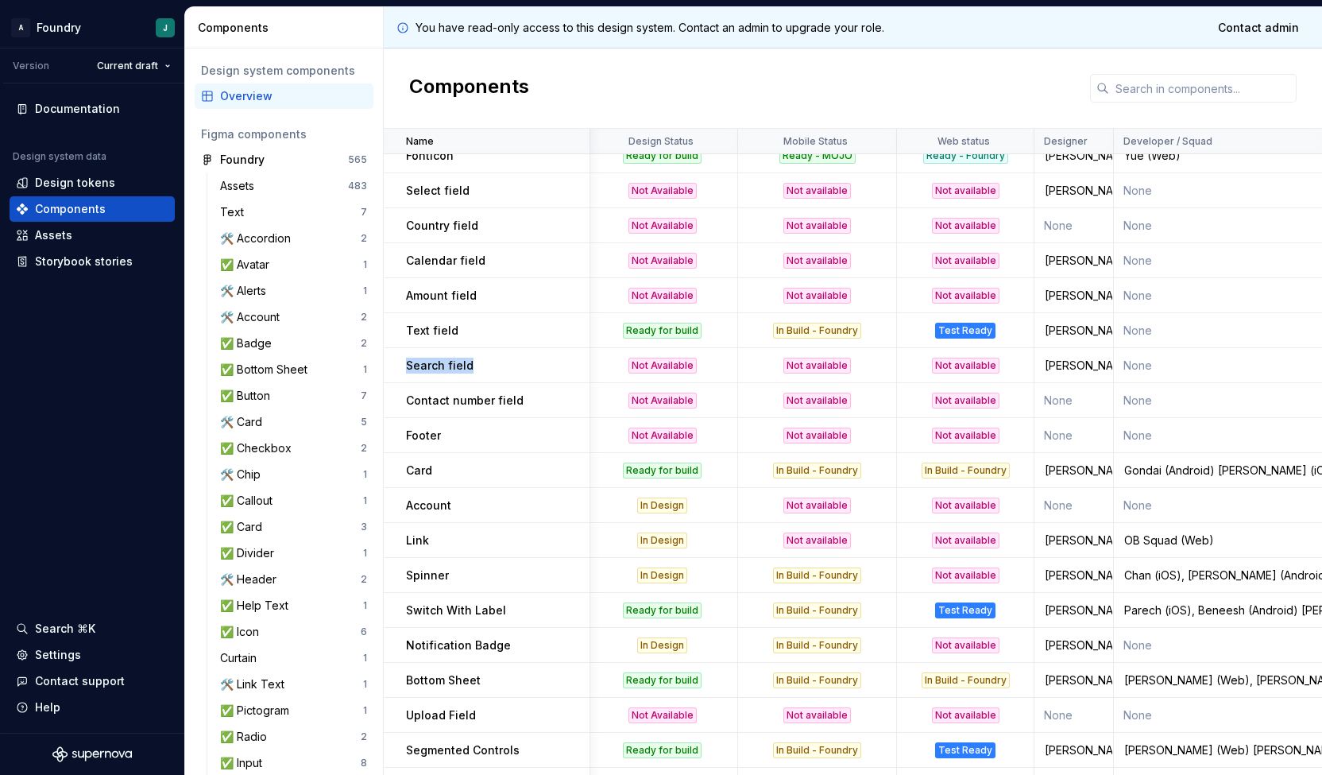
click at [422, 375] on td "Search field" at bounding box center [487, 365] width 207 height 35
click at [478, 365] on div "Search field" at bounding box center [497, 366] width 183 height 16
click at [413, 365] on p "Search field" at bounding box center [440, 366] width 68 height 16
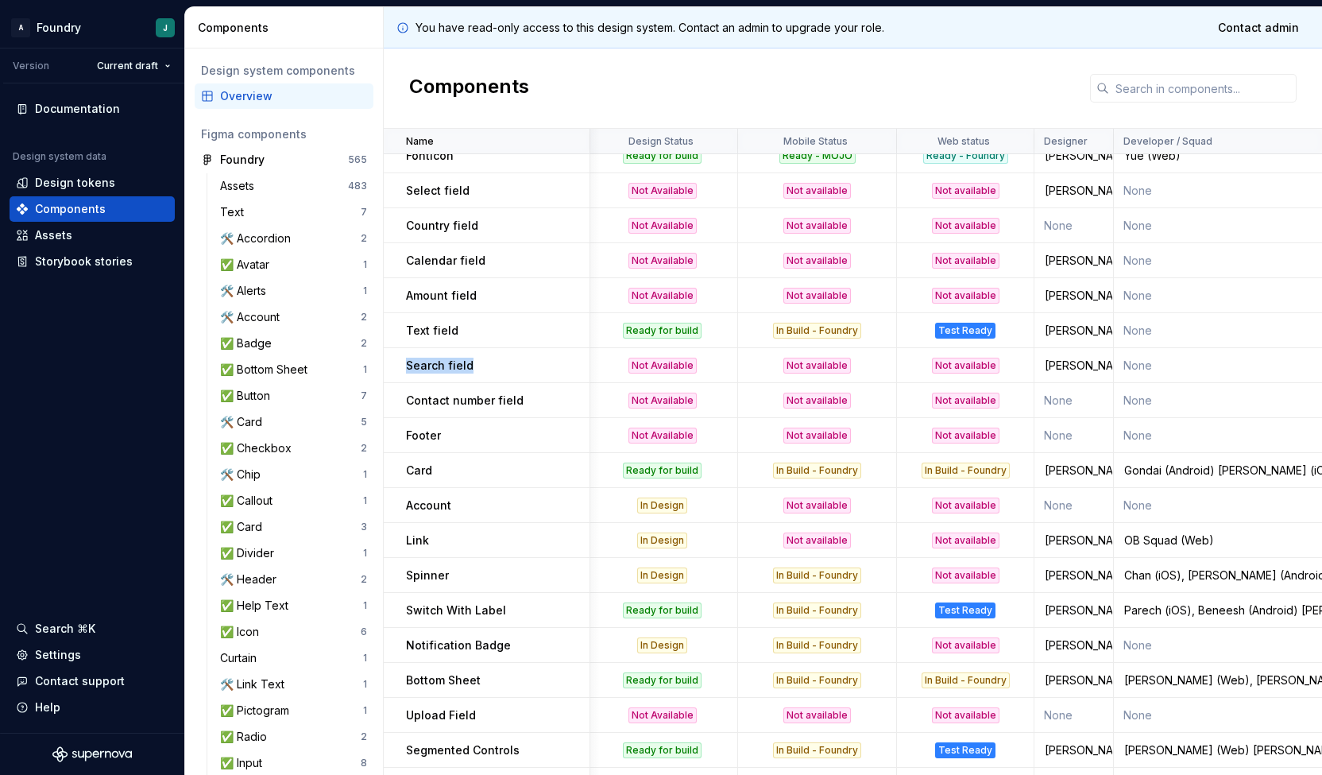
click at [413, 365] on p "Search field" at bounding box center [440, 366] width 68 height 16
click at [446, 363] on p "Search field" at bounding box center [440, 366] width 68 height 16
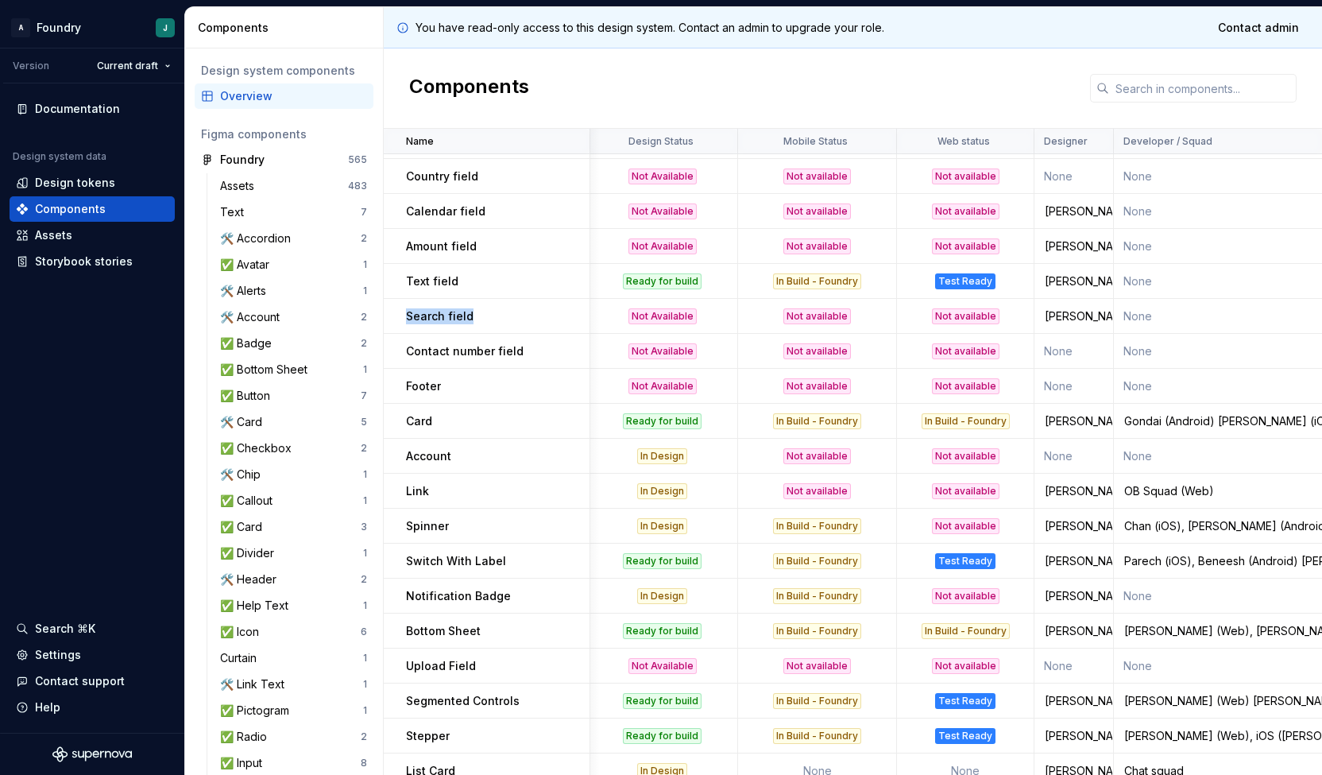
scroll to position [1290, 3]
click at [433, 406] on td "Card" at bounding box center [487, 420] width 207 height 35
click at [428, 382] on p "Footer" at bounding box center [423, 385] width 35 height 16
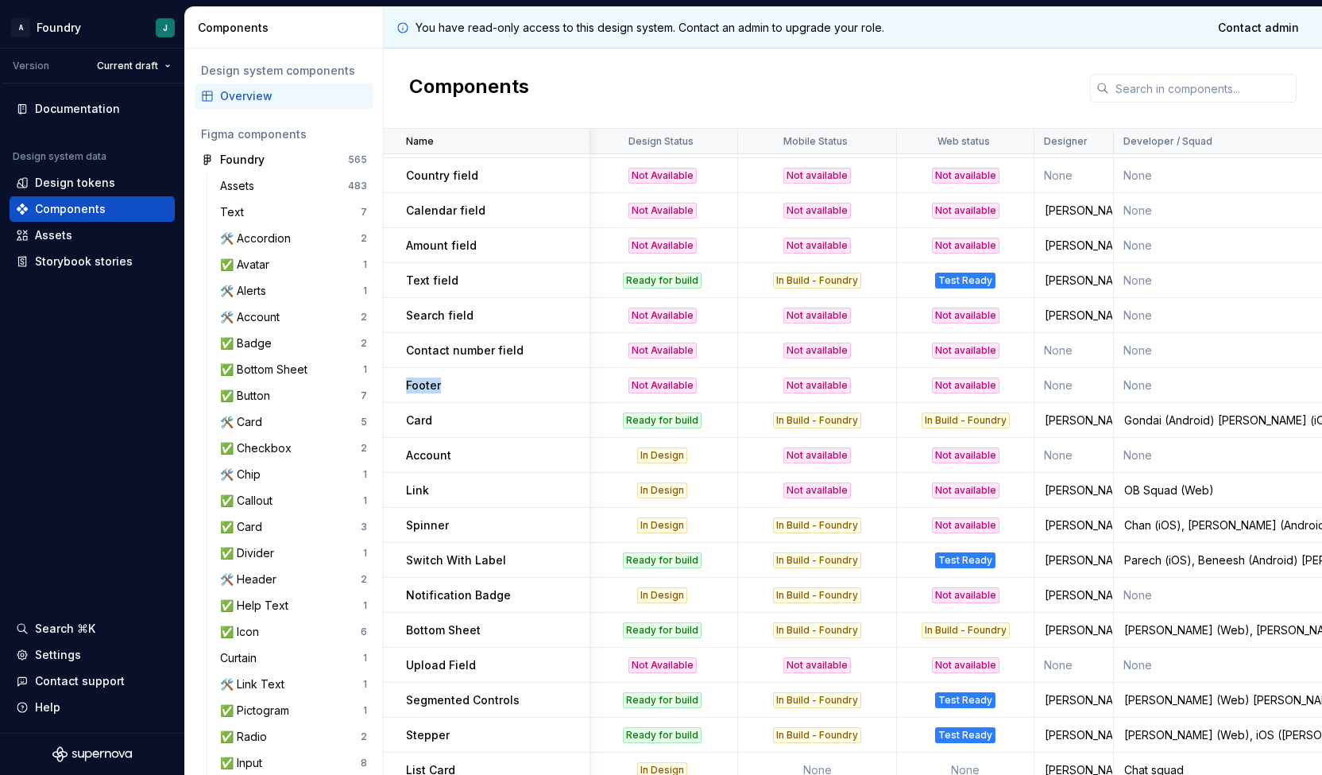
scroll to position [1371, 3]
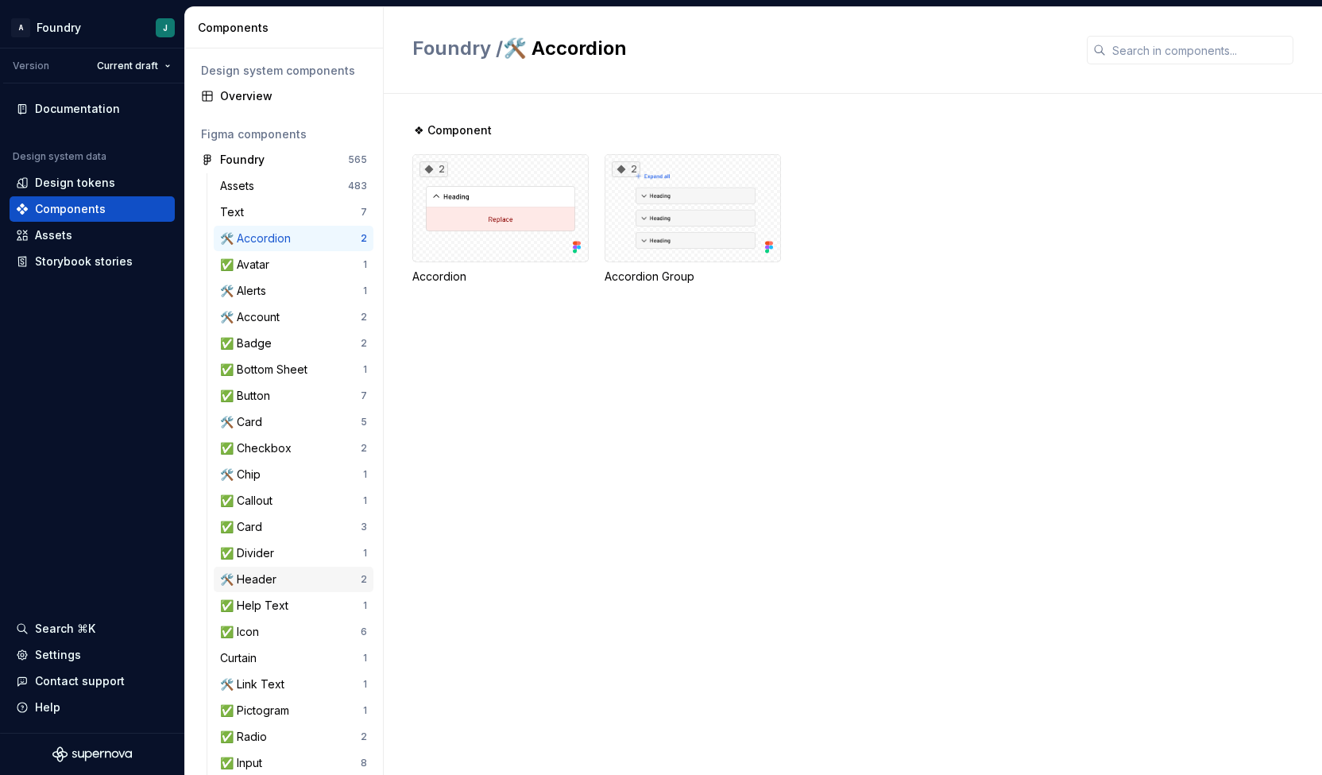
click at [298, 579] on div "🛠️ Header" at bounding box center [290, 579] width 141 height 16
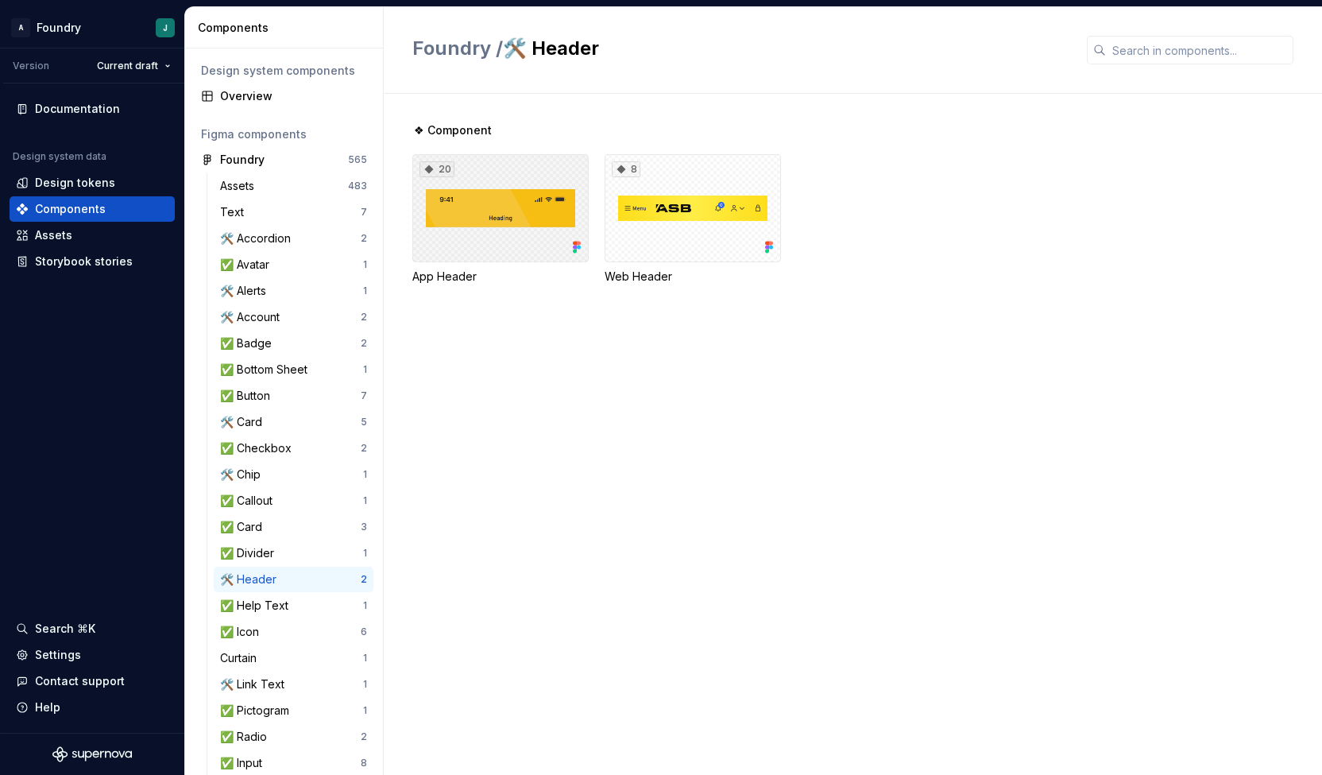
click at [550, 214] on div "20" at bounding box center [500, 208] width 176 height 108
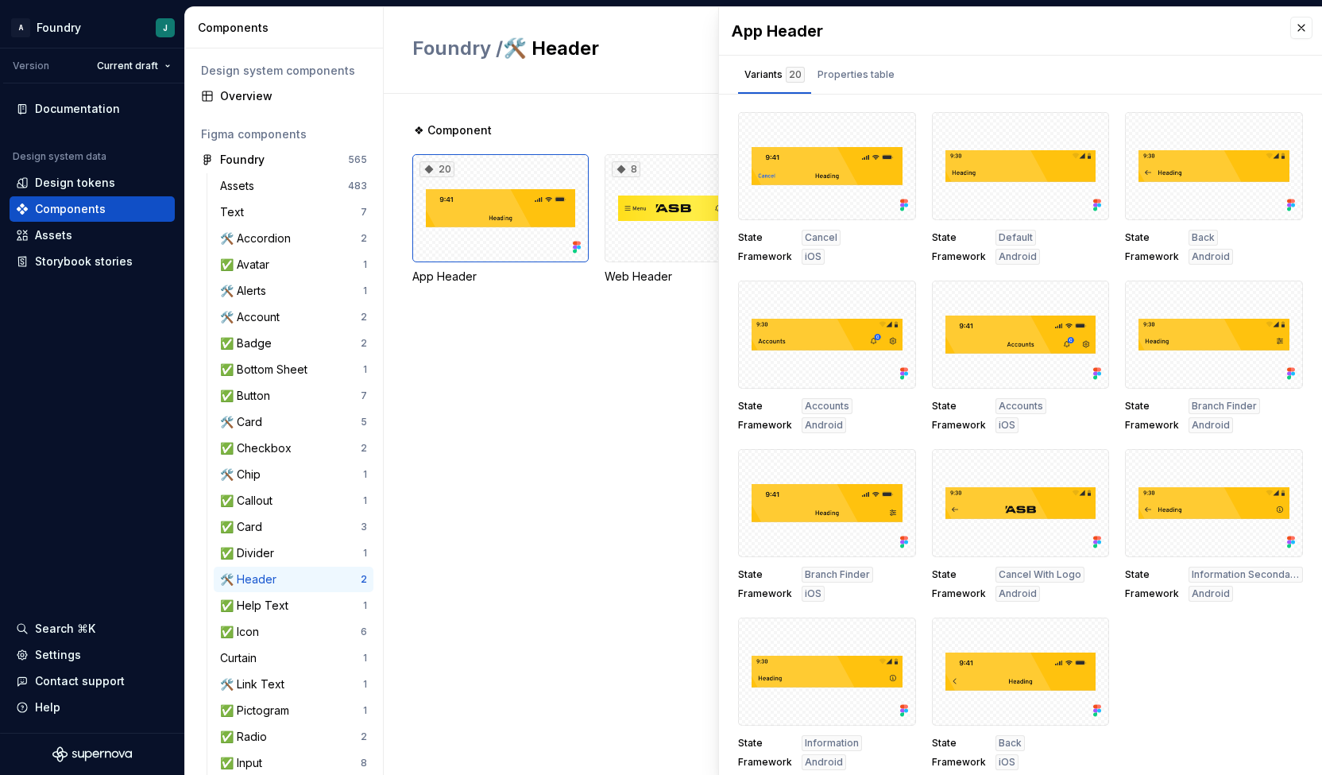
scroll to position [6, 0]
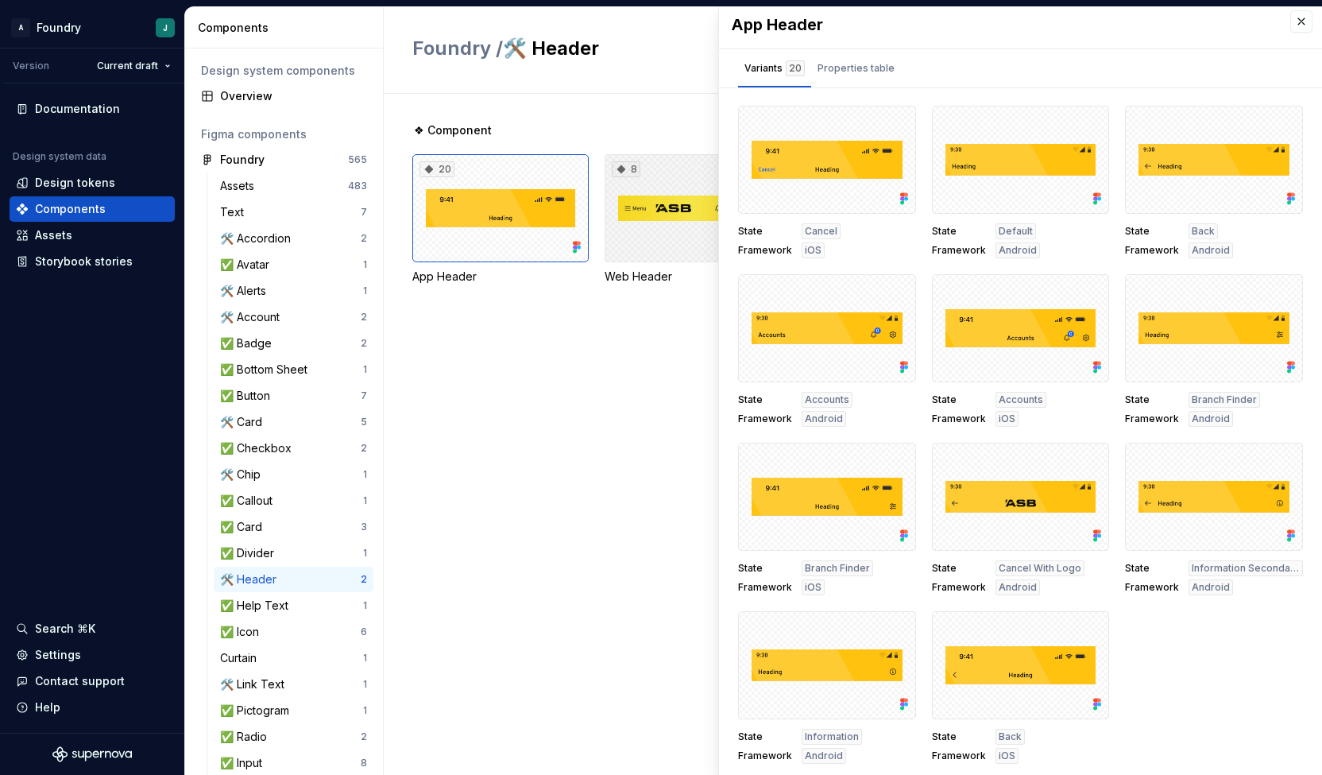
click at [667, 211] on div "8" at bounding box center [693, 208] width 176 height 108
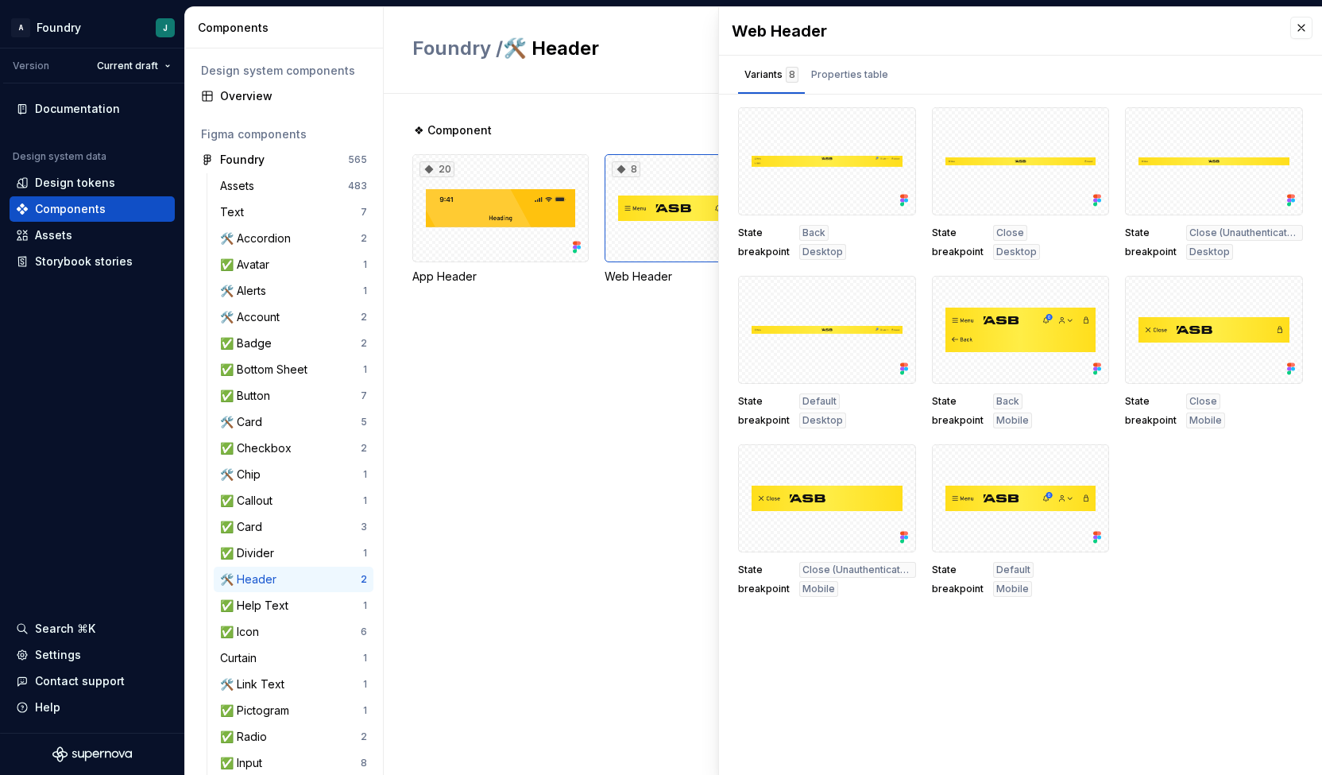
click at [1017, 425] on span "Mobile" at bounding box center [1012, 420] width 33 height 13
click at [1082, 648] on div "Web Header Variants 8 Properties table State Back breakpoint Desktop State Clos…" at bounding box center [1020, 391] width 603 height 768
click at [590, 458] on div "❖ Component 20 App Header 8 Web Header" at bounding box center [867, 434] width 910 height 681
click at [1302, 31] on button "button" at bounding box center [1301, 28] width 22 height 22
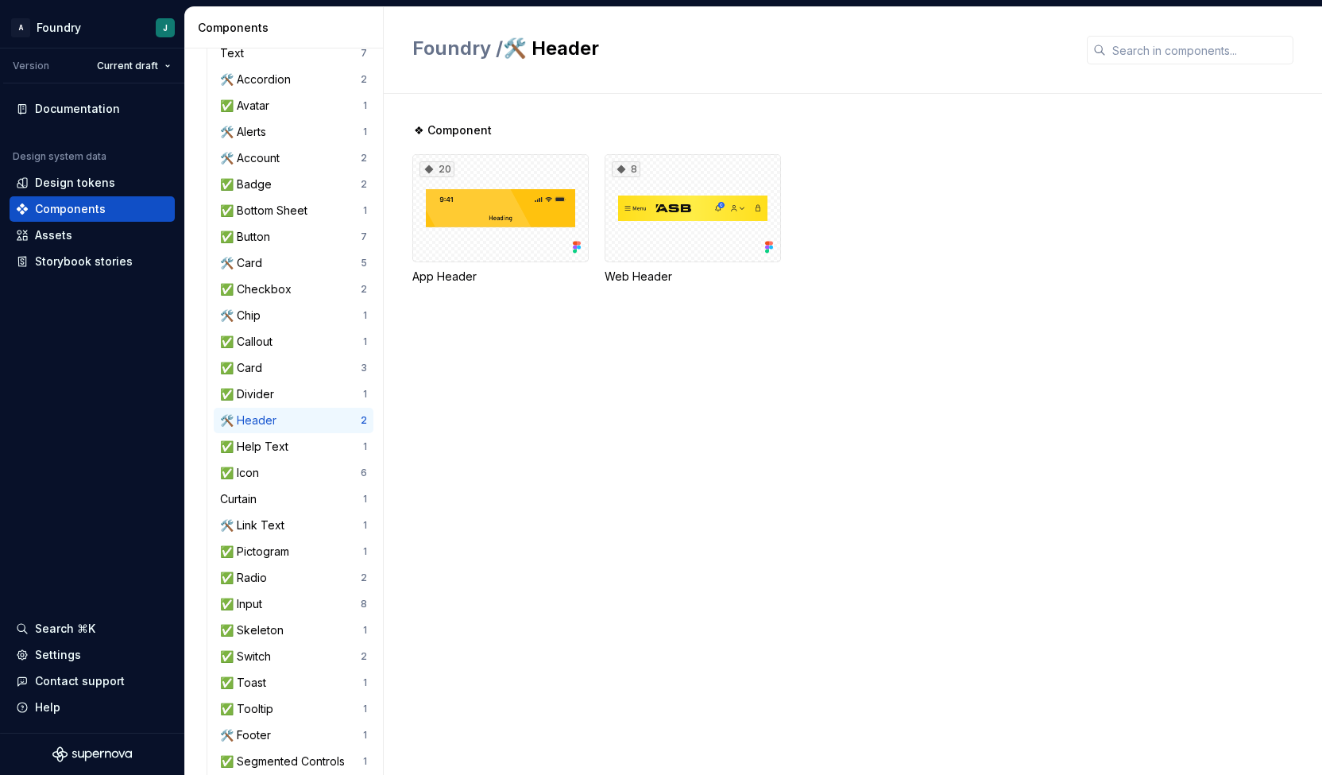
scroll to position [520, 0]
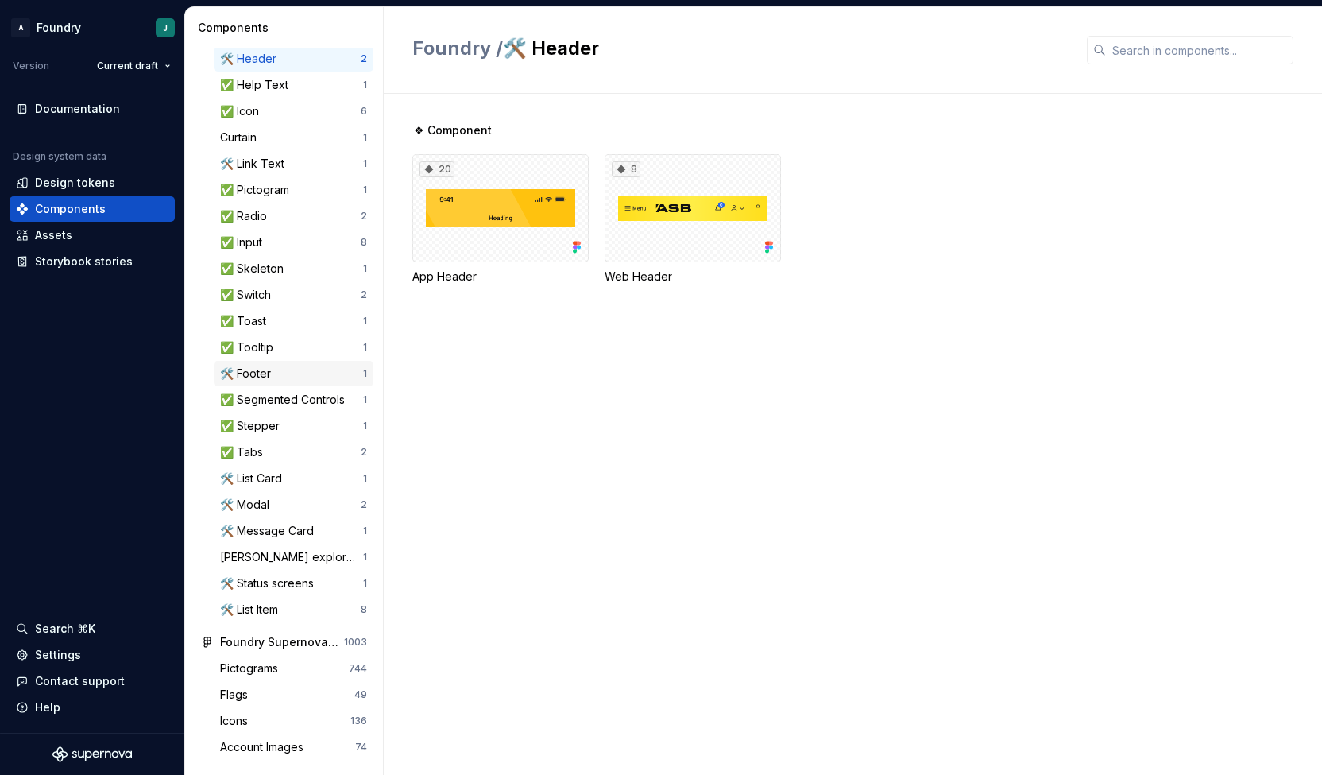
click at [280, 384] on div "🛠️ Footer 1" at bounding box center [294, 373] width 160 height 25
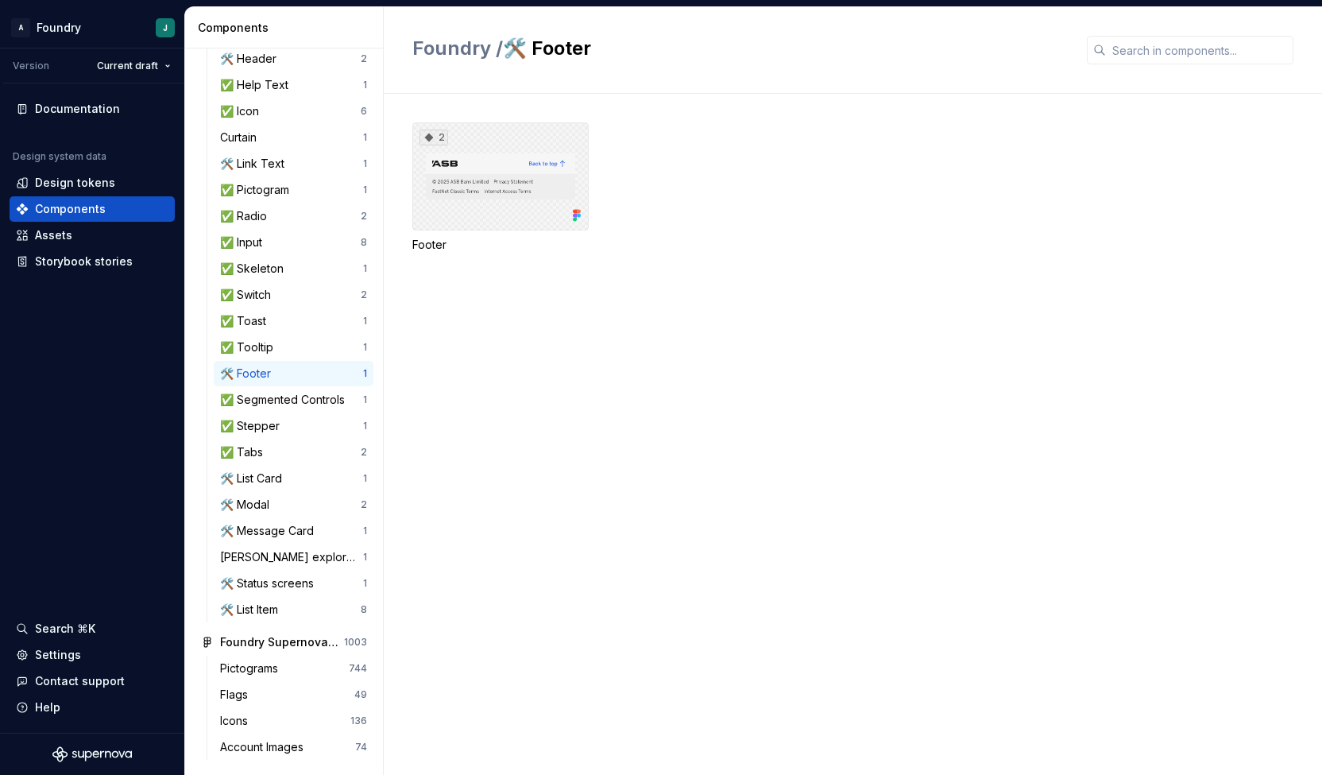
click at [500, 180] on div "2" at bounding box center [500, 176] width 176 height 108
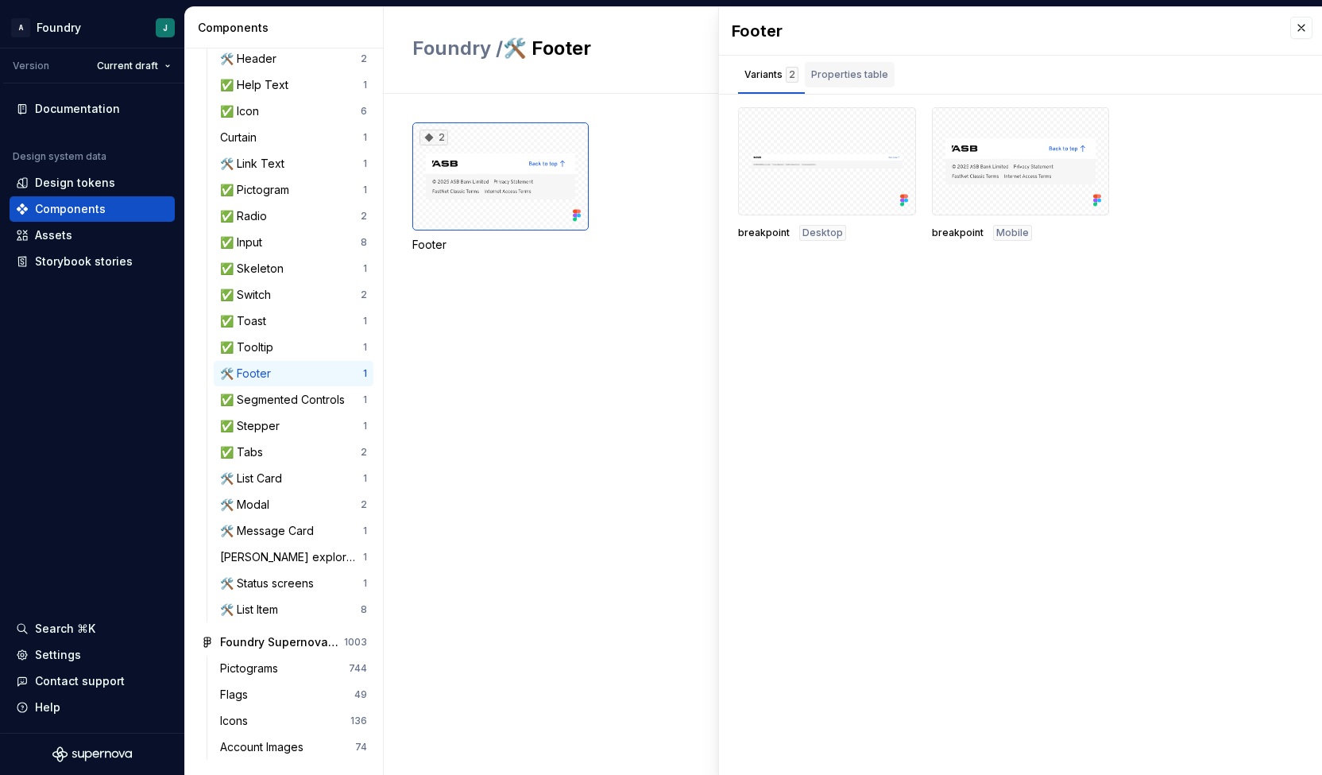
click at [857, 83] on div "Properties table" at bounding box center [850, 74] width 90 height 25
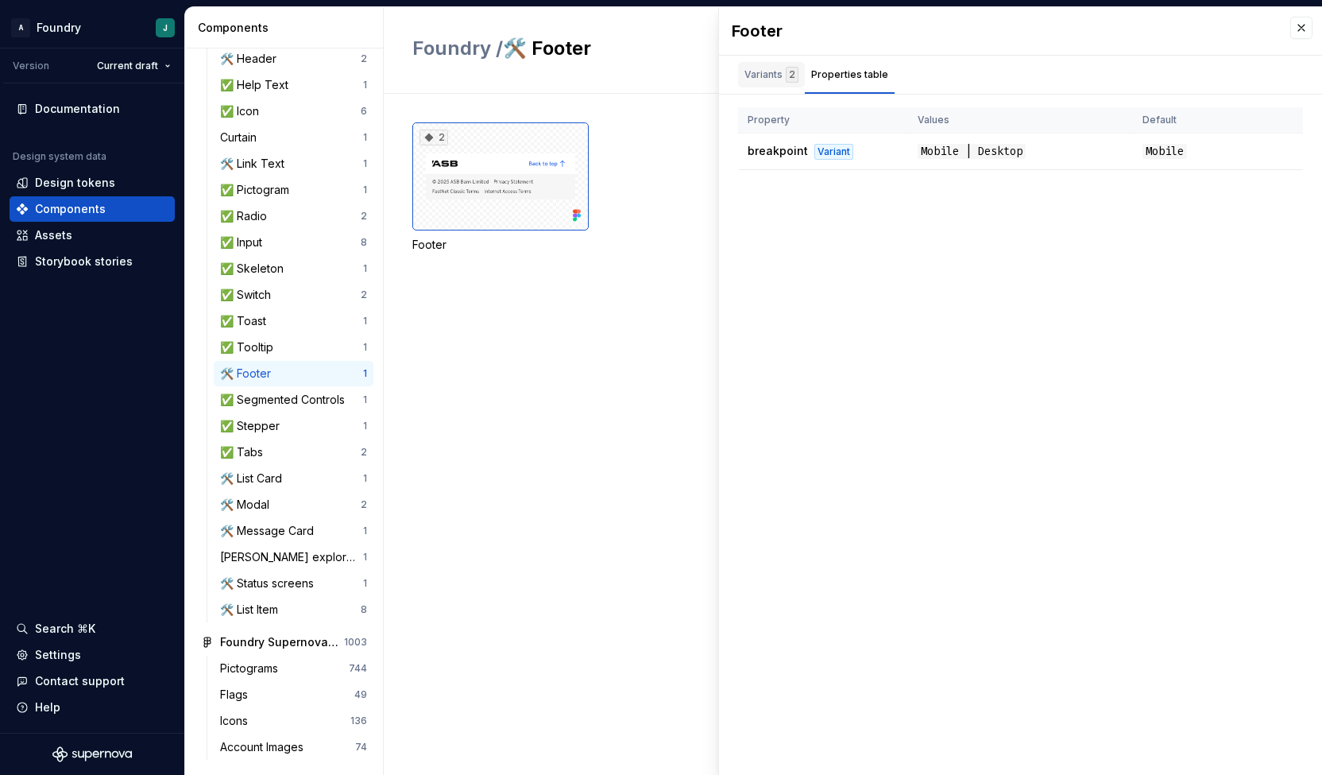
click at [764, 87] on div "Variants 2" at bounding box center [771, 78] width 67 height 32
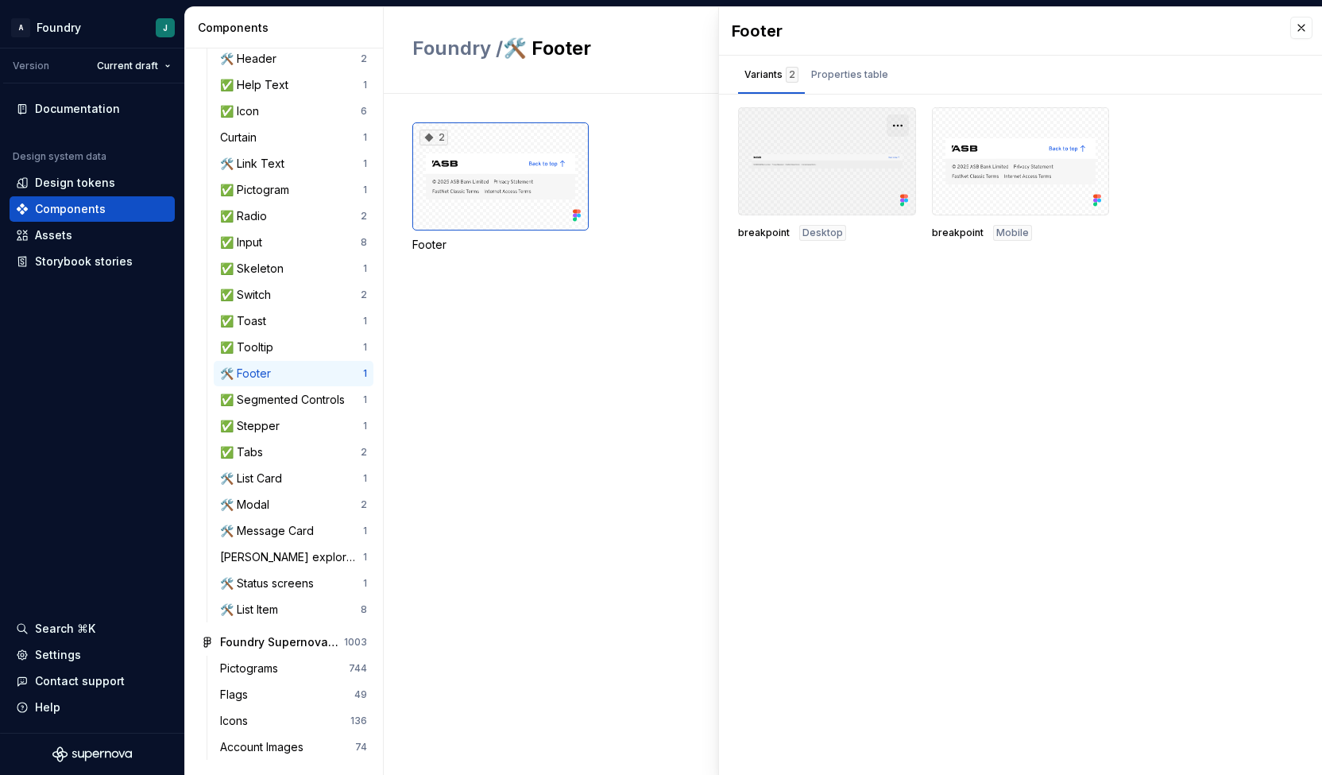
click at [898, 122] on button "button" at bounding box center [898, 125] width 22 height 22
click at [853, 164] on span "Open in [GEOGRAPHIC_DATA]" at bounding box center [837, 171] width 135 height 57
click at [284, 581] on div "🛠️ Status screens" at bounding box center [270, 583] width 100 height 16
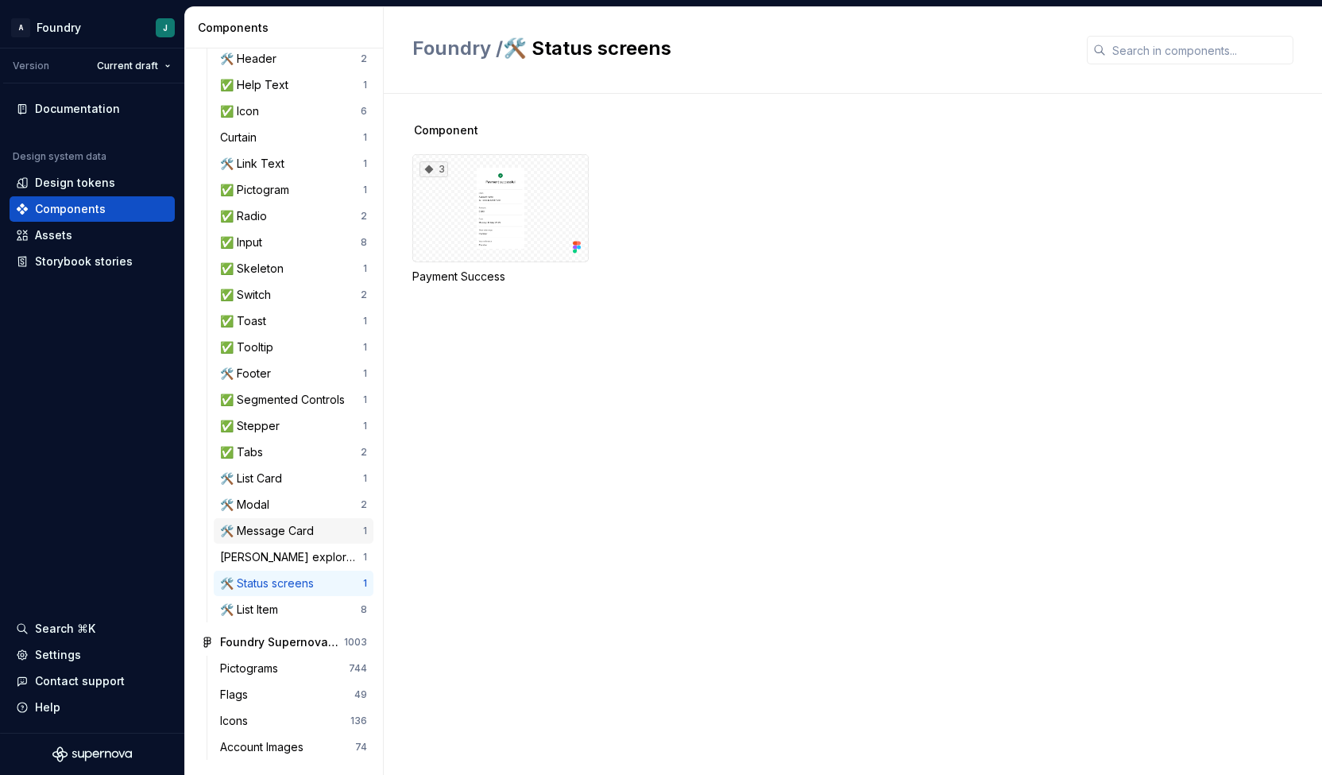
click at [287, 533] on div "🛠️ Message Card" at bounding box center [270, 531] width 100 height 16
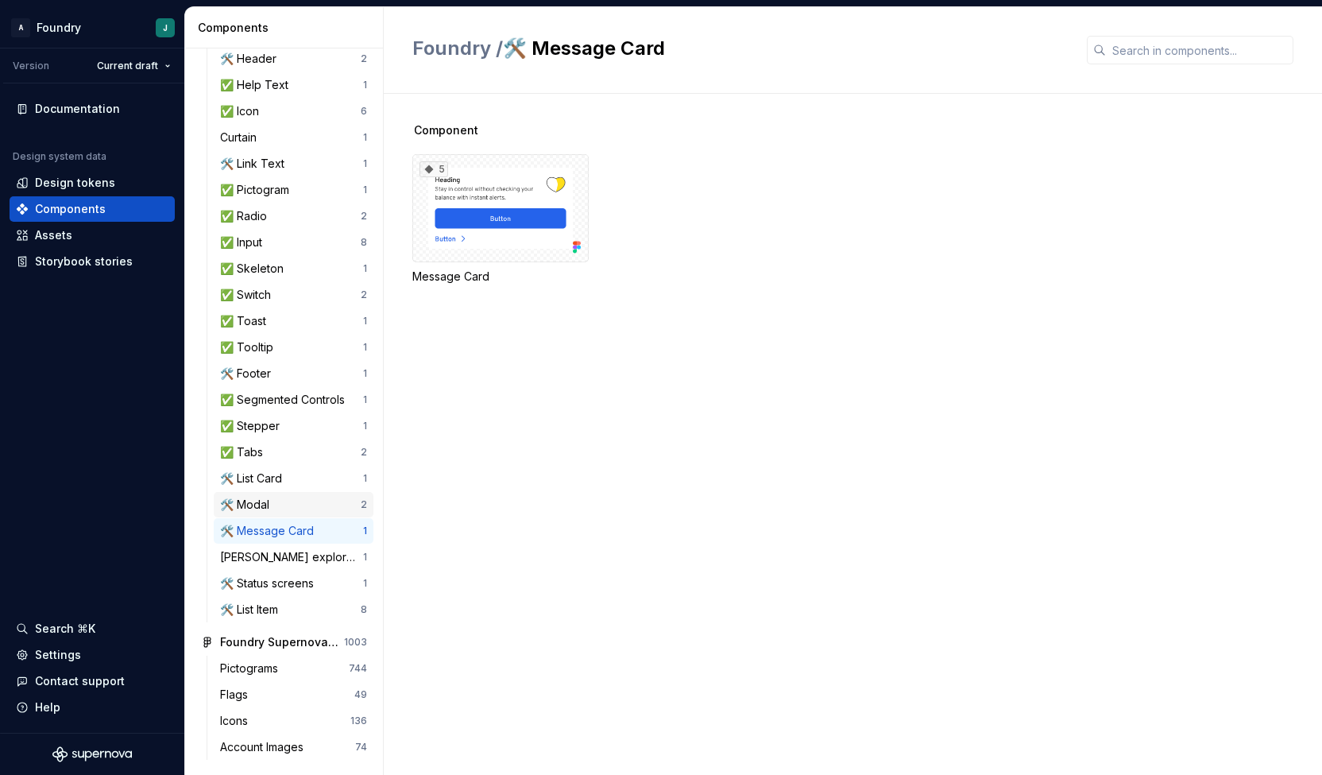
click at [254, 508] on div "🛠️ Modal" at bounding box center [248, 505] width 56 height 16
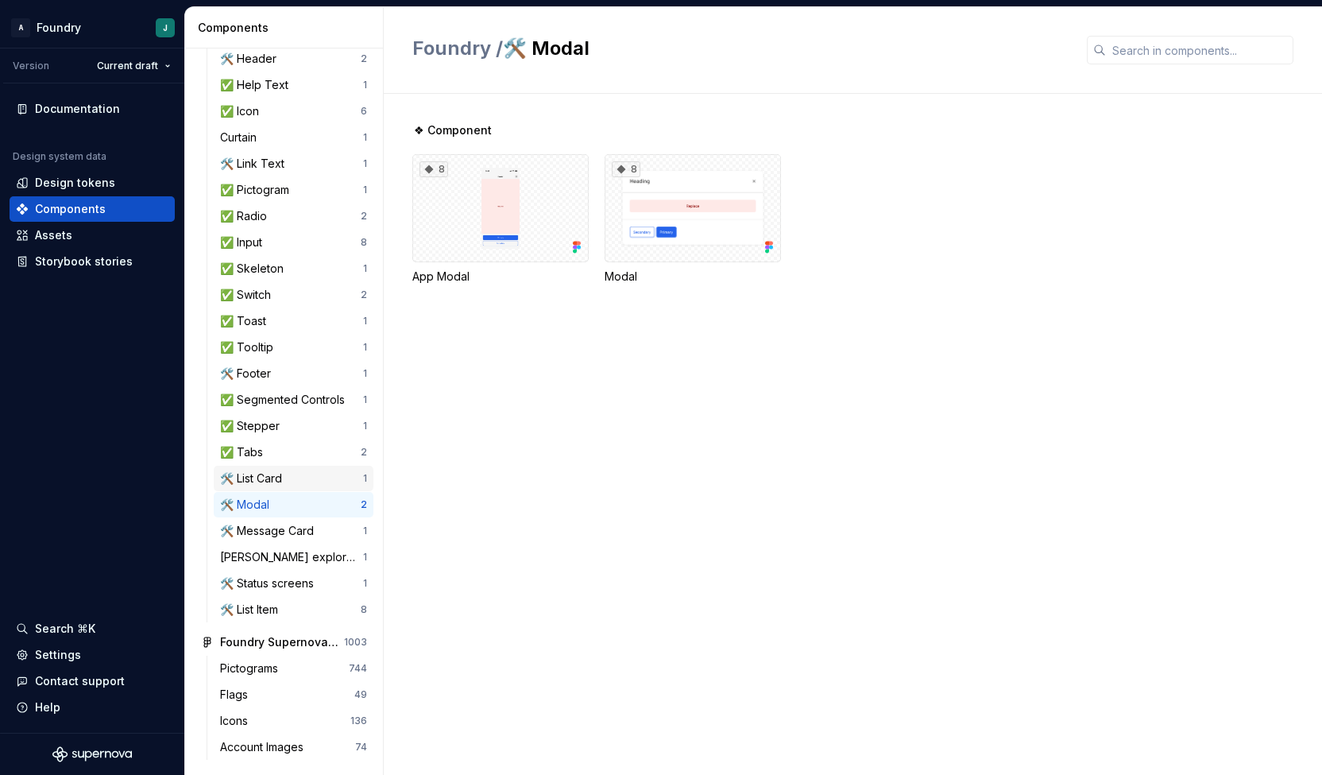
click at [281, 484] on div "🛠️ List Card" at bounding box center [254, 478] width 68 height 16
click at [292, 451] on div "✅ Tabs" at bounding box center [290, 452] width 141 height 16
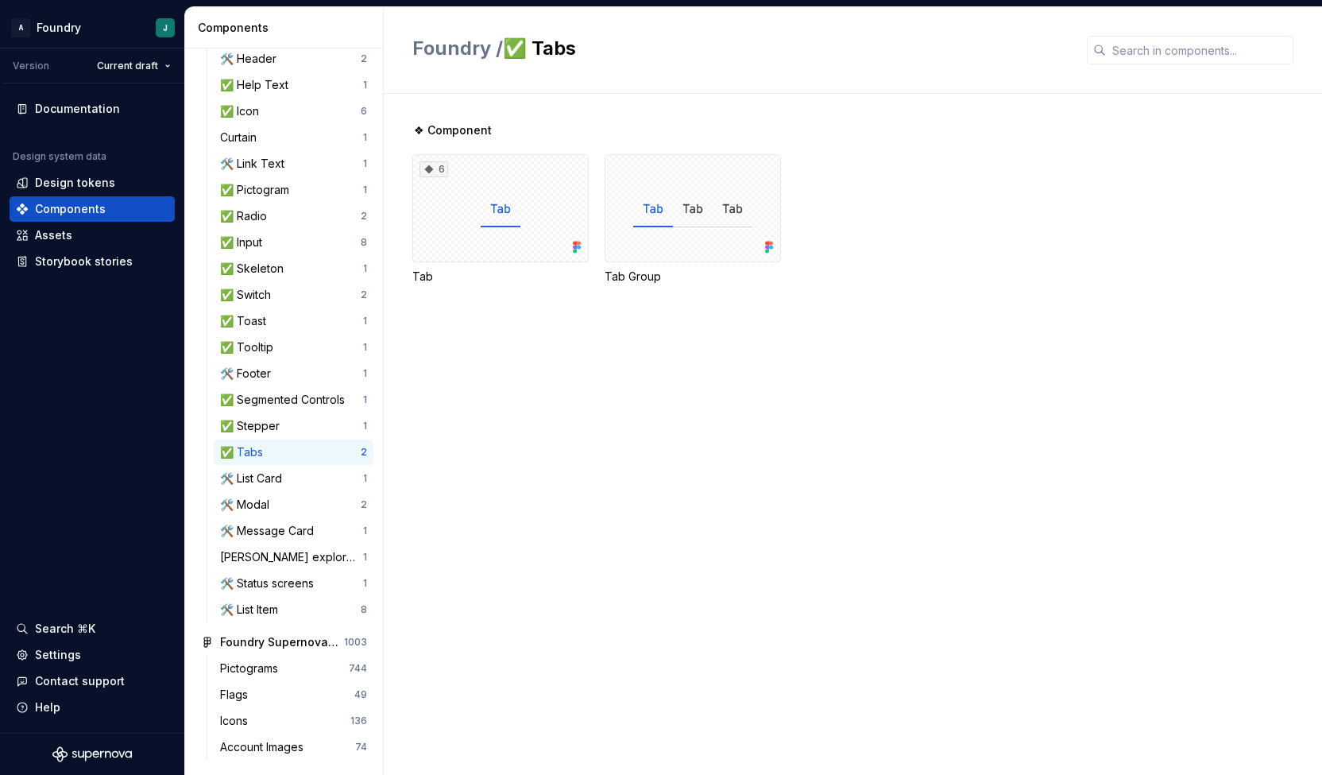
click at [1006, 622] on div "❖ Component 6 Tab Tab Group" at bounding box center [867, 434] width 910 height 681
click at [504, 510] on div "❖ Component 6 Tab Tab Group" at bounding box center [867, 434] width 910 height 681
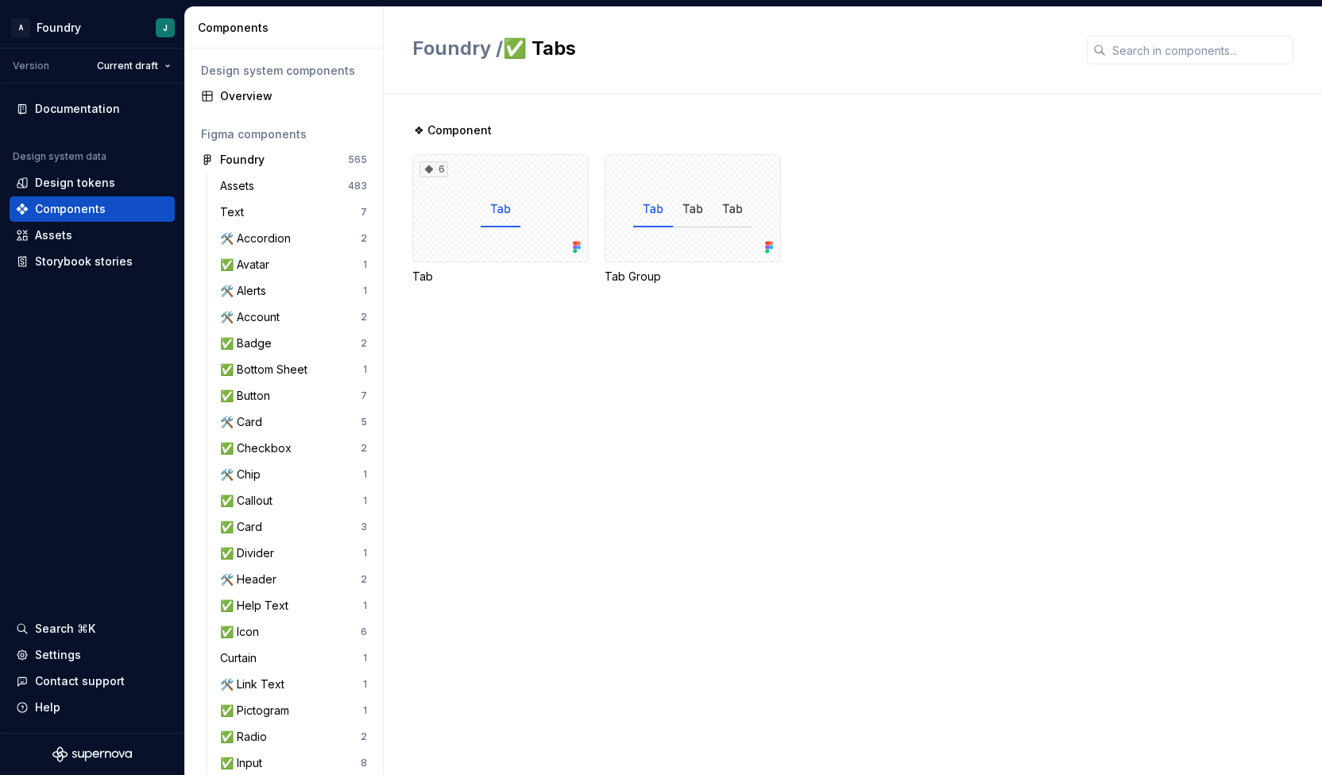
click at [578, 428] on div "❖ Component 6 Tab Tab Group" at bounding box center [867, 434] width 910 height 681
click at [569, 459] on div "❖ Component 6 Tab Tab Group" at bounding box center [867, 434] width 910 height 681
click at [679, 613] on div "❖ Component 6 Tab Tab Group" at bounding box center [867, 434] width 910 height 681
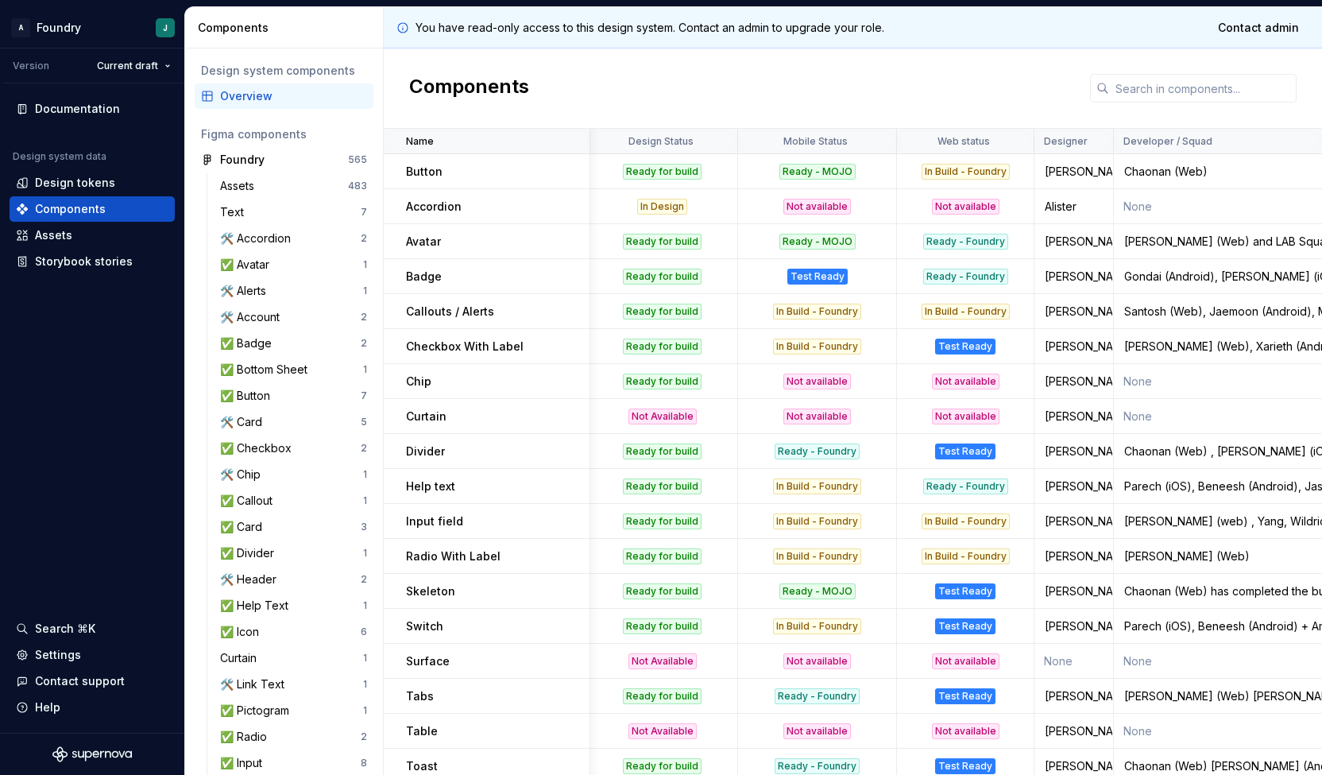
click at [445, 199] on p "Accordion" at bounding box center [434, 207] width 56 height 16
click at [425, 244] on p "Avatar" at bounding box center [423, 242] width 35 height 16
click at [280, 239] on div "🛠️ Accordion" at bounding box center [258, 238] width 77 height 16
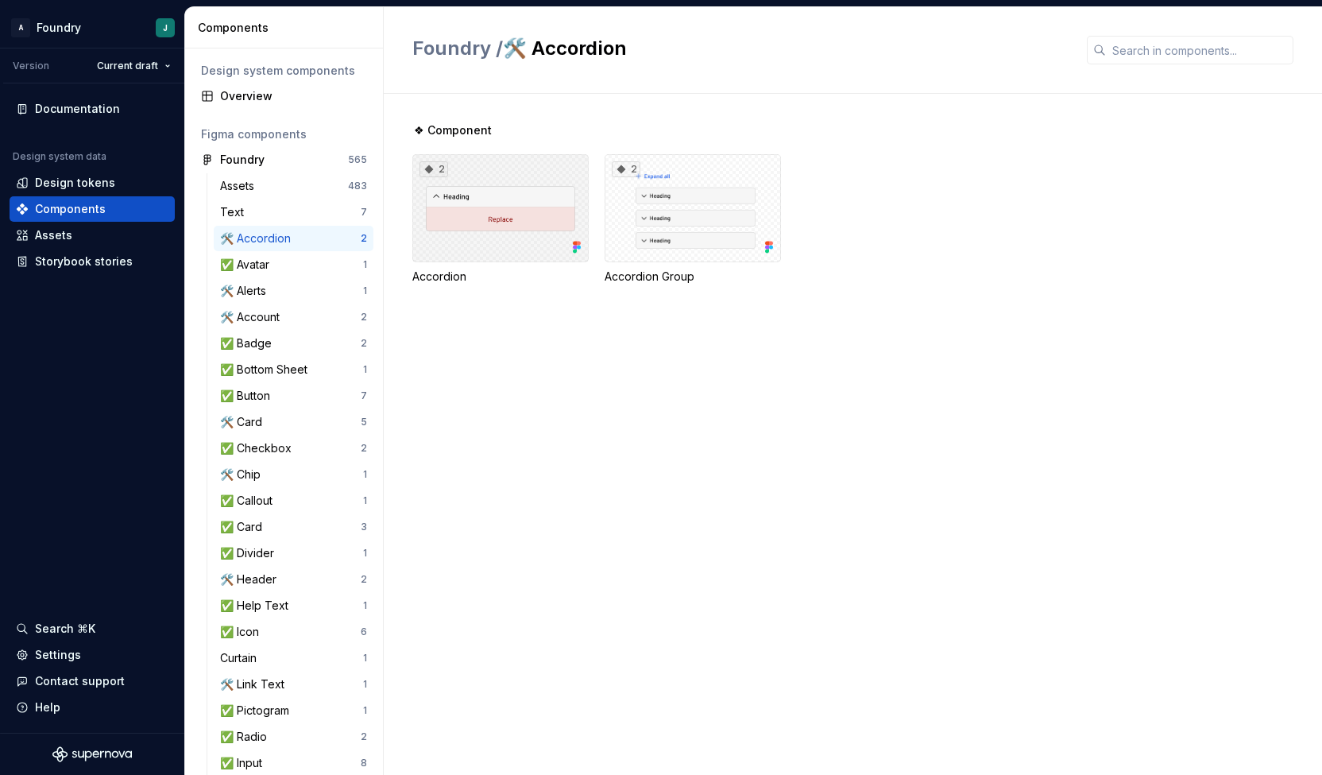
click at [514, 221] on div "2" at bounding box center [500, 208] width 176 height 108
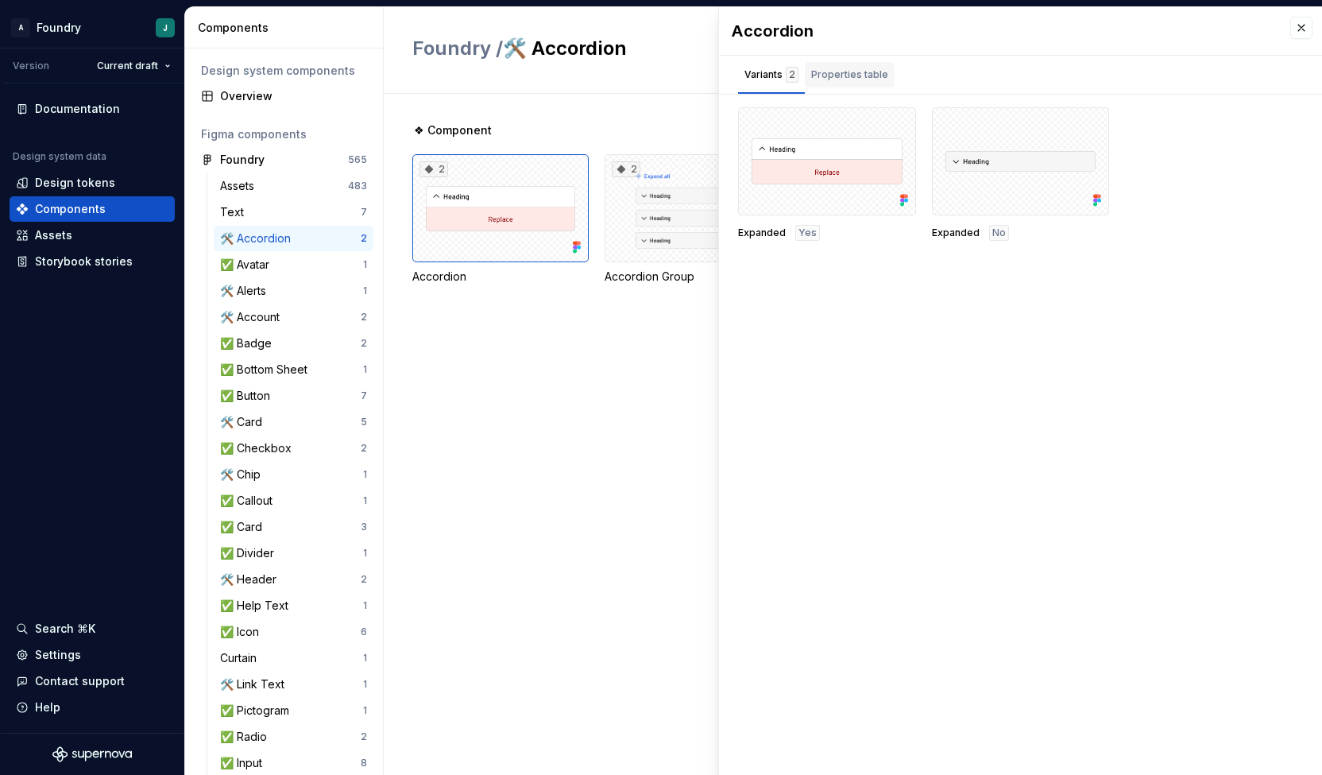
click at [846, 74] on div "Properties table" at bounding box center [849, 75] width 77 height 16
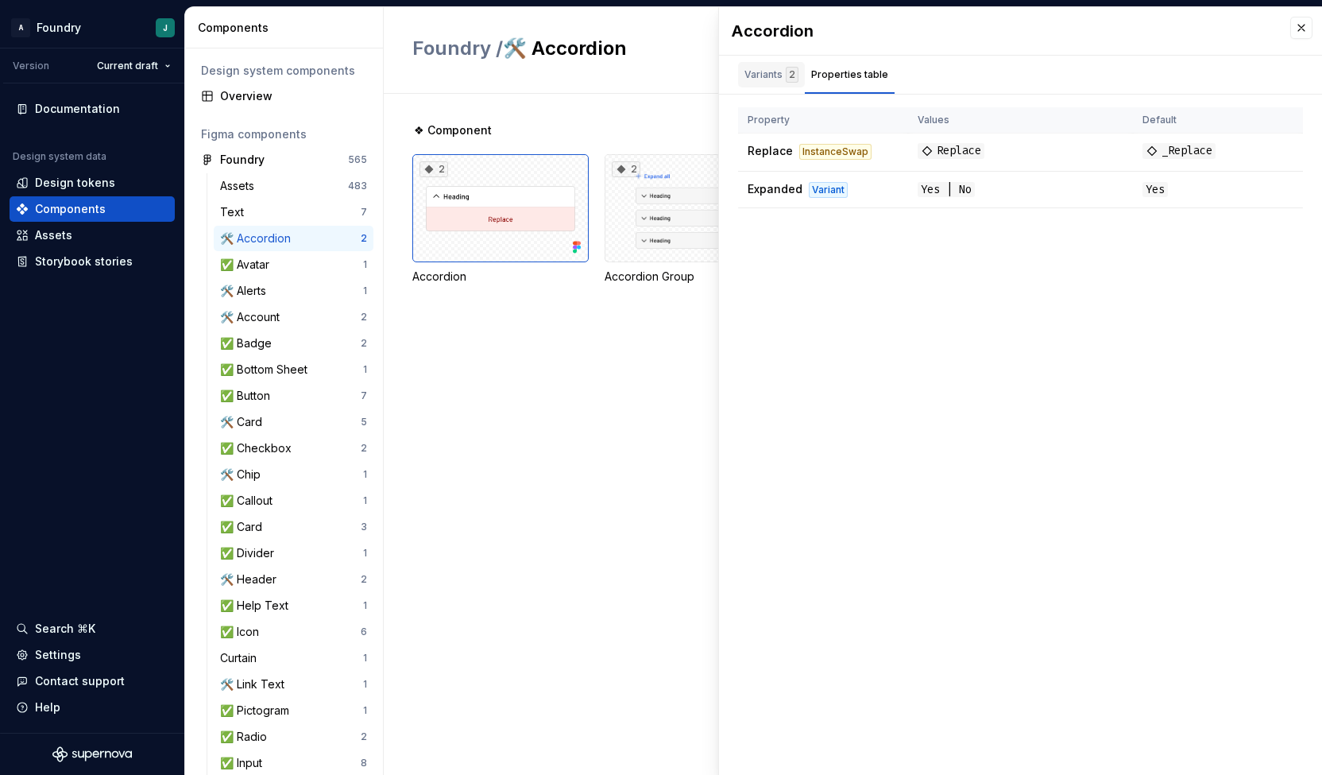
click at [776, 71] on div "Variants 2" at bounding box center [772, 75] width 54 height 16
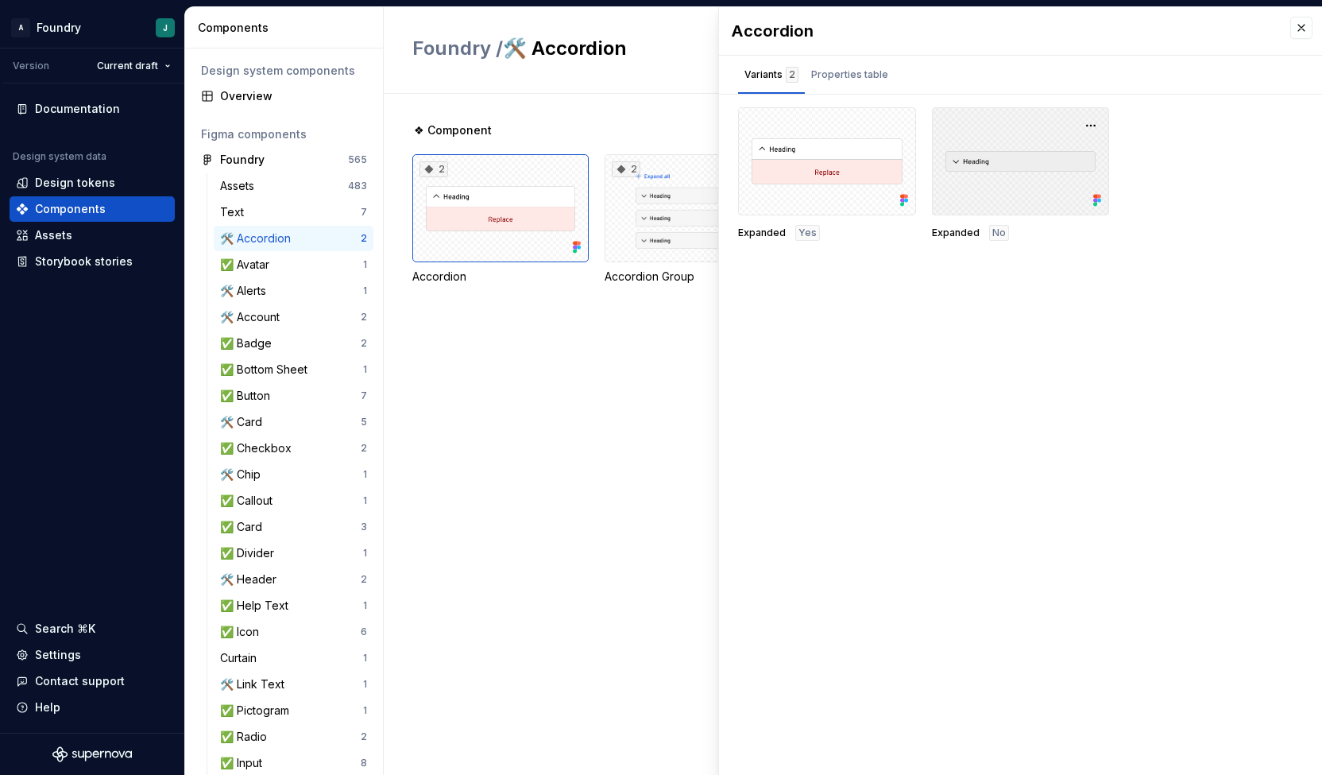
click at [980, 166] on div at bounding box center [1021, 161] width 178 height 108
click at [652, 215] on div "2" at bounding box center [693, 208] width 176 height 108
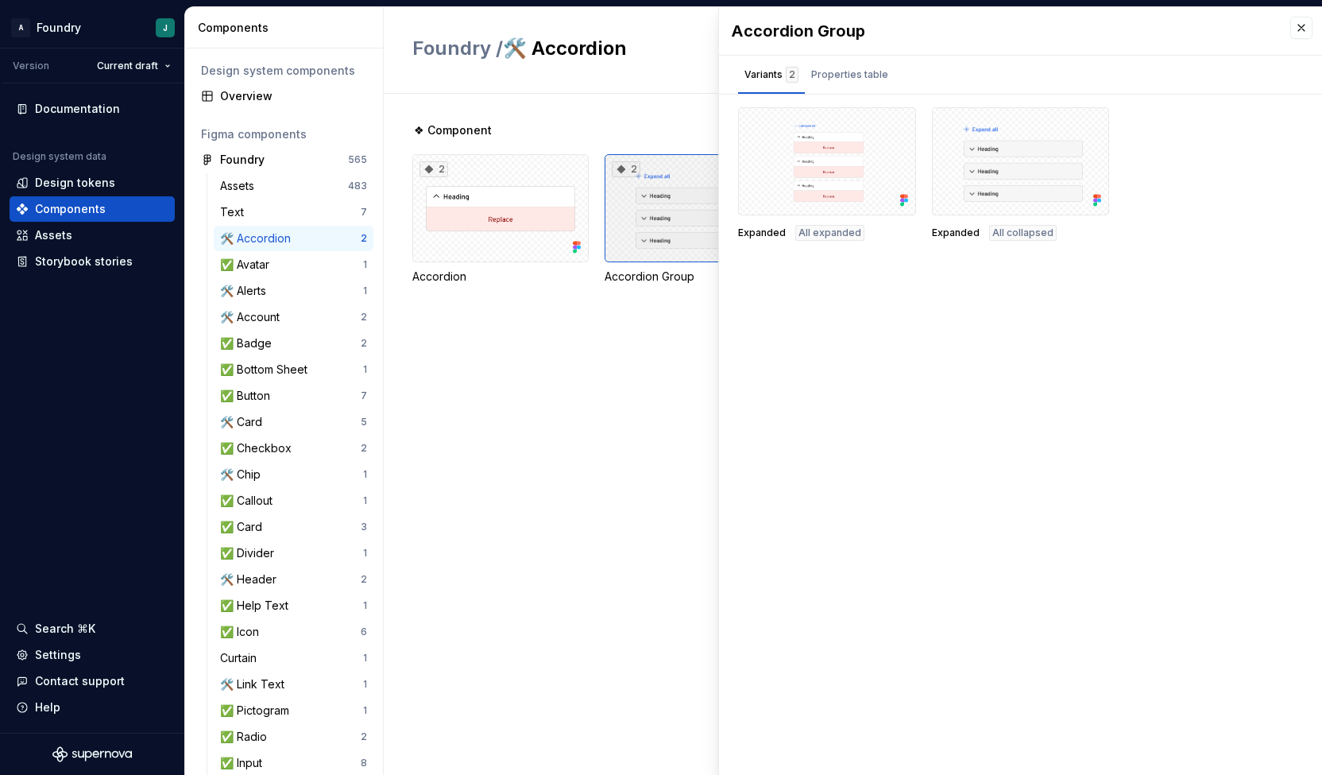
click at [663, 238] on div "2" at bounding box center [693, 208] width 176 height 108
click at [848, 72] on div "Properties table" at bounding box center [849, 75] width 77 height 16
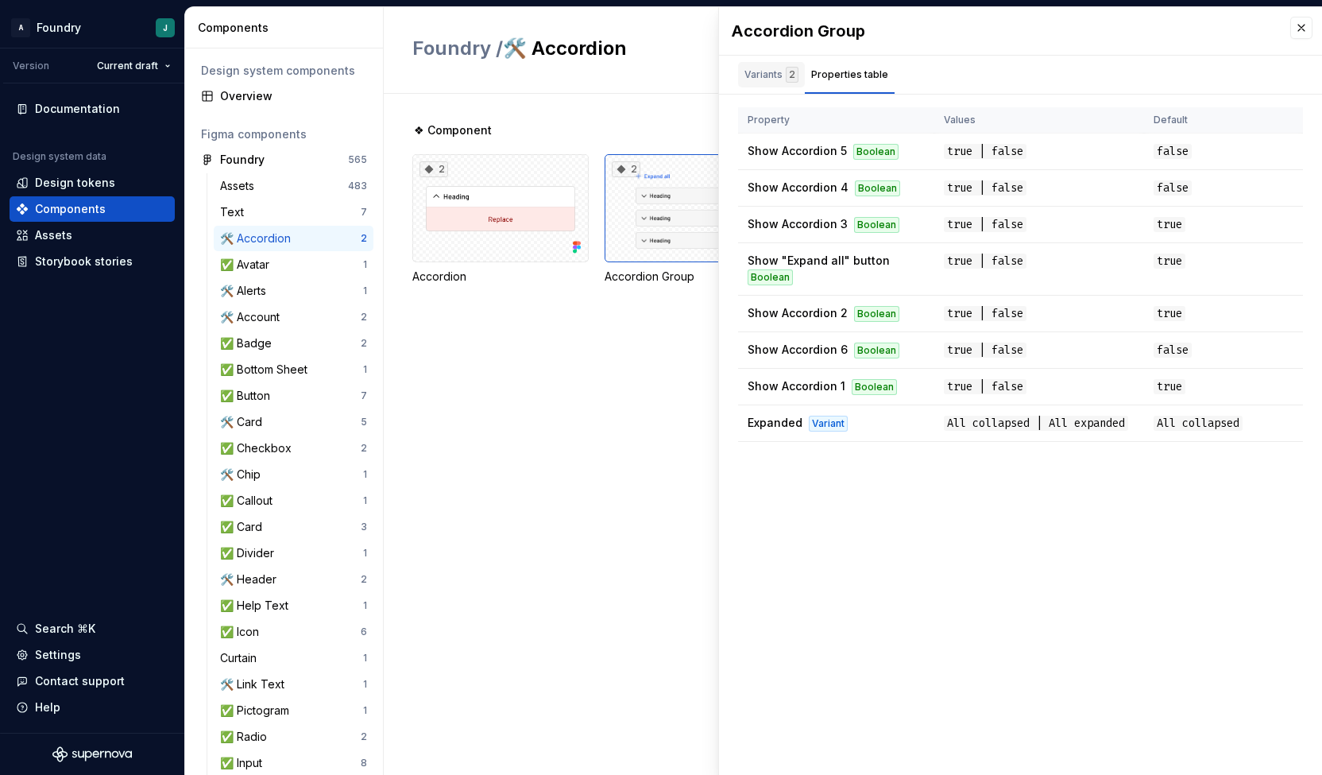
click at [768, 67] on div "Variants 2" at bounding box center [772, 75] width 54 height 16
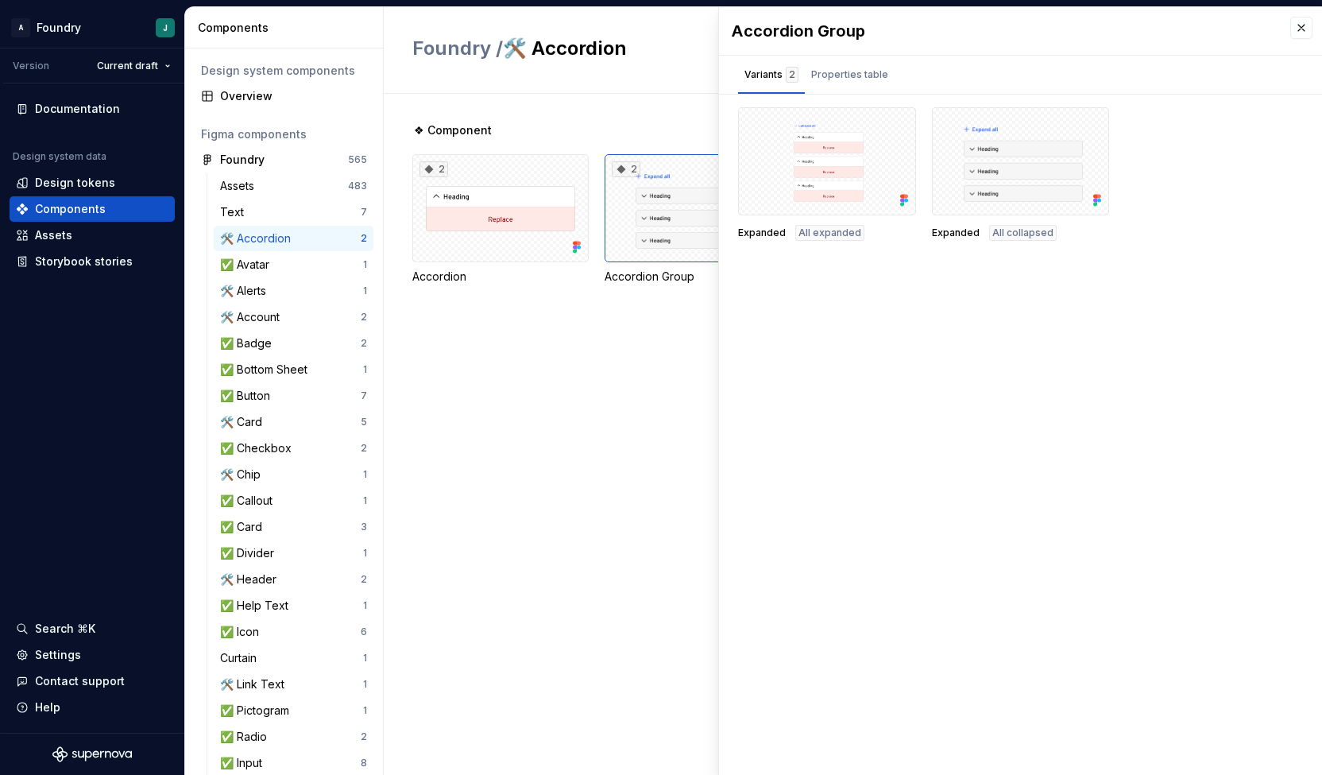
click at [970, 506] on div "Accordion Group Variants 2 Properties table Expanded All expanded Expanded All …" at bounding box center [1020, 391] width 603 height 768
click at [856, 77] on div "Properties table" at bounding box center [849, 75] width 77 height 16
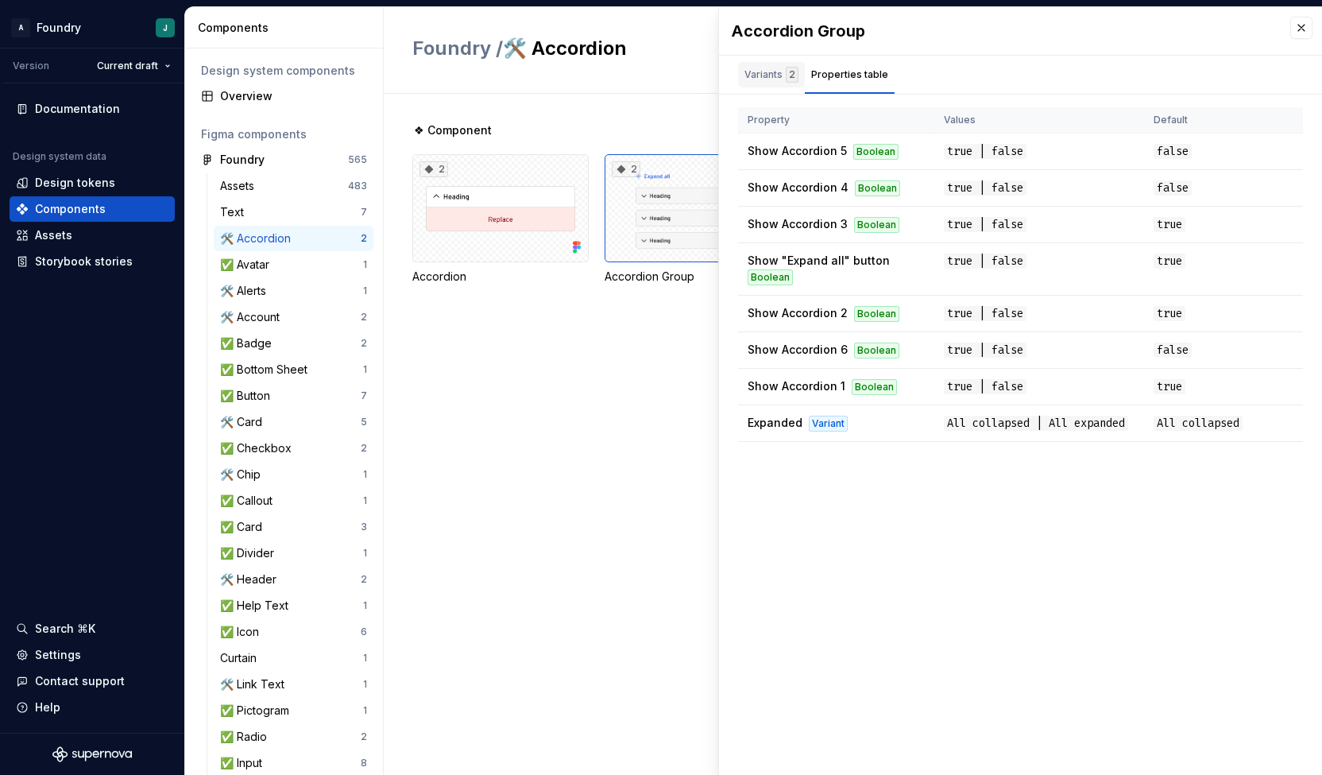
click at [759, 74] on div "Variants 2" at bounding box center [772, 75] width 54 height 16
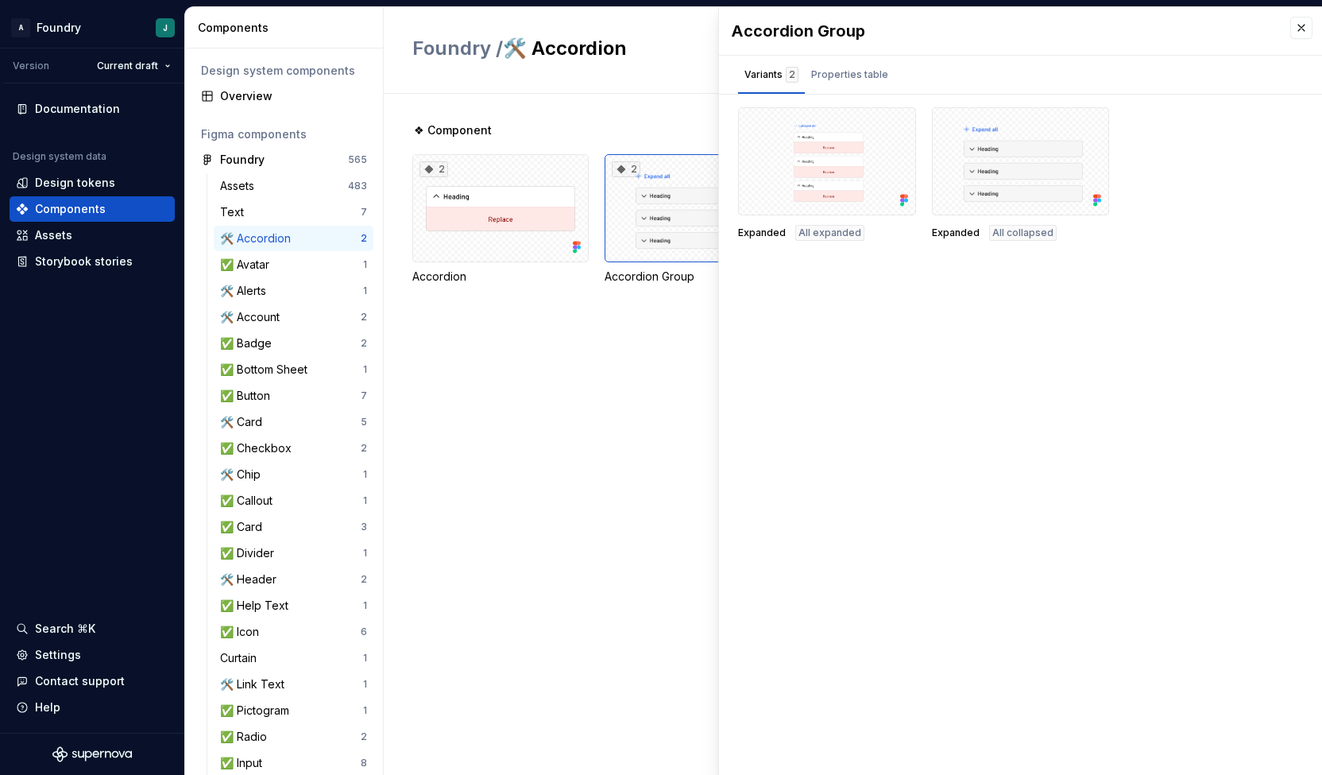
click at [581, 369] on div "❖ Component 2 Accordion 2 Accordion Group" at bounding box center [867, 434] width 910 height 681
